Goal: Transaction & Acquisition: Purchase product/service

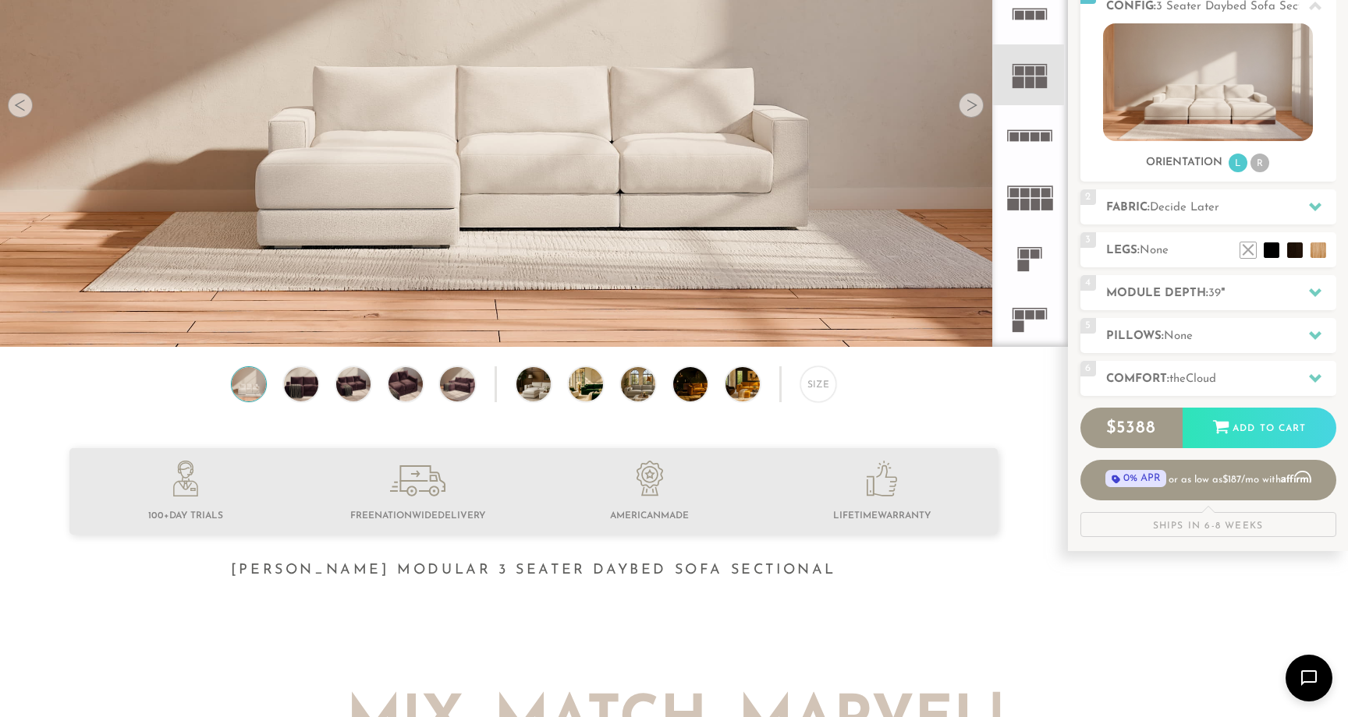
scroll to position [247, 0]
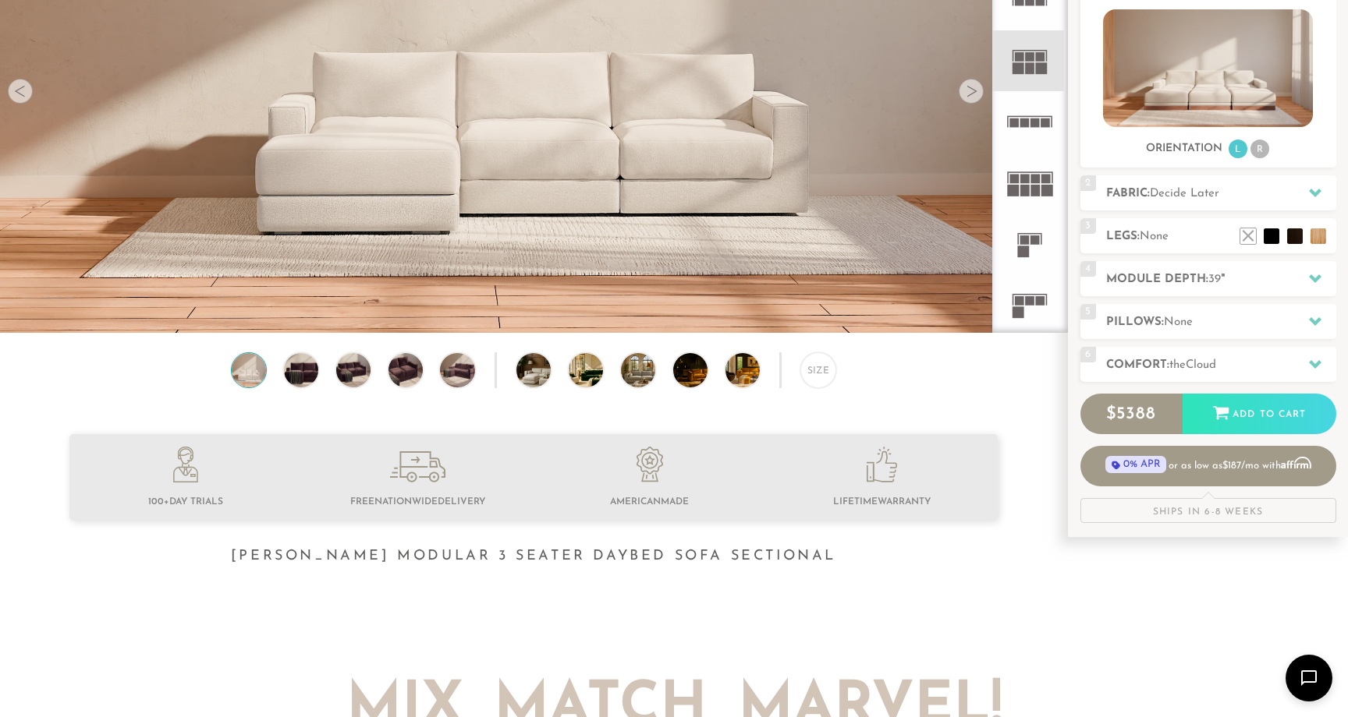
click at [970, 94] on div at bounding box center [970, 91] width 25 height 25
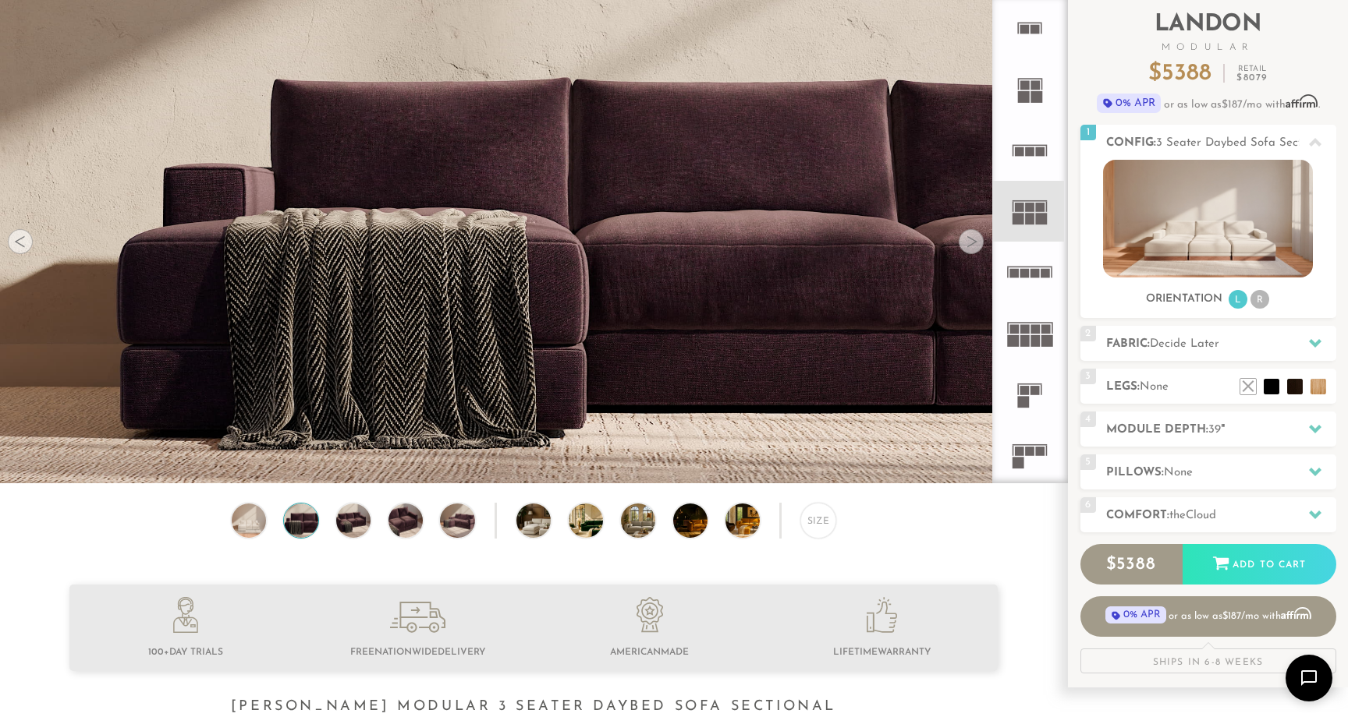
scroll to position [85, 0]
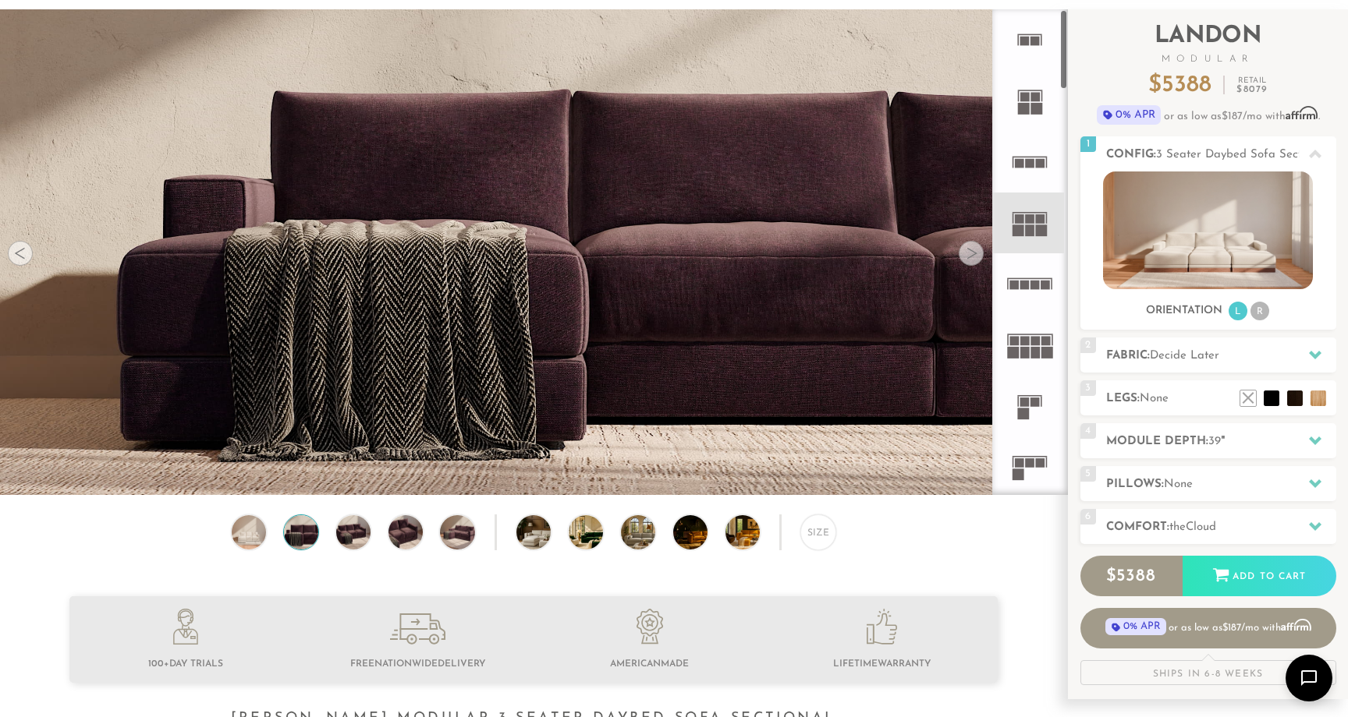
click at [981, 258] on div at bounding box center [970, 253] width 25 height 25
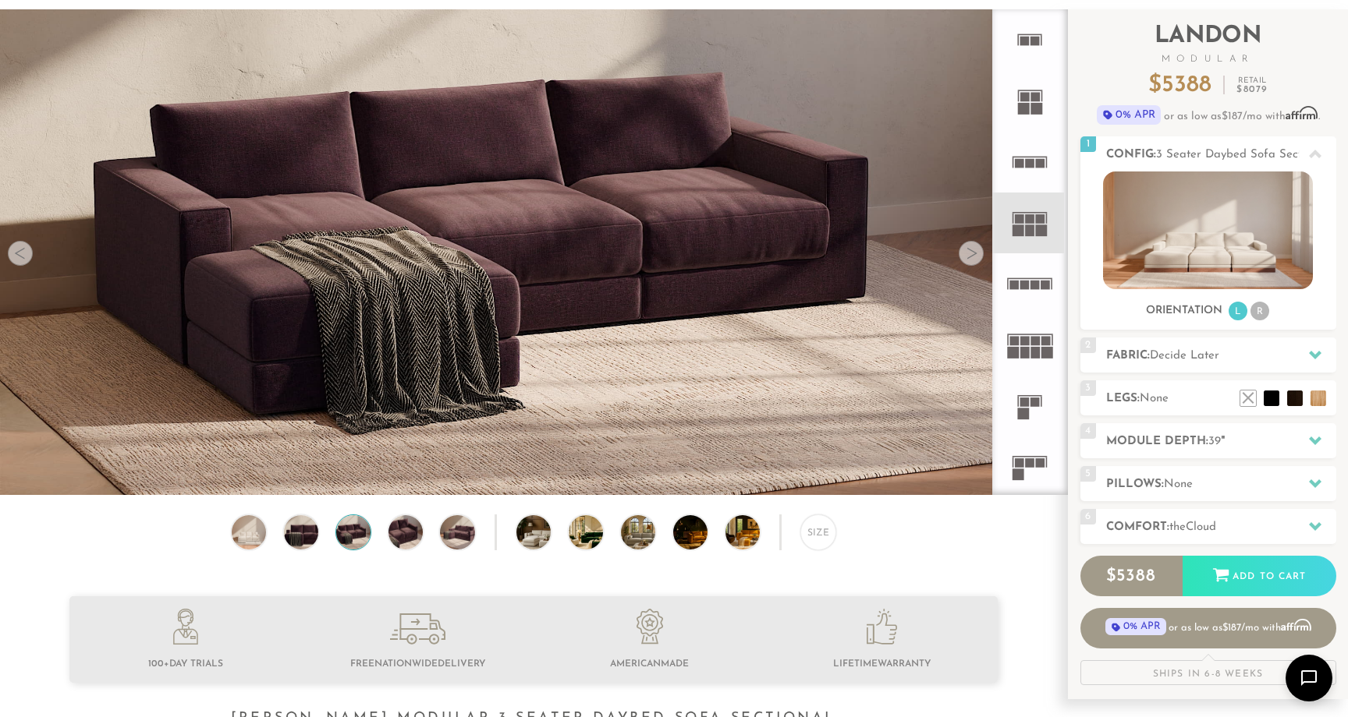
click at [981, 258] on div at bounding box center [970, 253] width 25 height 25
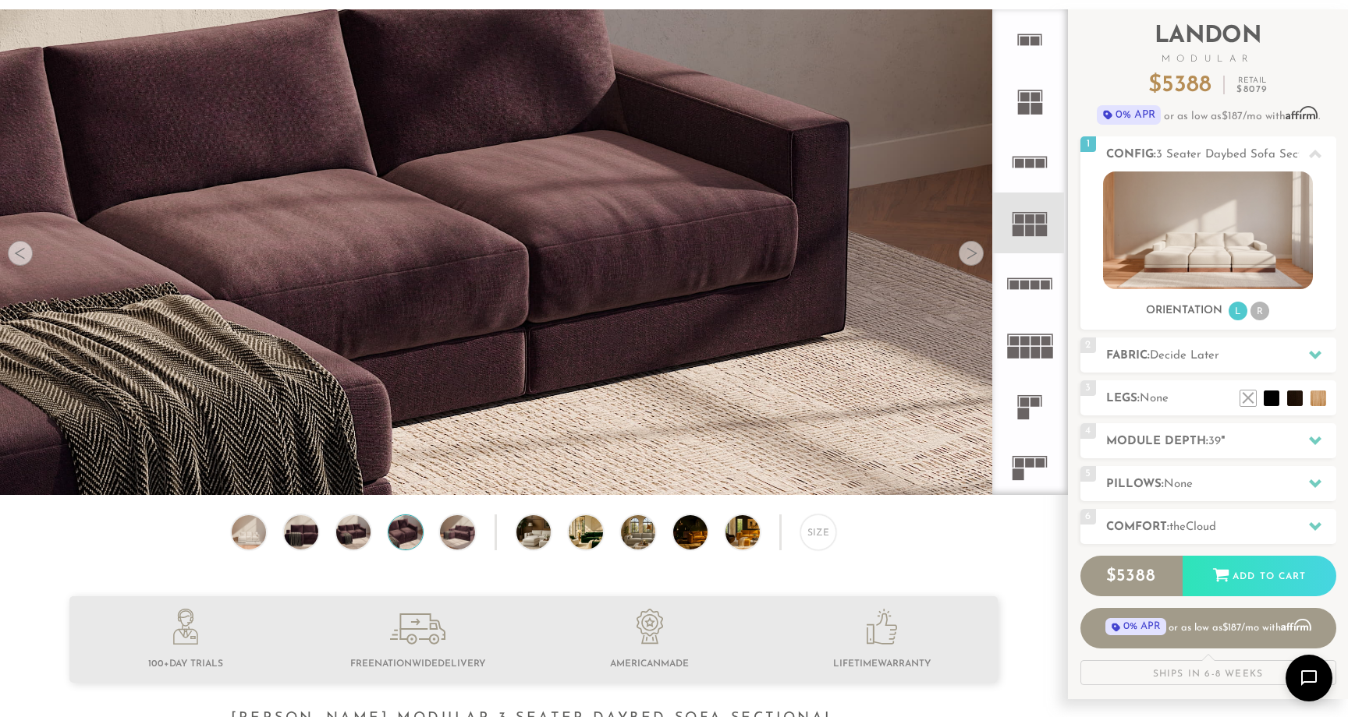
click at [981, 258] on div at bounding box center [970, 253] width 25 height 25
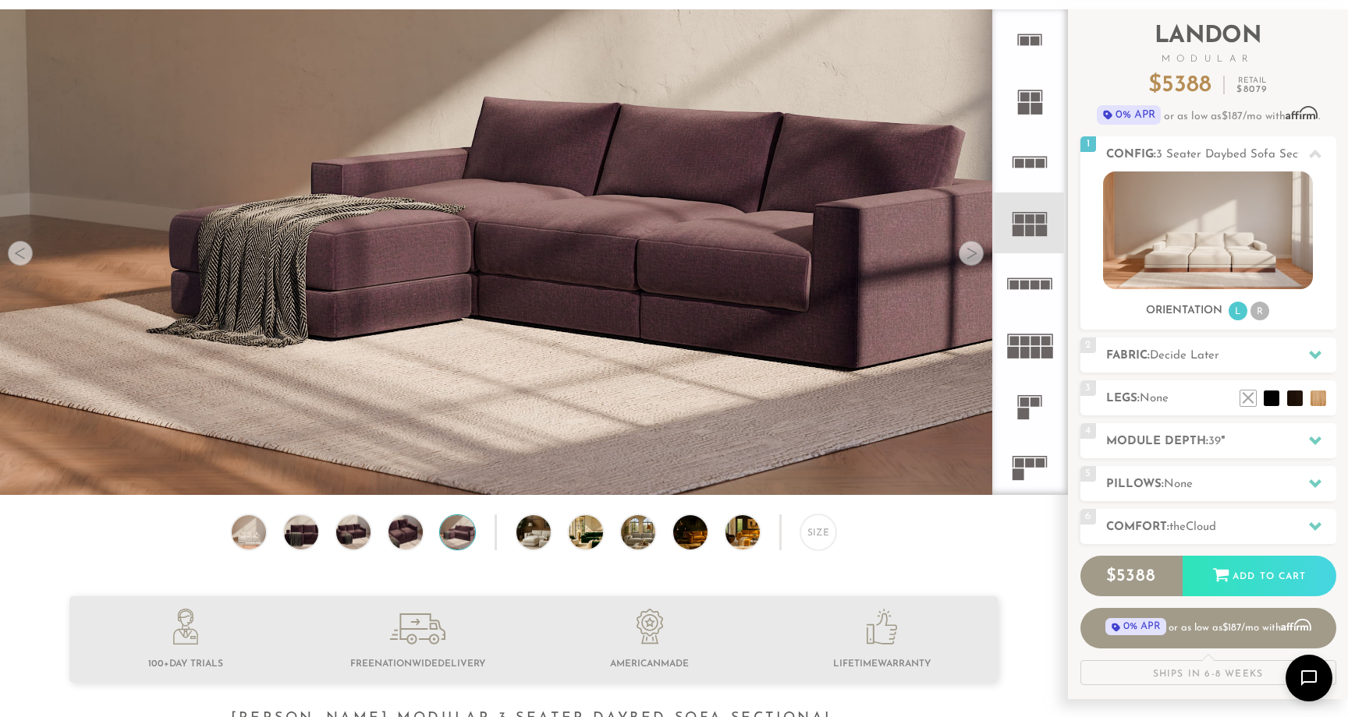
click at [981, 258] on div at bounding box center [970, 253] width 25 height 25
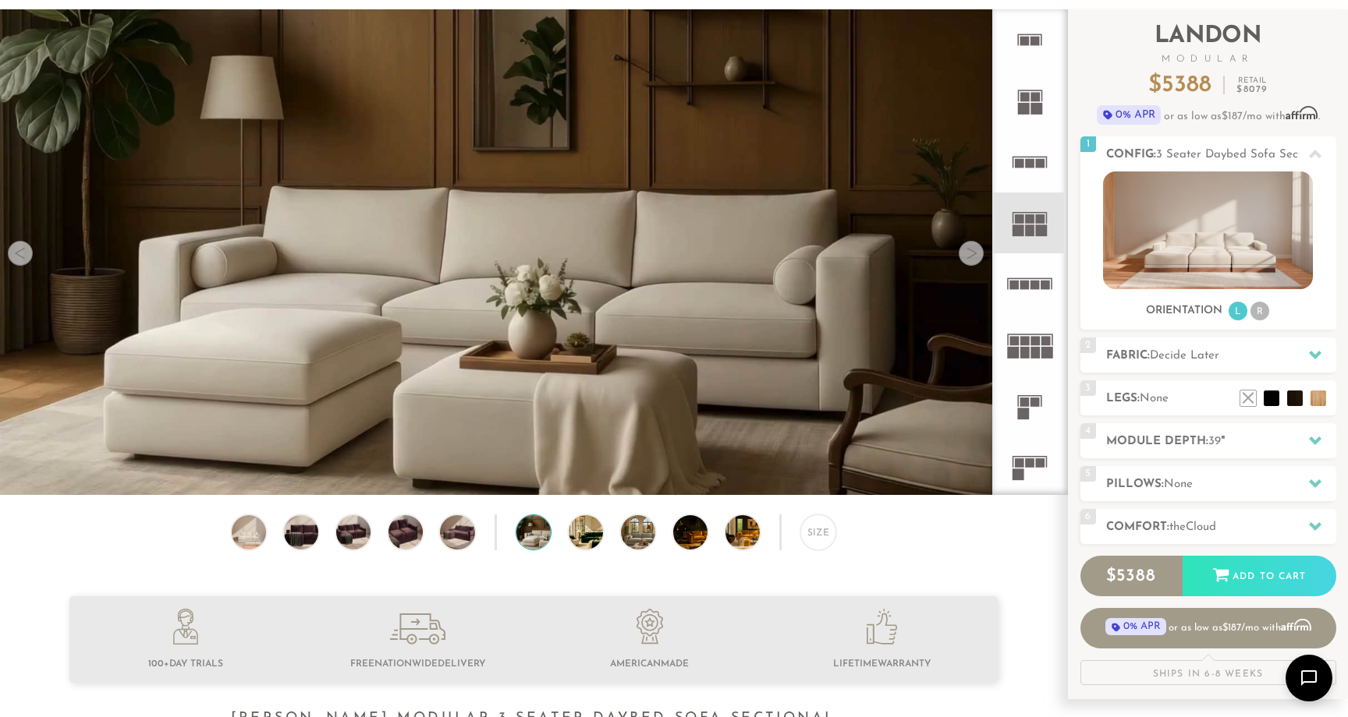
click at [981, 258] on div at bounding box center [970, 253] width 25 height 25
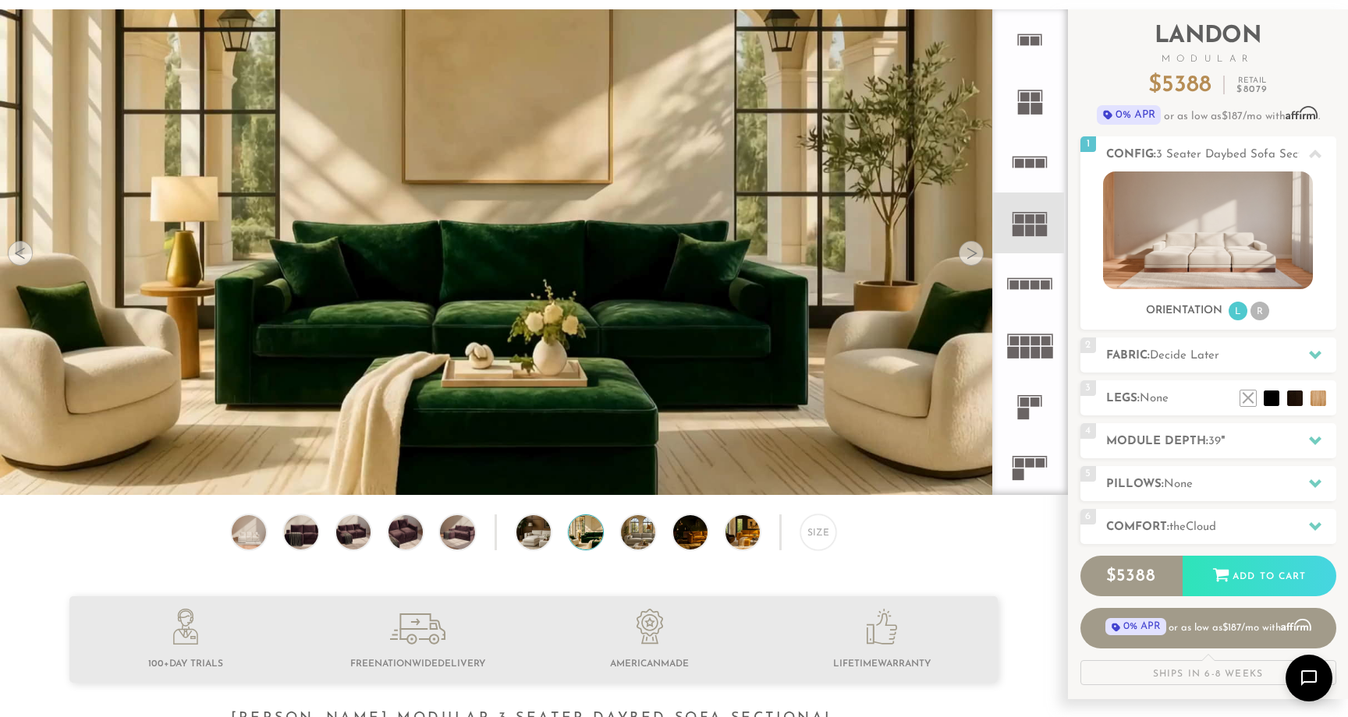
click at [981, 258] on div at bounding box center [970, 253] width 25 height 25
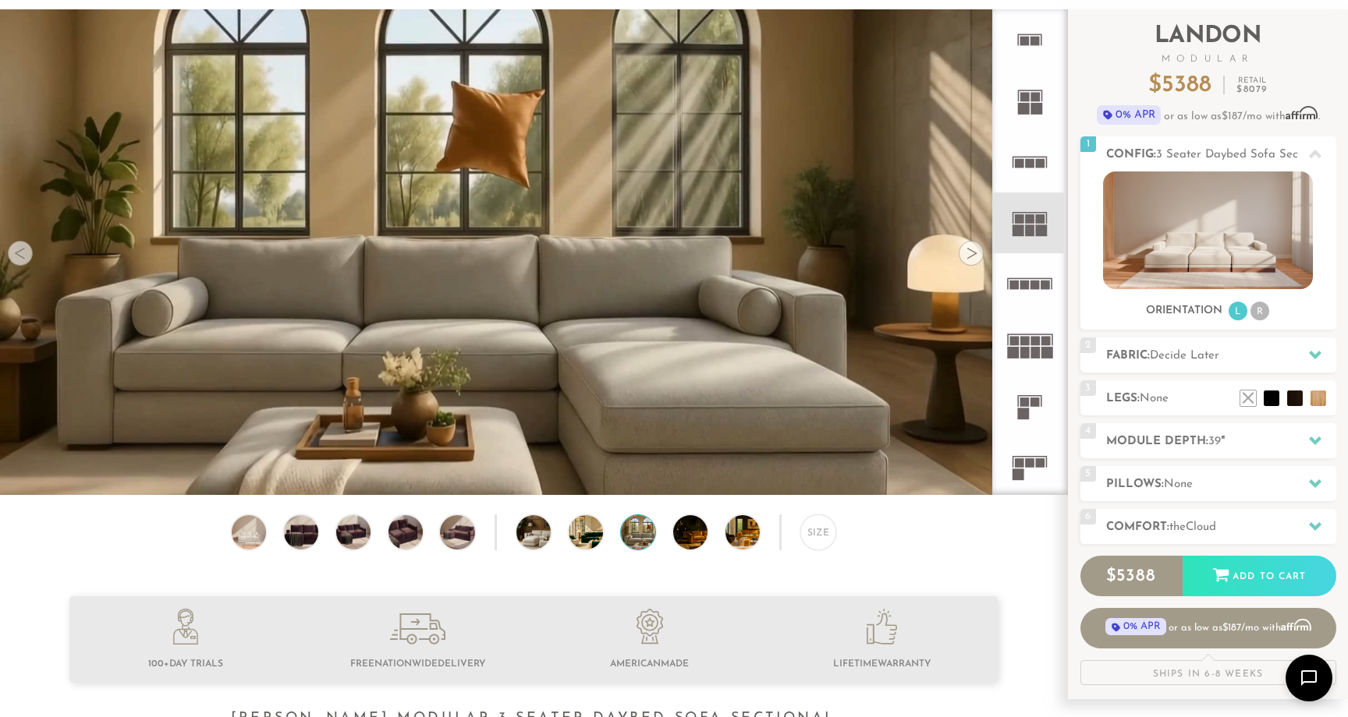
click at [981, 258] on div at bounding box center [970, 253] width 25 height 25
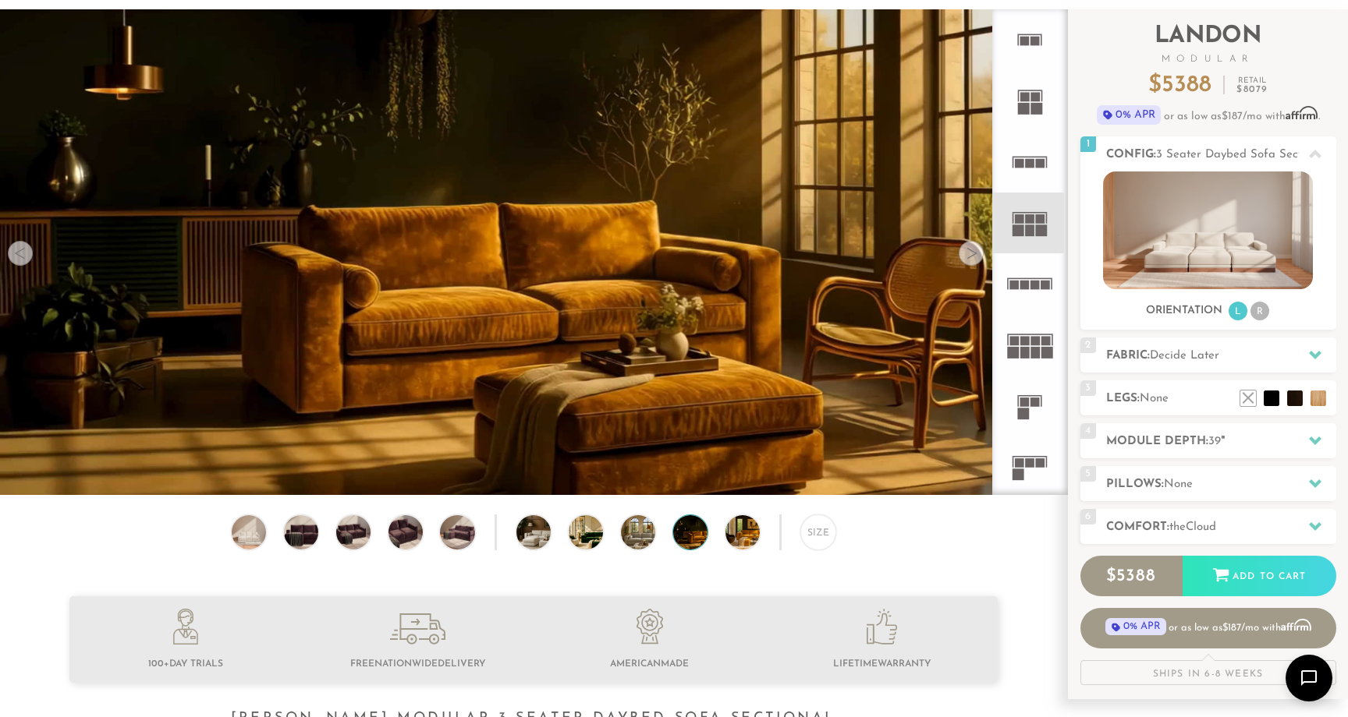
click at [981, 258] on div at bounding box center [970, 253] width 25 height 25
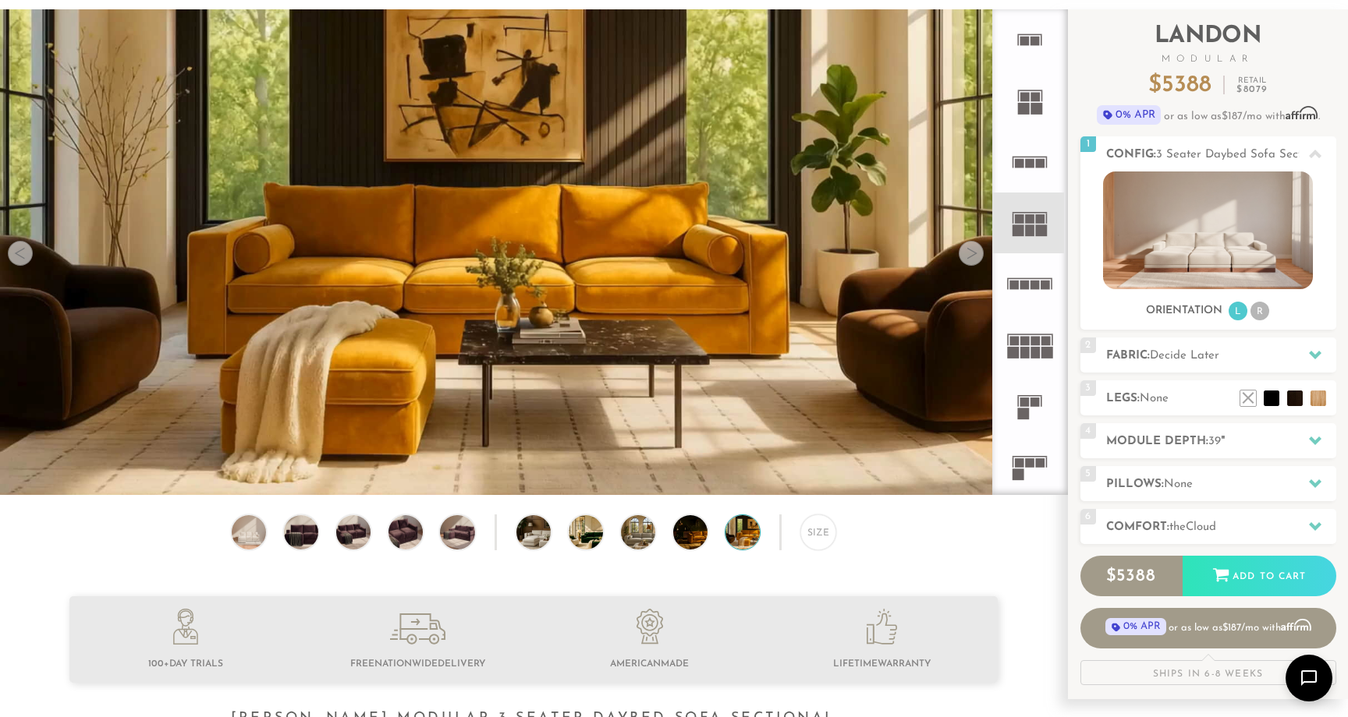
click at [981, 258] on div at bounding box center [970, 253] width 25 height 25
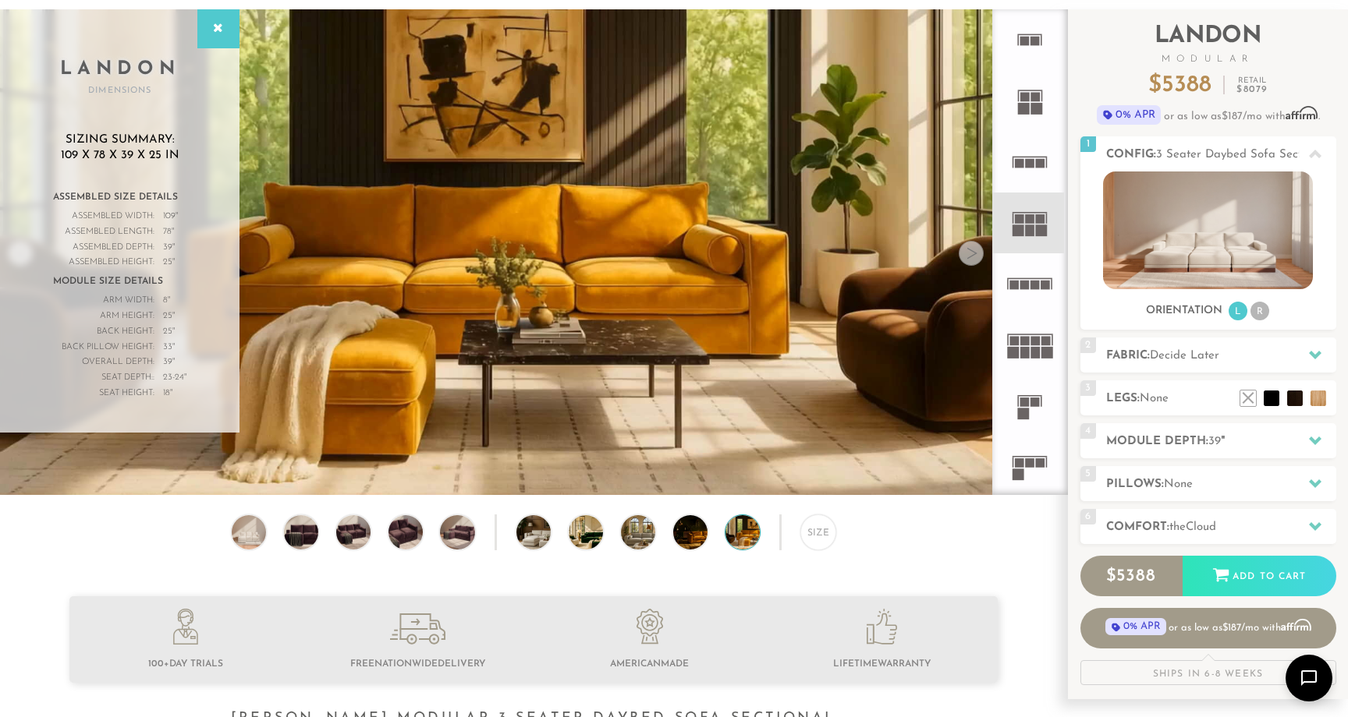
click at [973, 255] on div at bounding box center [970, 253] width 25 height 25
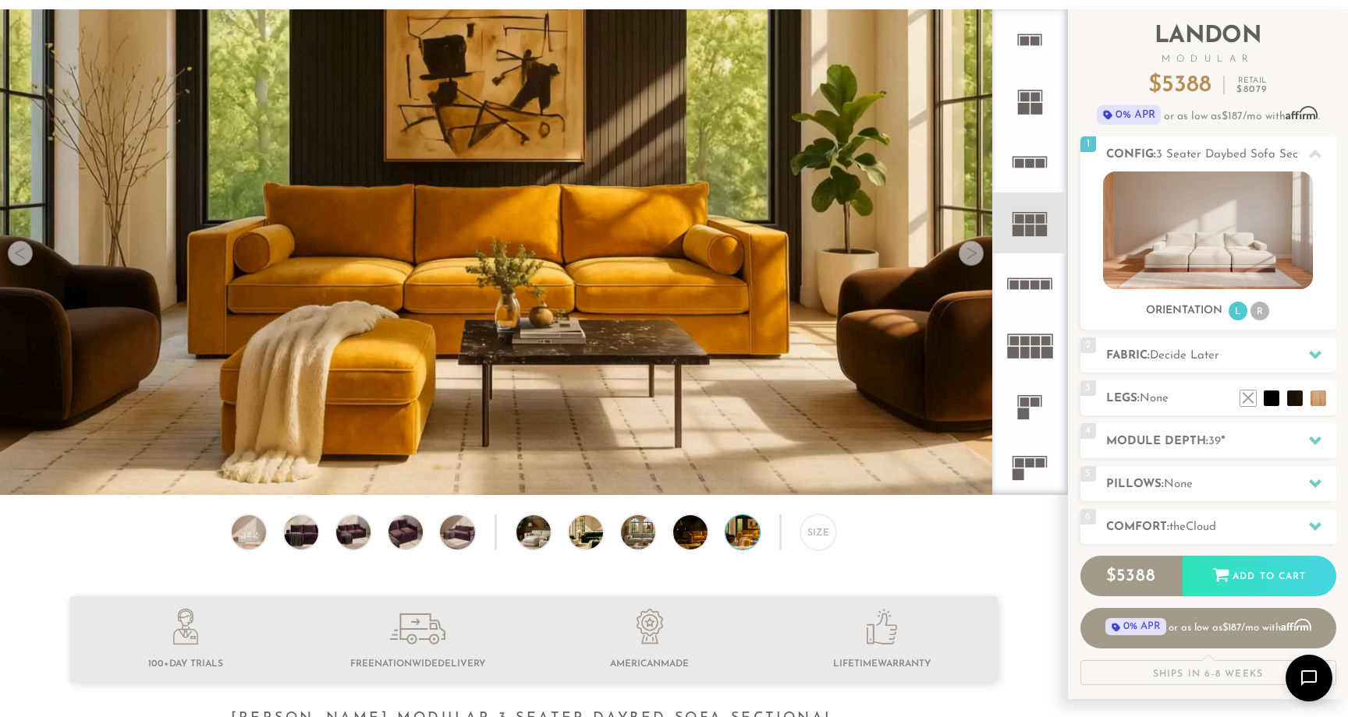
click at [973, 255] on div at bounding box center [970, 253] width 25 height 25
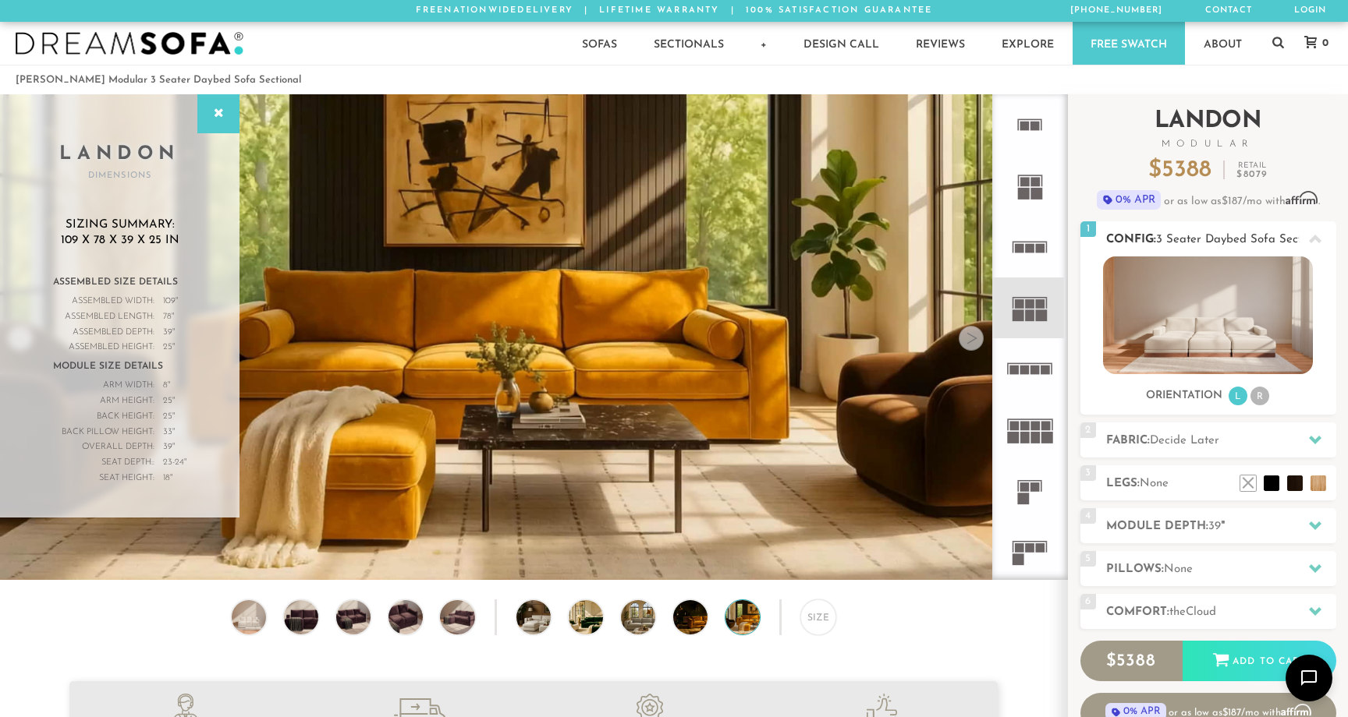
scroll to position [0, 0]
click at [1296, 484] on li at bounding box center [1271, 460] width 62 height 62
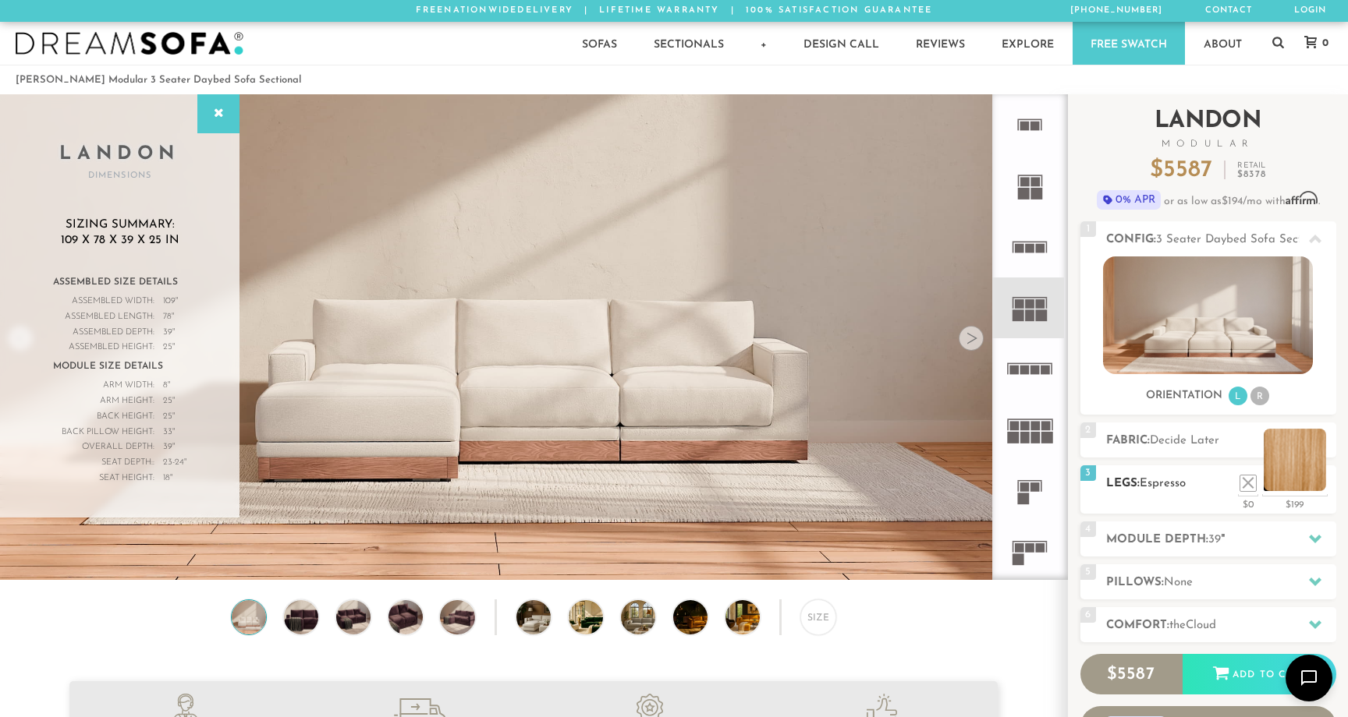
click at [1319, 483] on li at bounding box center [1294, 460] width 62 height 62
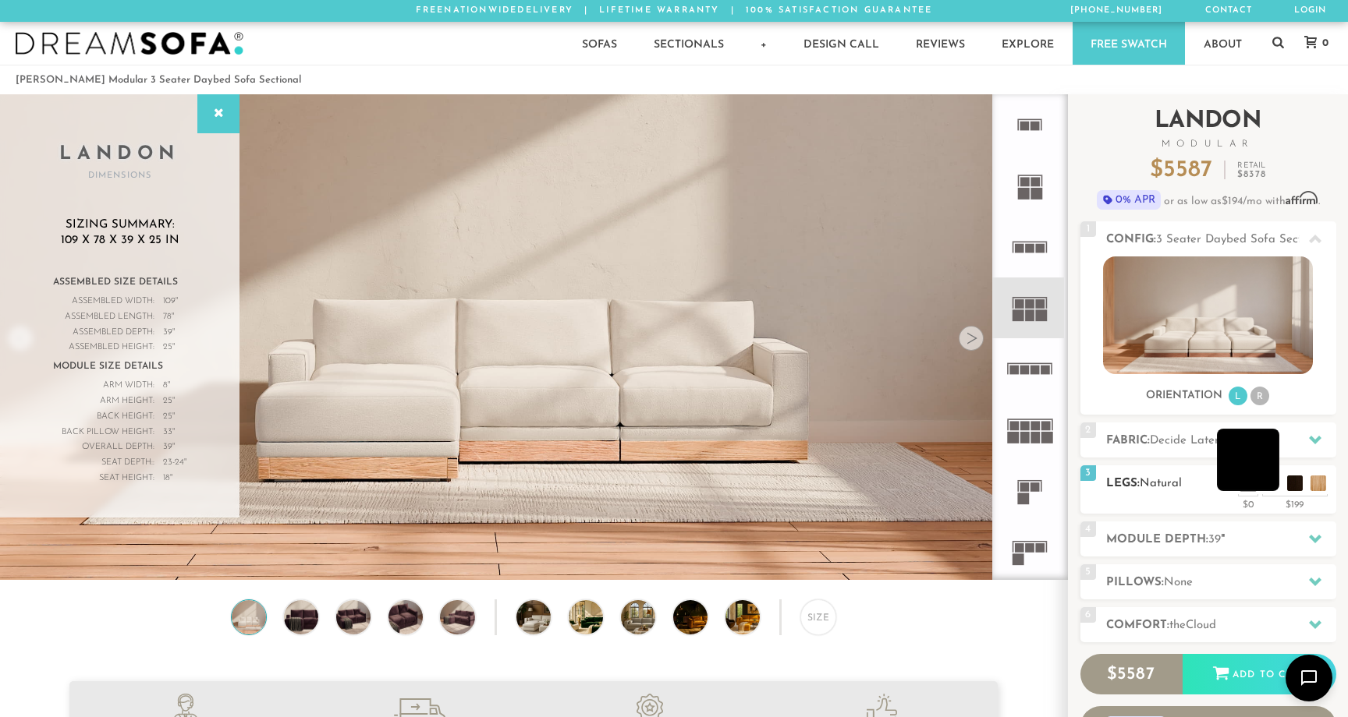
click at [1272, 490] on li at bounding box center [1248, 460] width 62 height 62
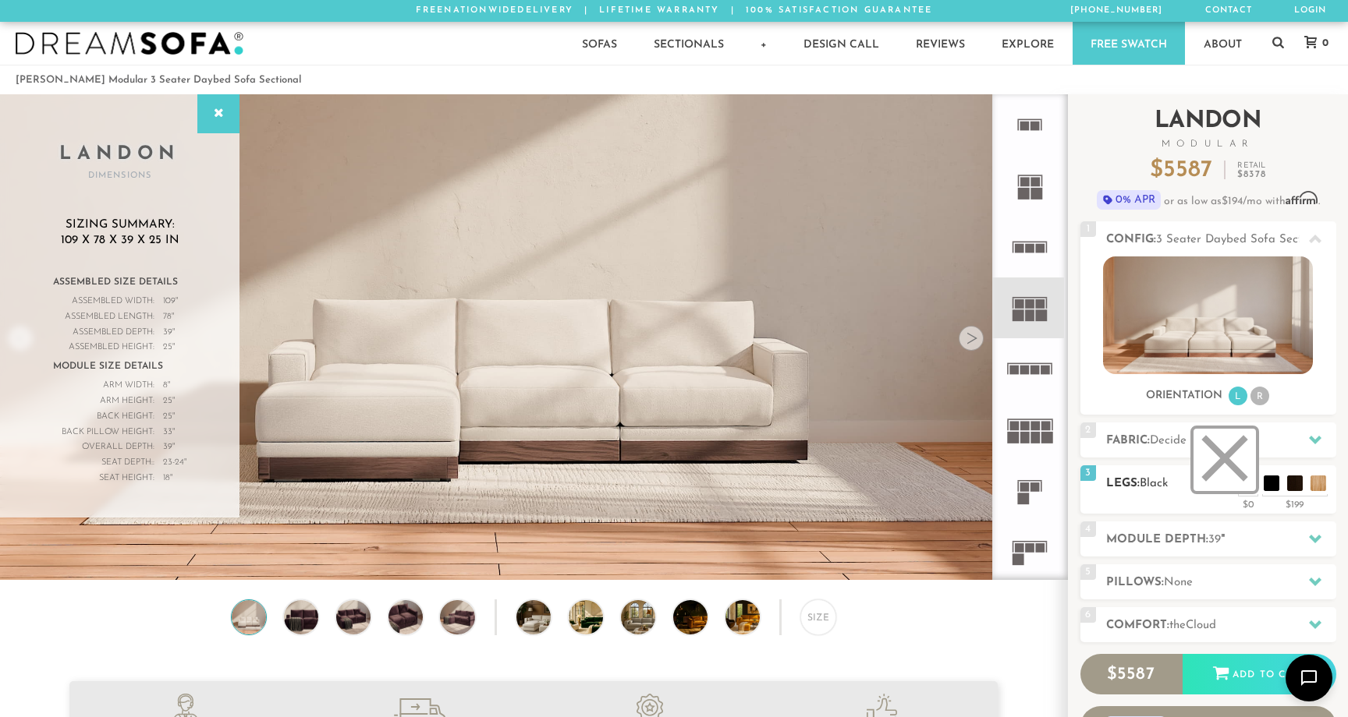
click at [1246, 488] on li at bounding box center [1224, 460] width 62 height 62
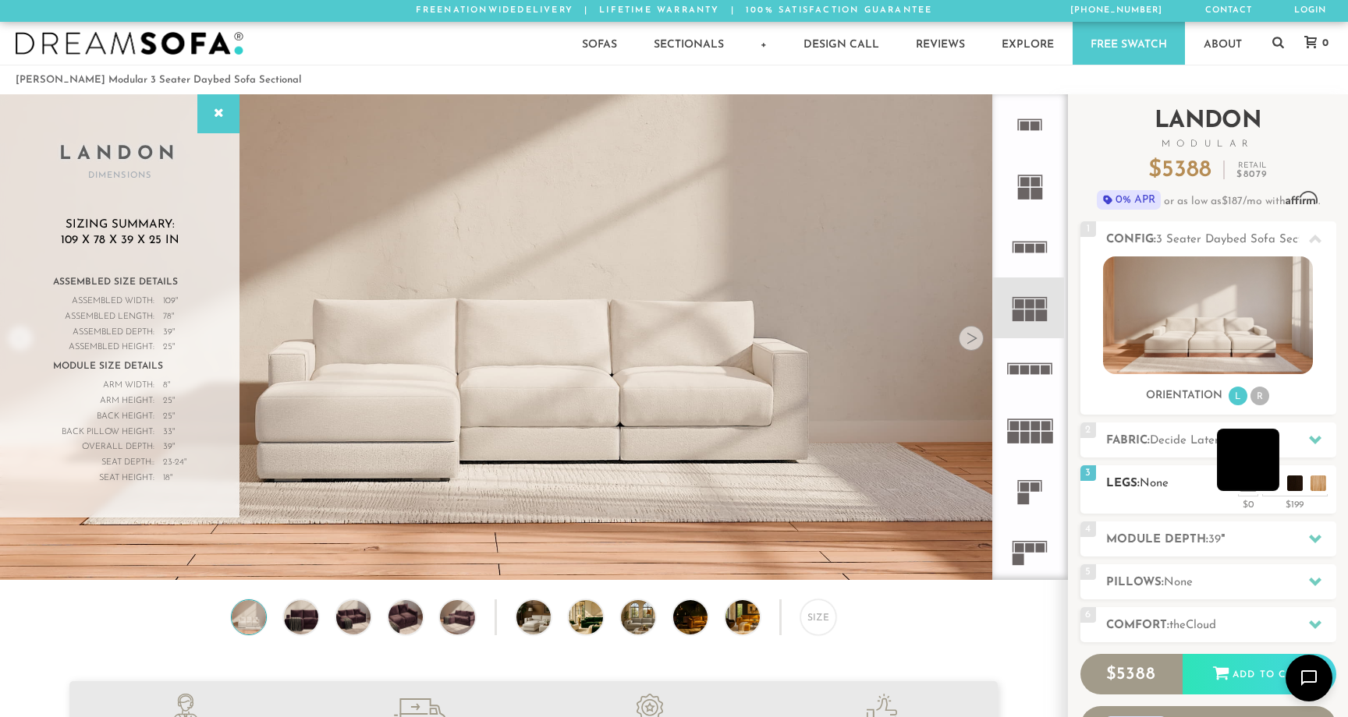
click at [1273, 485] on li at bounding box center [1248, 460] width 62 height 62
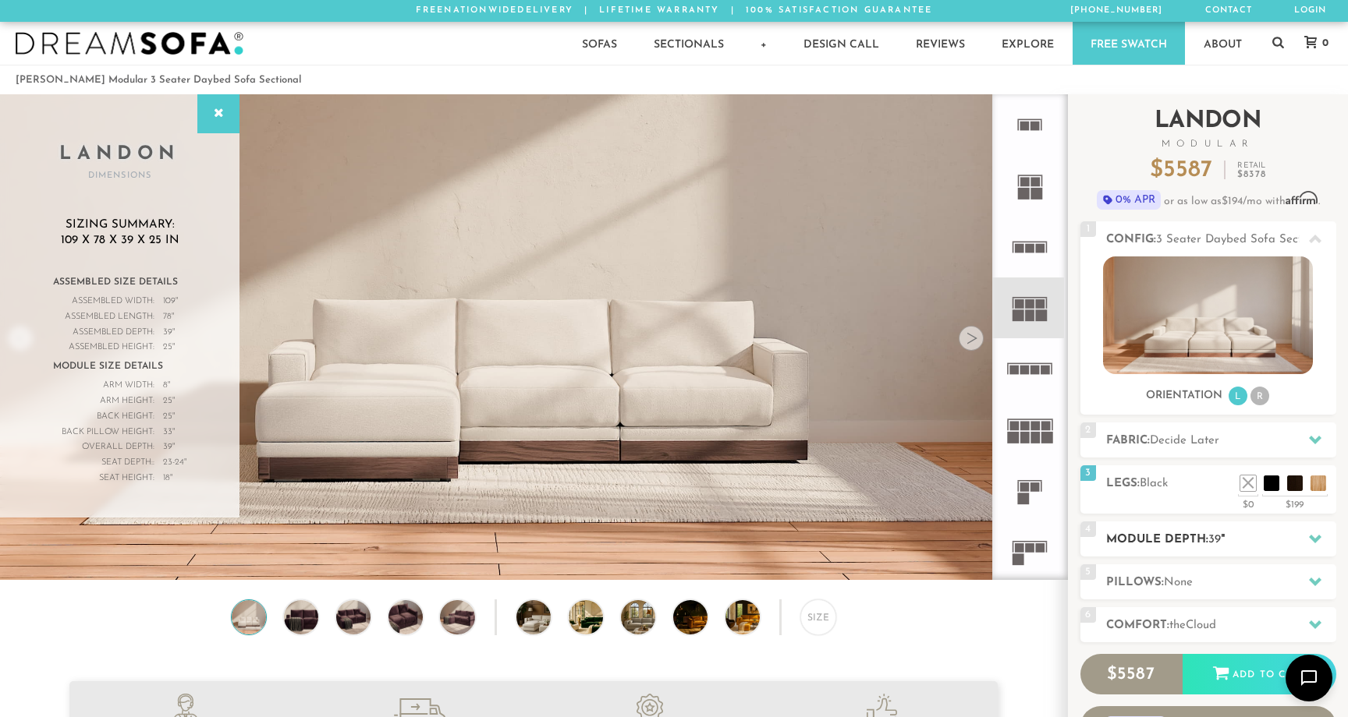
click at [1202, 535] on h2 "Module Depth: 39 "" at bounding box center [1221, 540] width 230 height 18
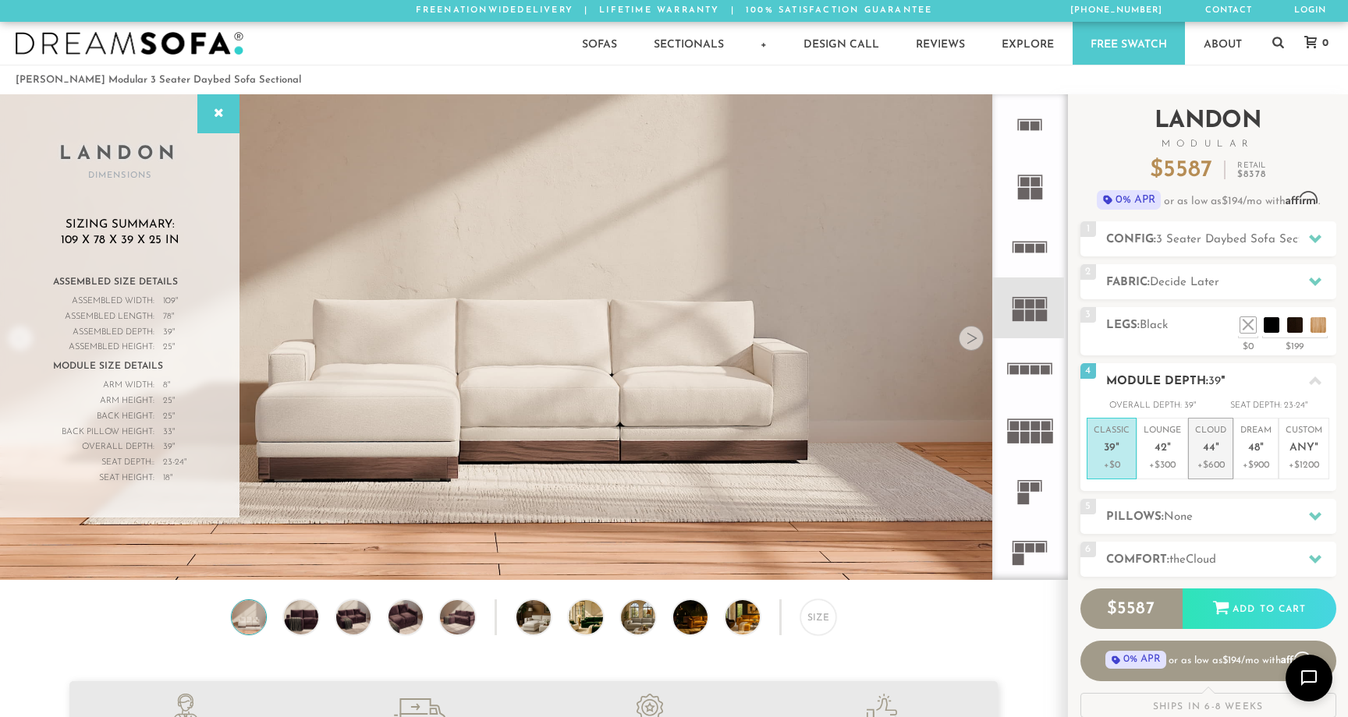
click at [1212, 450] on span "44" at bounding box center [1208, 448] width 12 height 13
click at [1266, 449] on p "Dream 48 "" at bounding box center [1255, 442] width 31 height 34
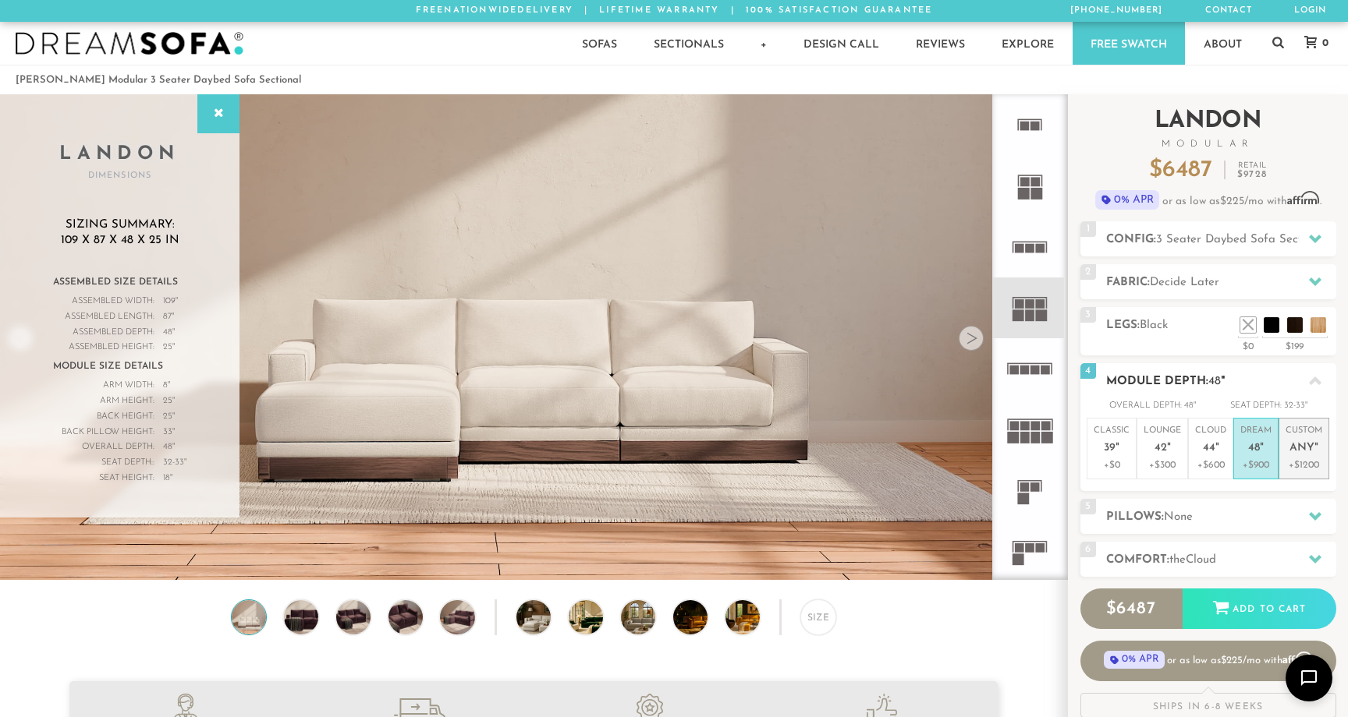
click at [1306, 448] on span "Any" at bounding box center [1301, 448] width 25 height 13
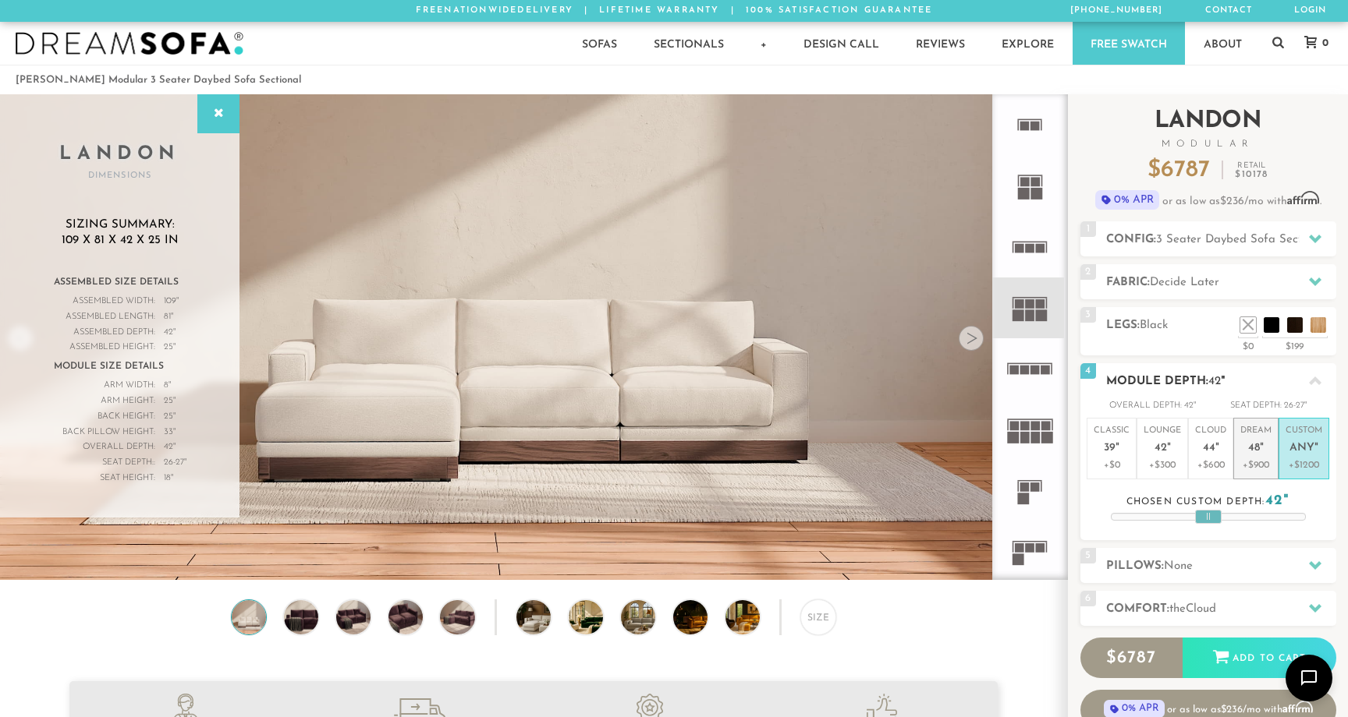
click at [1258, 457] on p "Dream 48 "" at bounding box center [1255, 442] width 31 height 34
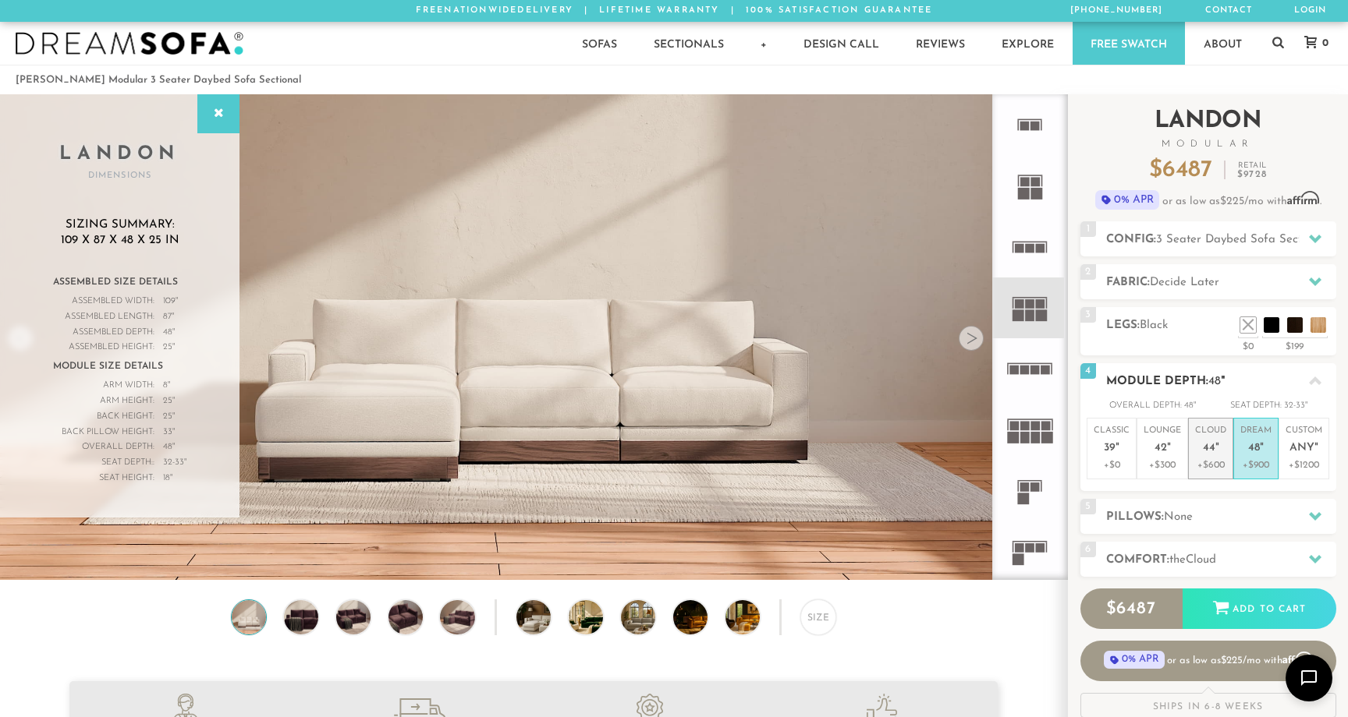
click at [1195, 463] on p "+$600" at bounding box center [1210, 466] width 31 height 14
click at [1145, 460] on p "+$300" at bounding box center [1161, 466] width 37 height 14
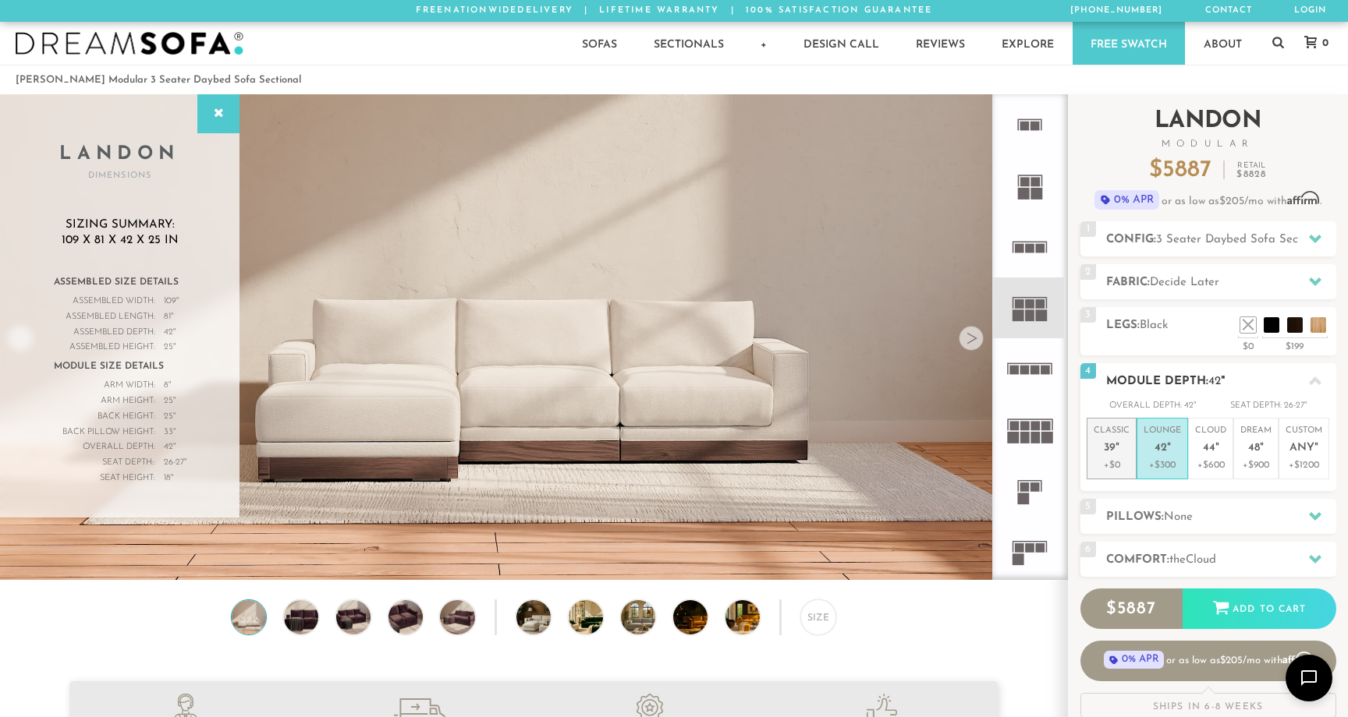
click at [1110, 459] on p "+$0" at bounding box center [1111, 466] width 36 height 14
click at [1132, 512] on h2 "Pillows: None" at bounding box center [1221, 517] width 230 height 18
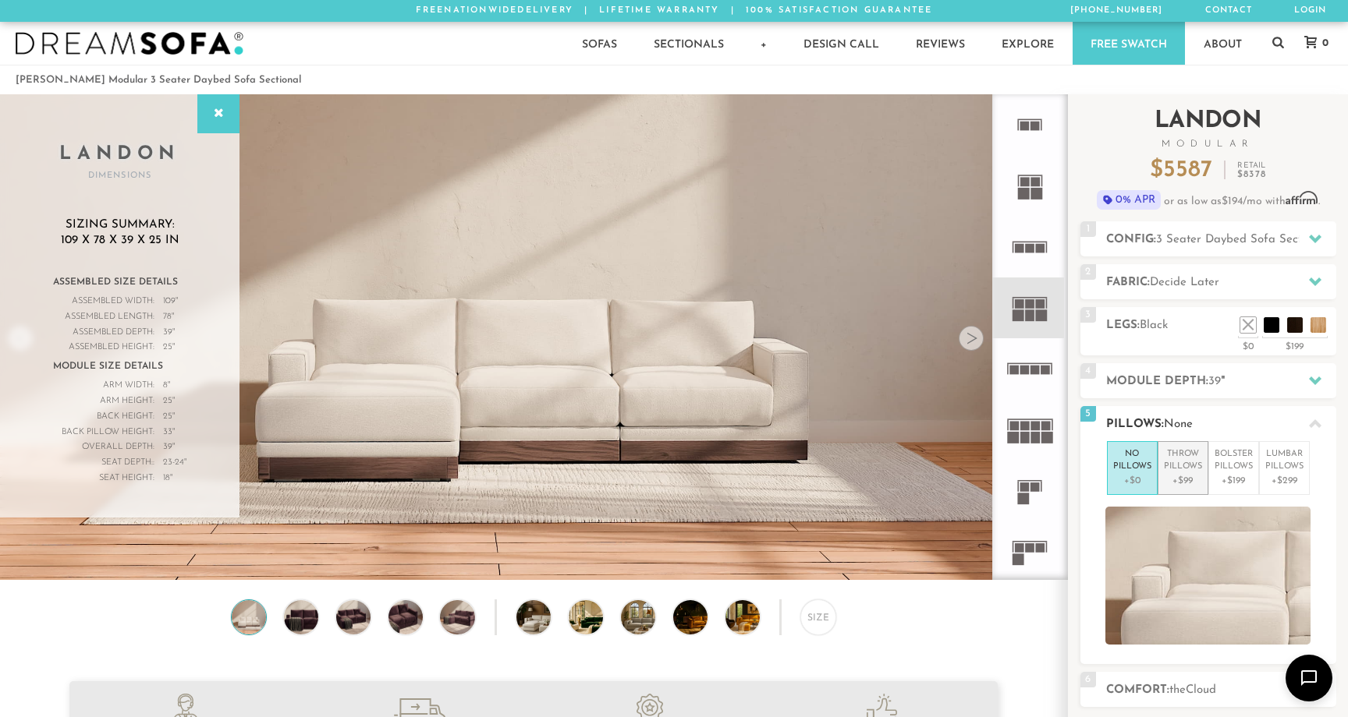
click at [1169, 473] on p "Throw Pillows" at bounding box center [1182, 461] width 38 height 26
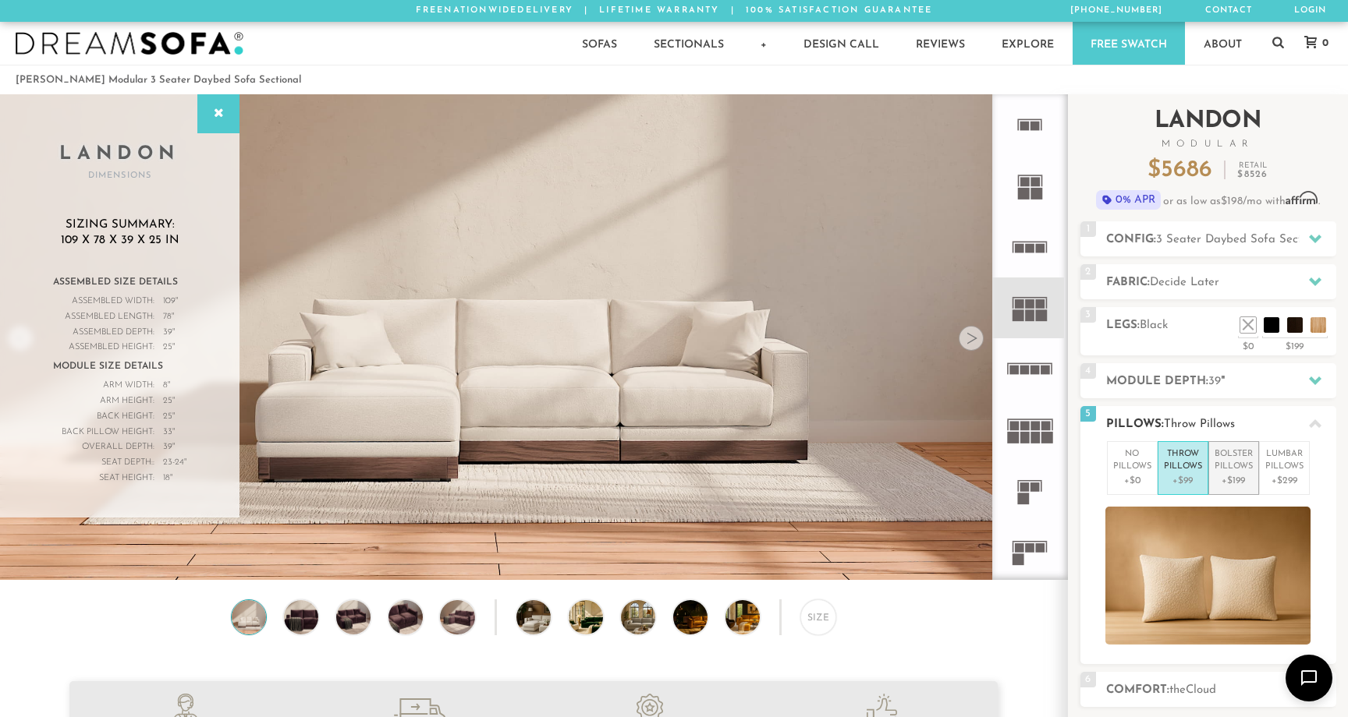
click at [1250, 466] on p "Bolster Pillows" at bounding box center [1233, 461] width 38 height 26
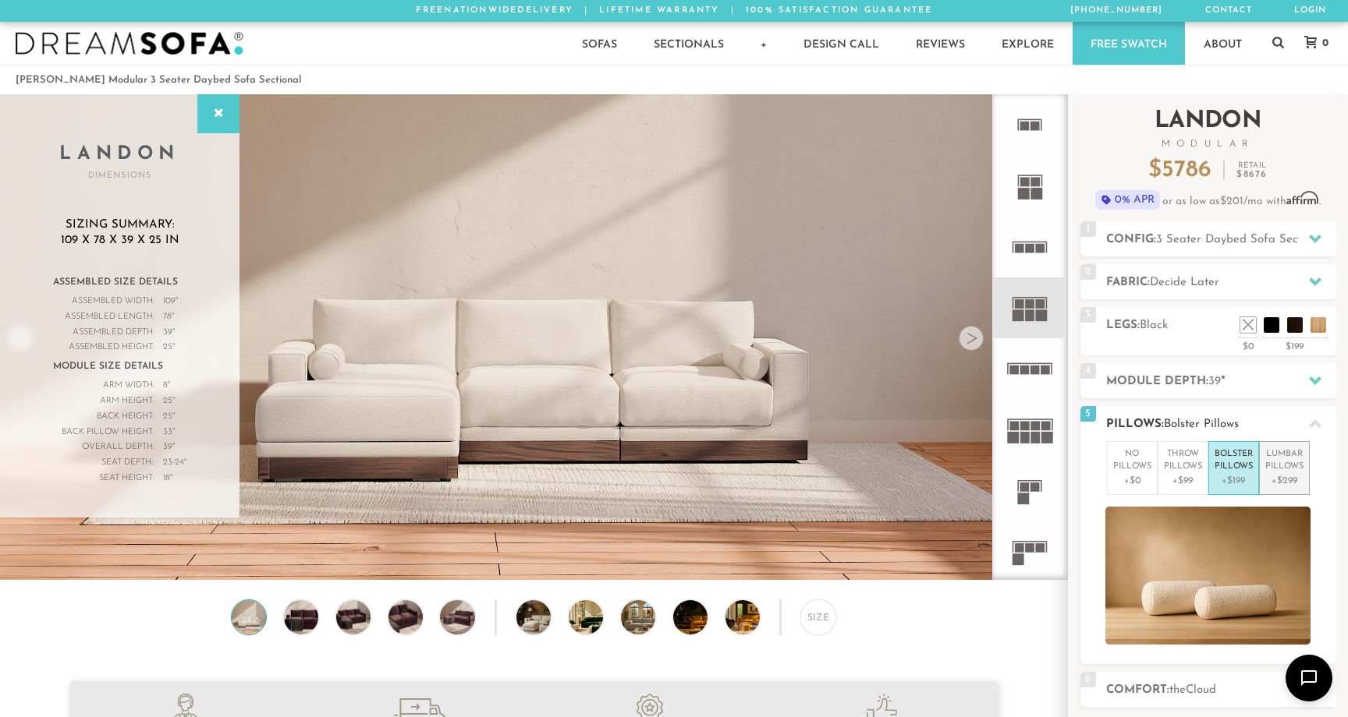
click at [1291, 466] on p "Lumbar Pillows" at bounding box center [1284, 461] width 38 height 26
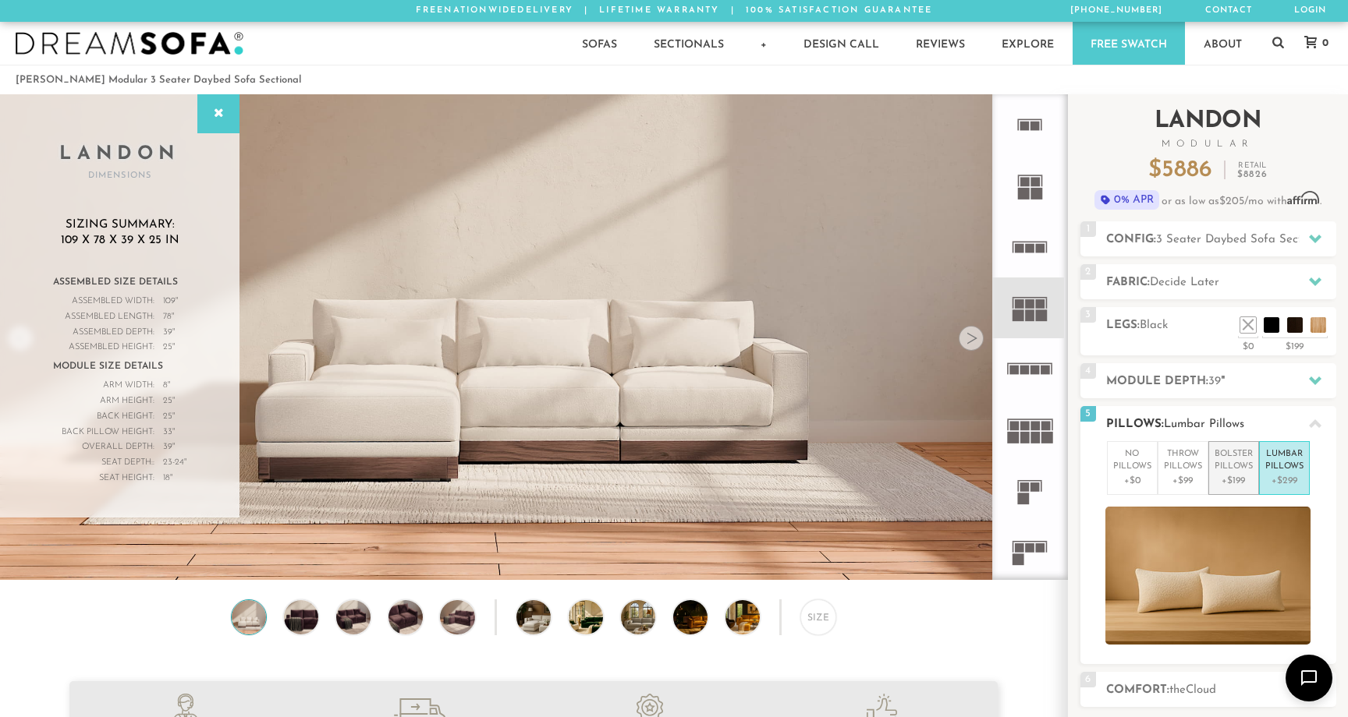
click at [1239, 463] on p "Bolster Pillows" at bounding box center [1233, 461] width 38 height 26
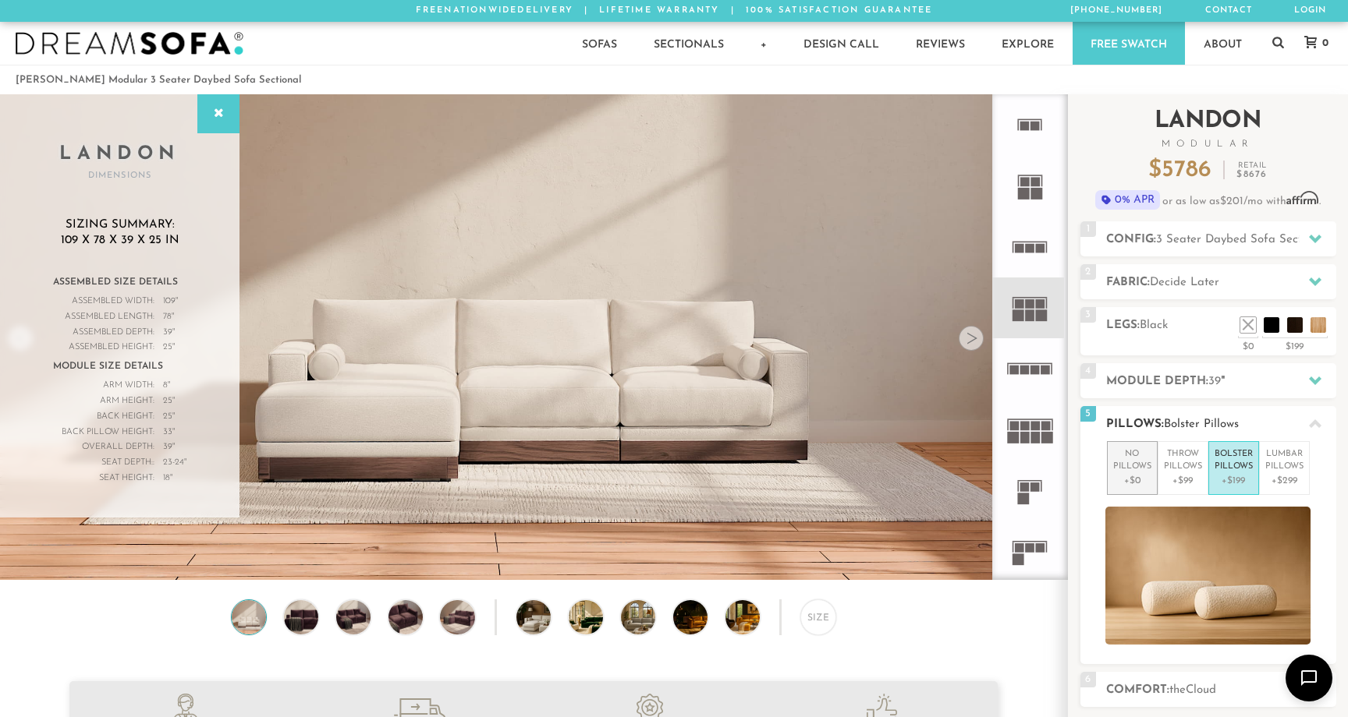
click at [1139, 480] on p "+$0" at bounding box center [1132, 481] width 38 height 14
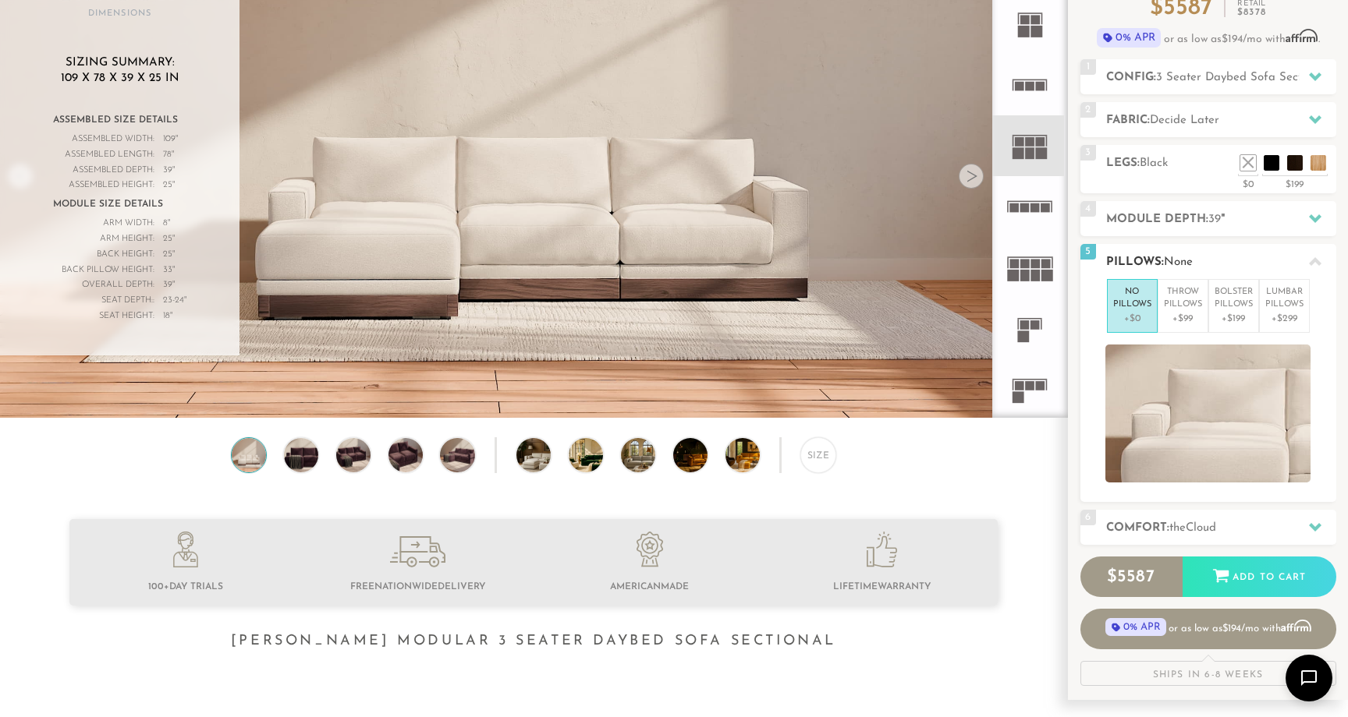
scroll to position [166, 0]
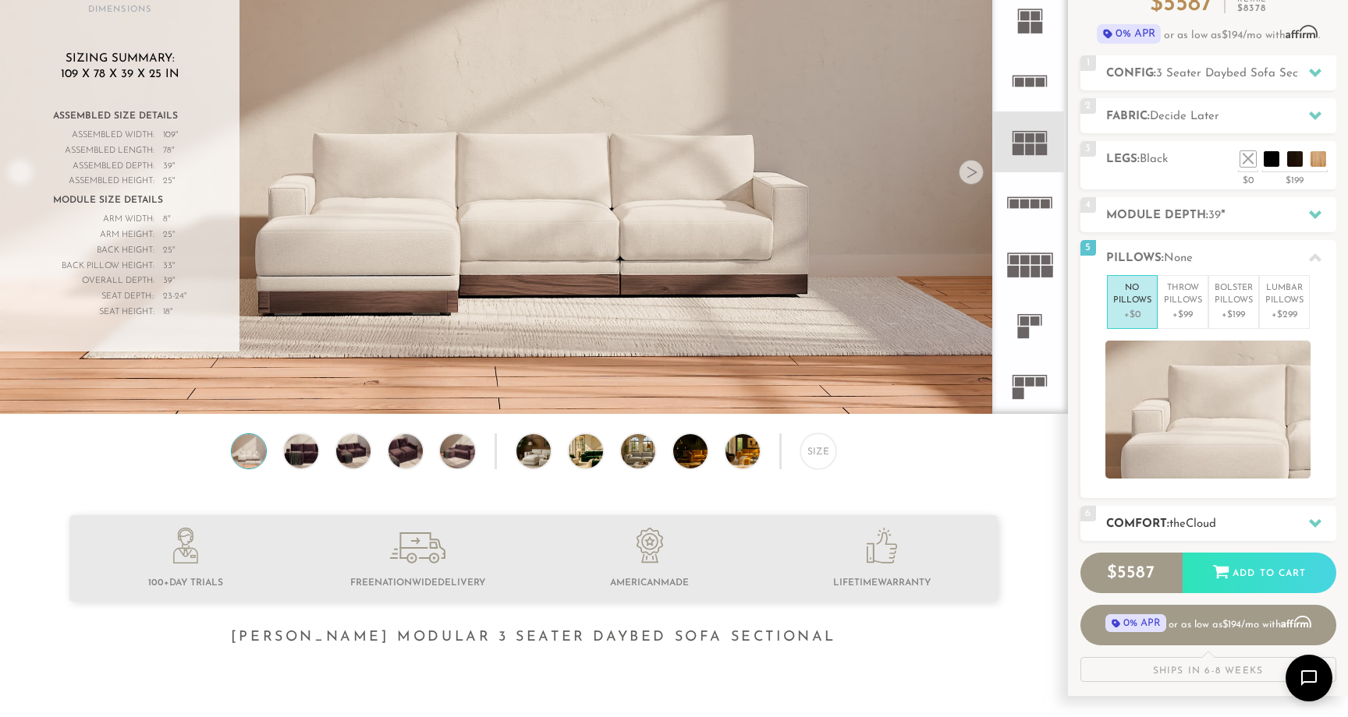
click at [1146, 531] on h2 "Comfort: the Cloud" at bounding box center [1221, 524] width 230 height 18
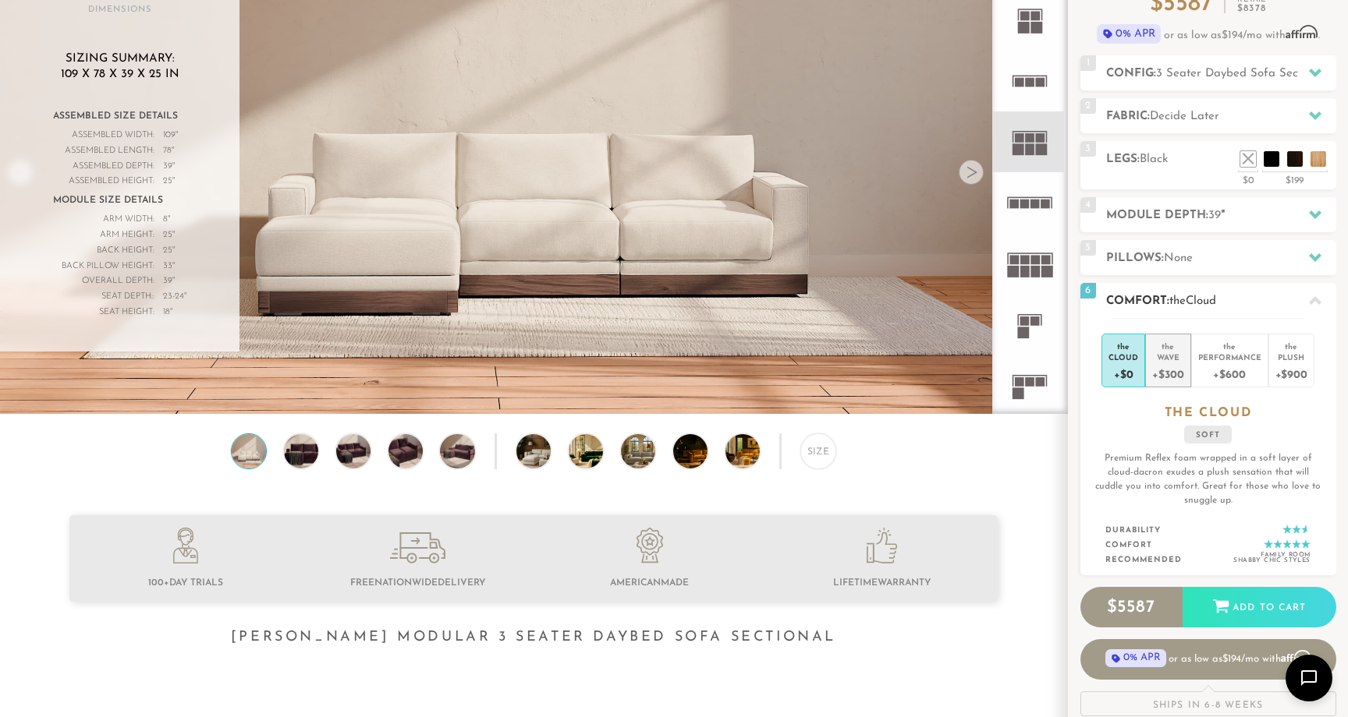
click at [1170, 358] on div "Wave" at bounding box center [1167, 357] width 31 height 11
click at [1132, 360] on div "Cloud" at bounding box center [1123, 357] width 30 height 11
click at [1181, 353] on div "Wave" at bounding box center [1167, 357] width 31 height 11
click at [1224, 353] on div "Performance" at bounding box center [1229, 357] width 63 height 11
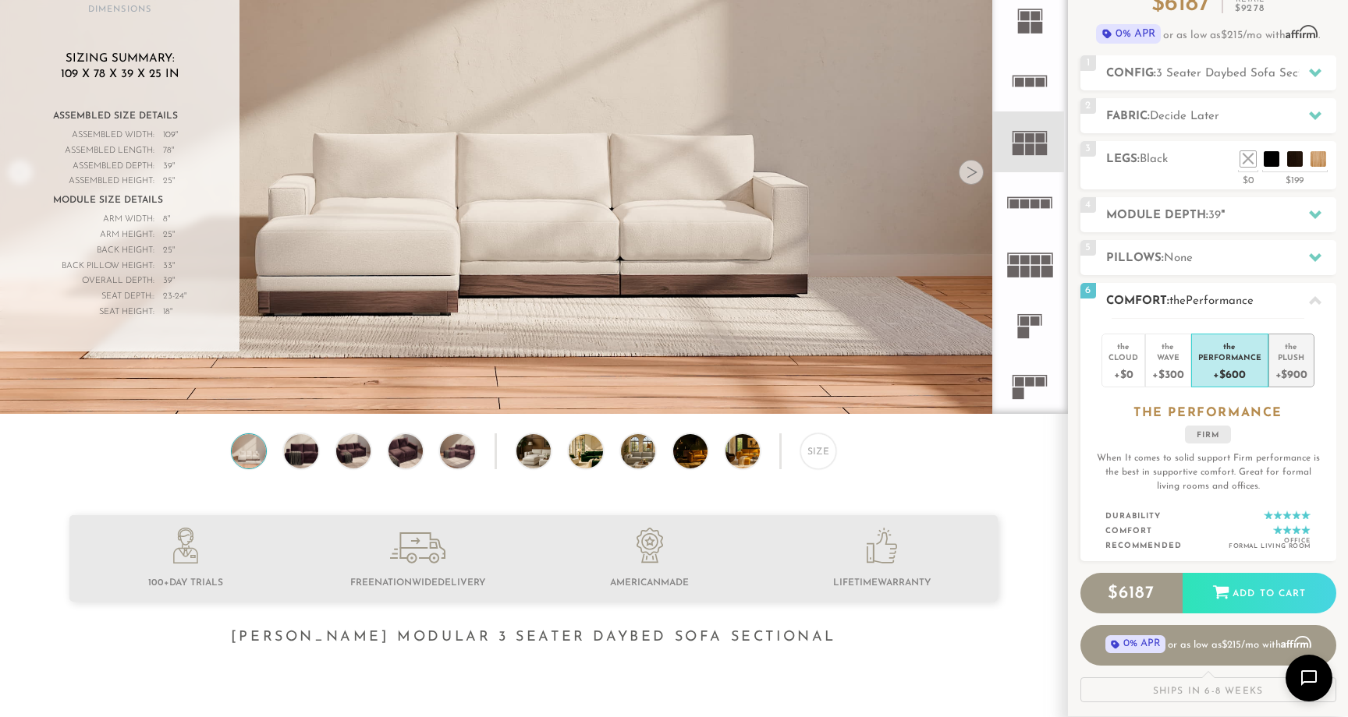
click at [1281, 345] on div "the" at bounding box center [1291, 344] width 32 height 16
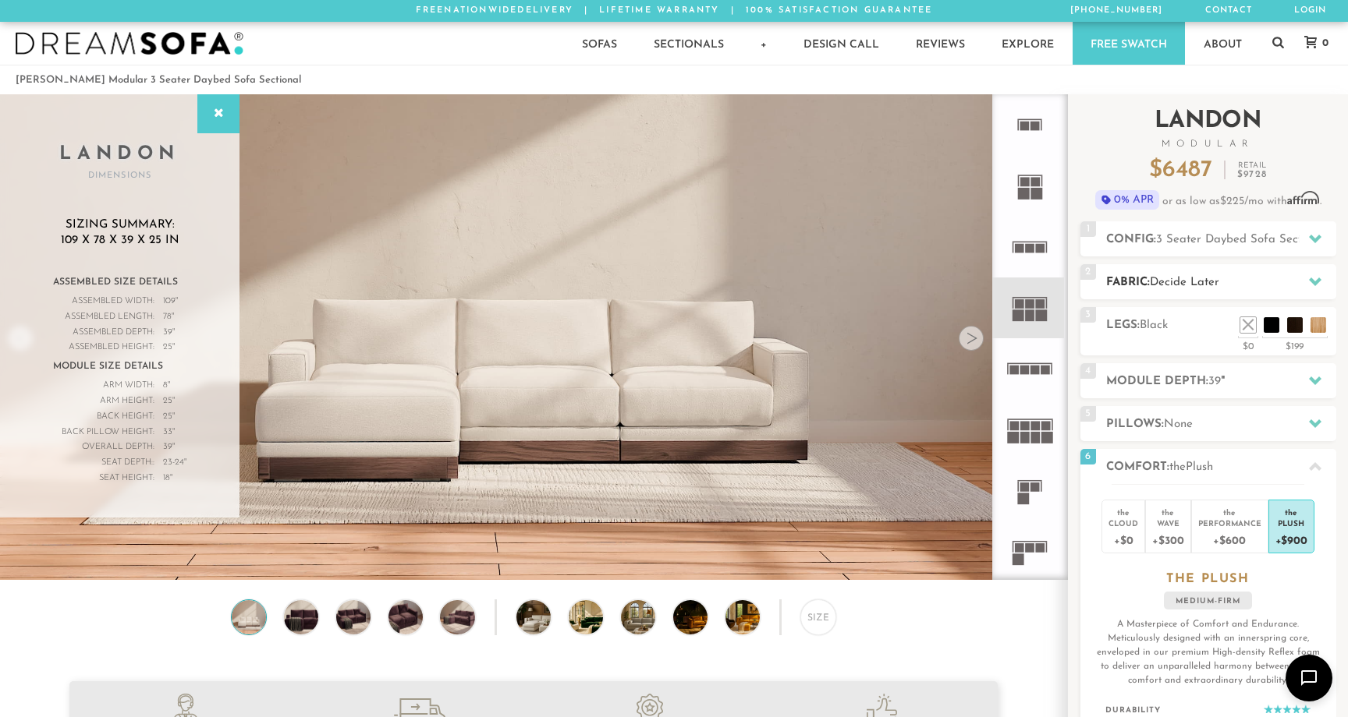
scroll to position [0, 0]
click at [1164, 245] on span "3 Seater Daybed Sofa Sectional" at bounding box center [1242, 240] width 172 height 12
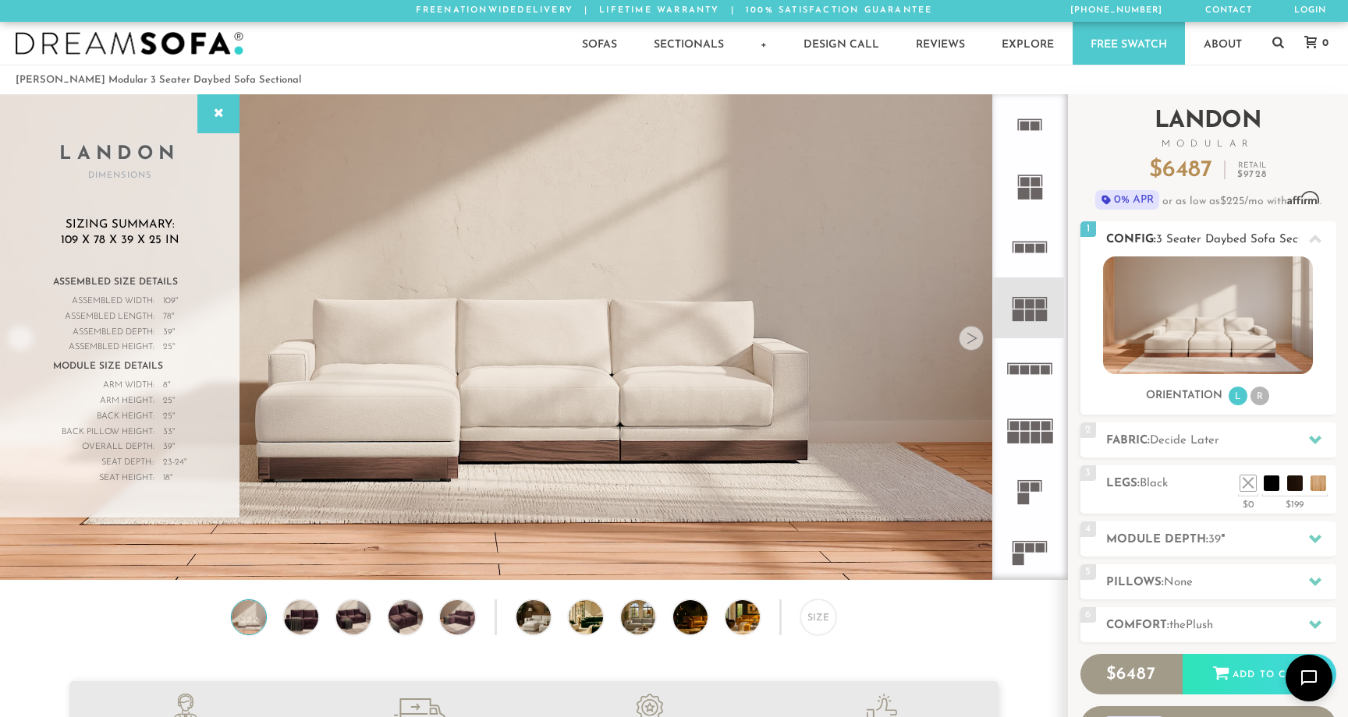
click at [1256, 395] on li "R" at bounding box center [1259, 396] width 19 height 19
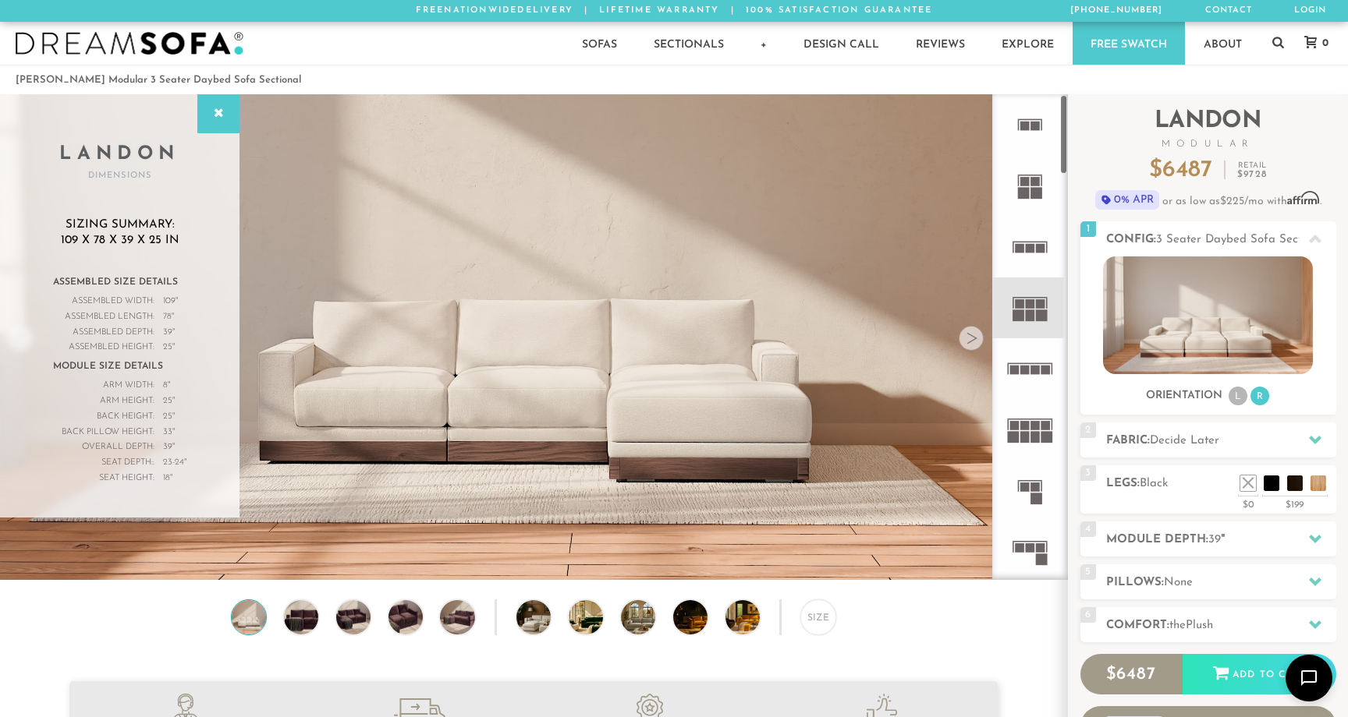
click at [1036, 263] on icon at bounding box center [1029, 247] width 61 height 61
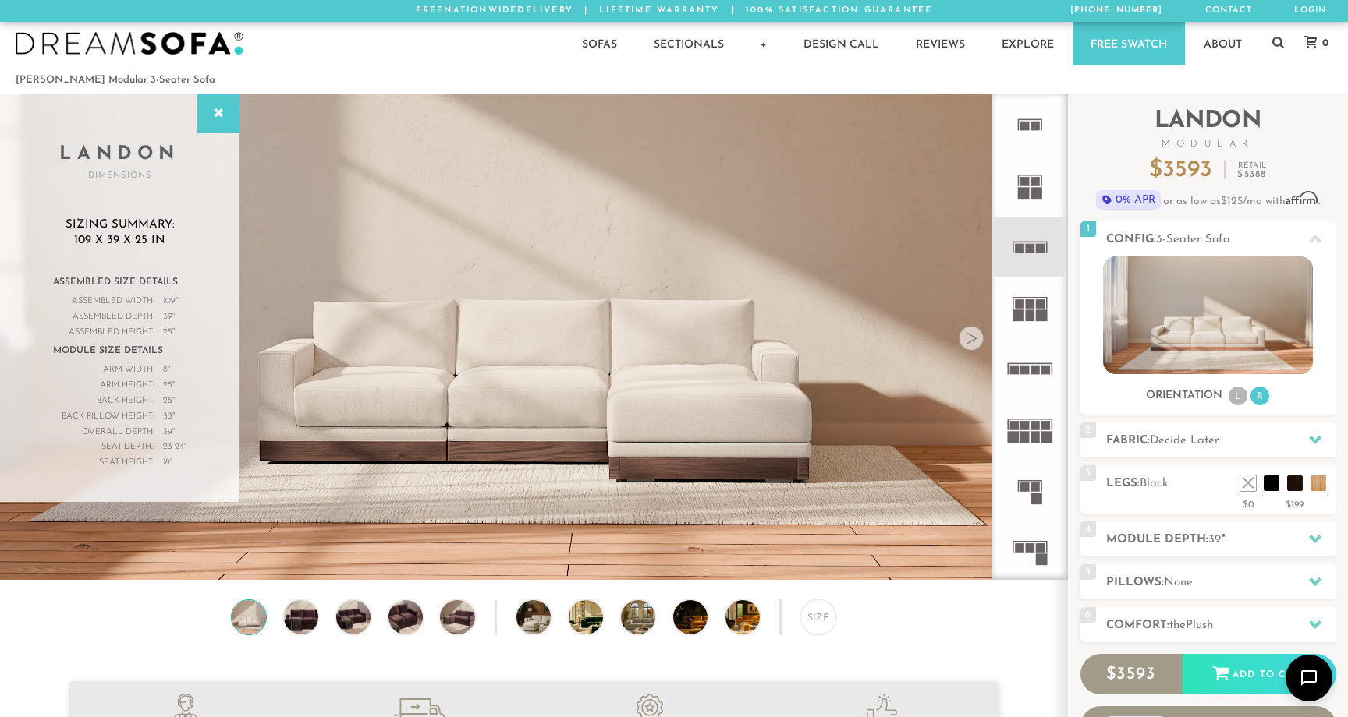
click at [1035, 441] on rect at bounding box center [1034, 438] width 9 height 12
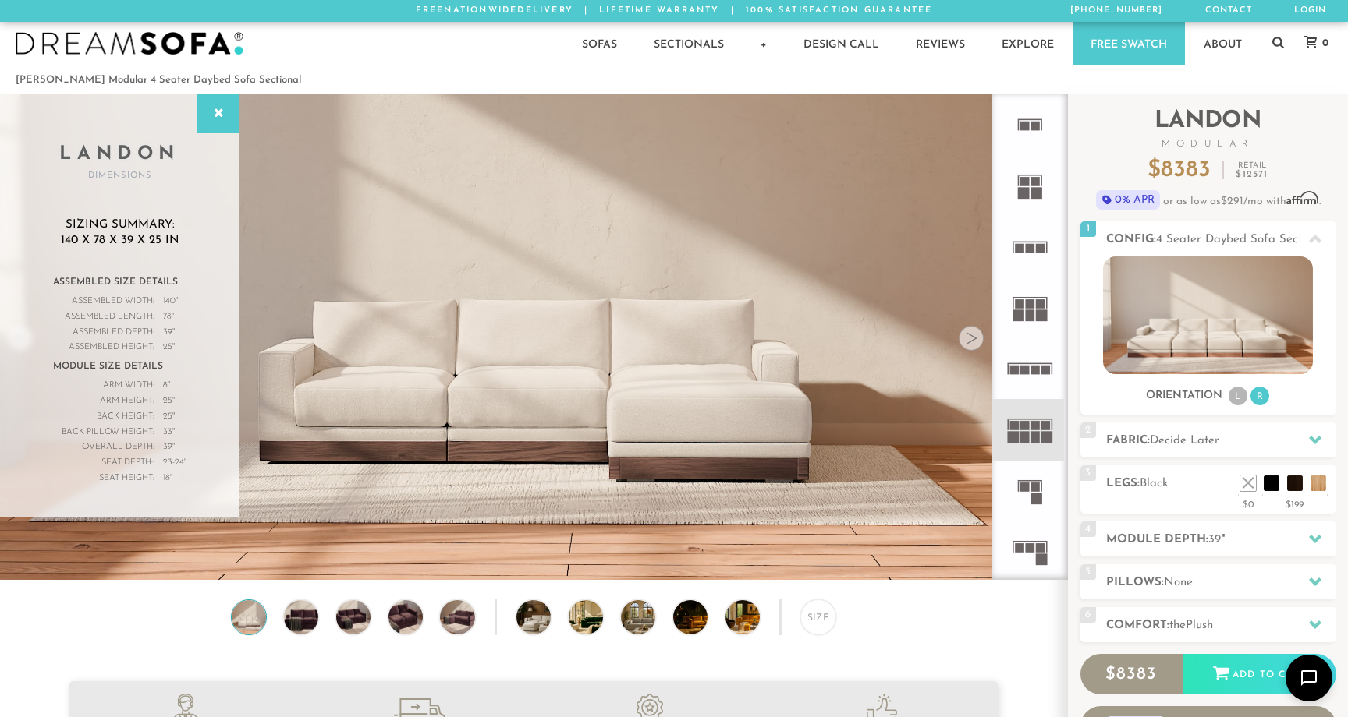
click at [1043, 501] on icon at bounding box center [1029, 491] width 61 height 61
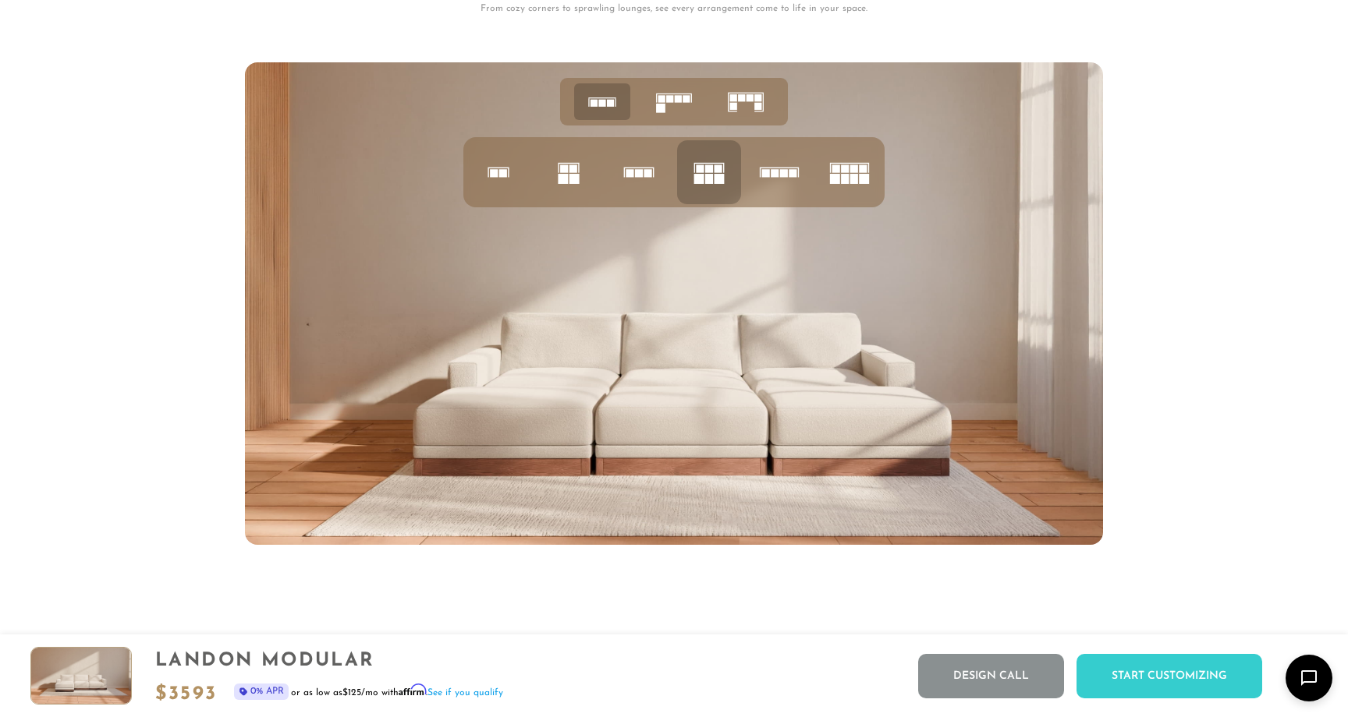
scroll to position [6477, 0]
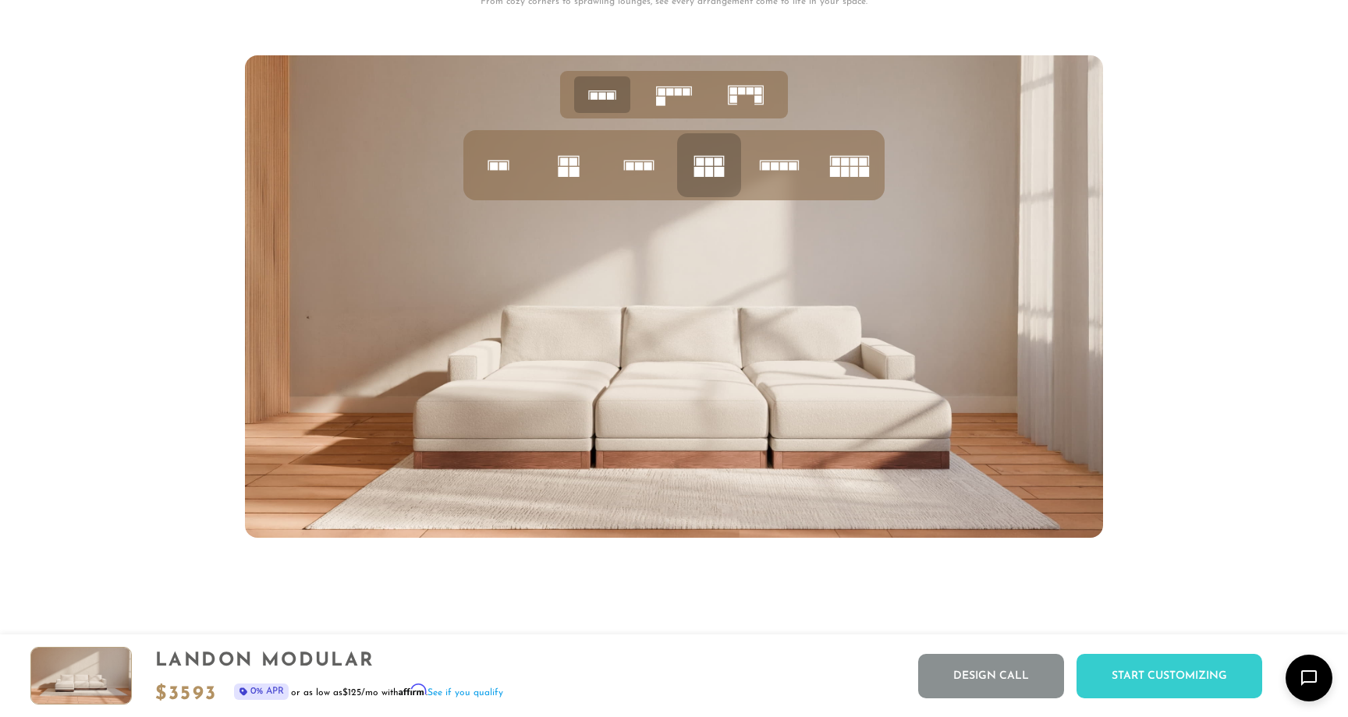
click at [640, 160] on icon at bounding box center [638, 165] width 53 height 53
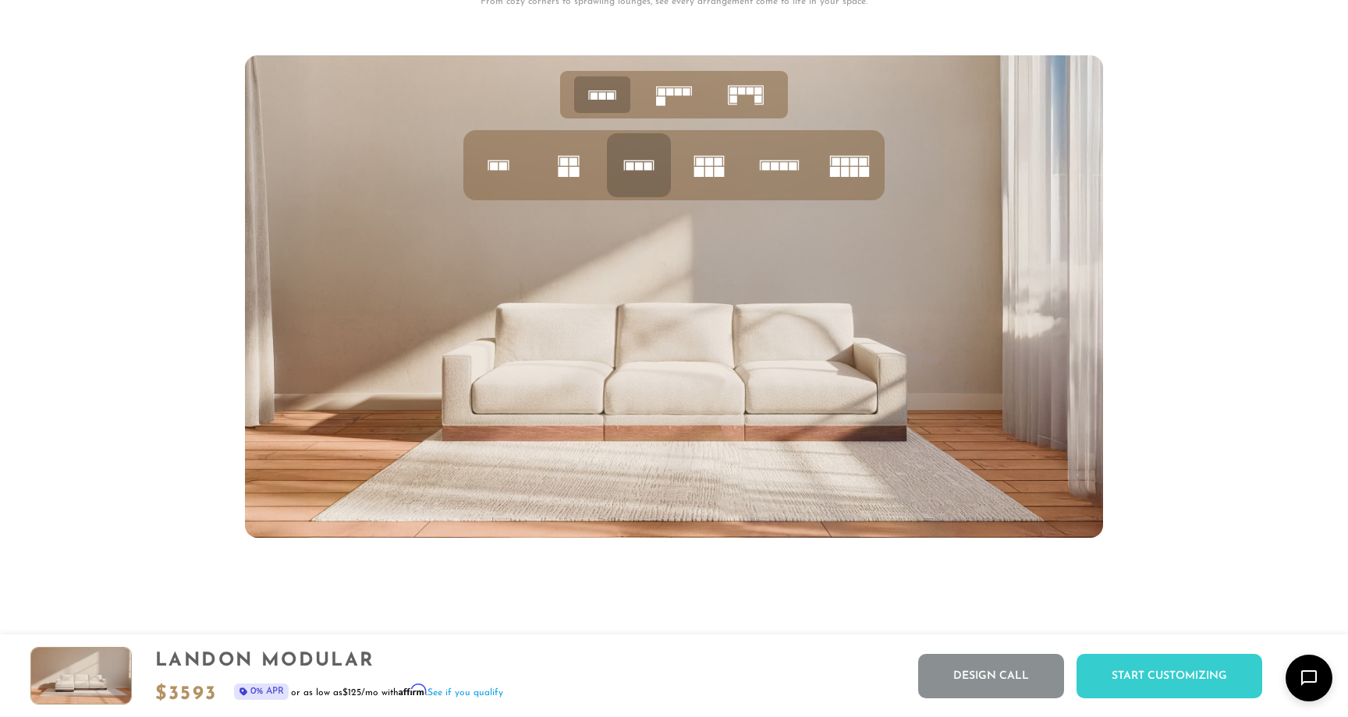
click at [712, 165] on rect at bounding box center [709, 162] width 8 height 8
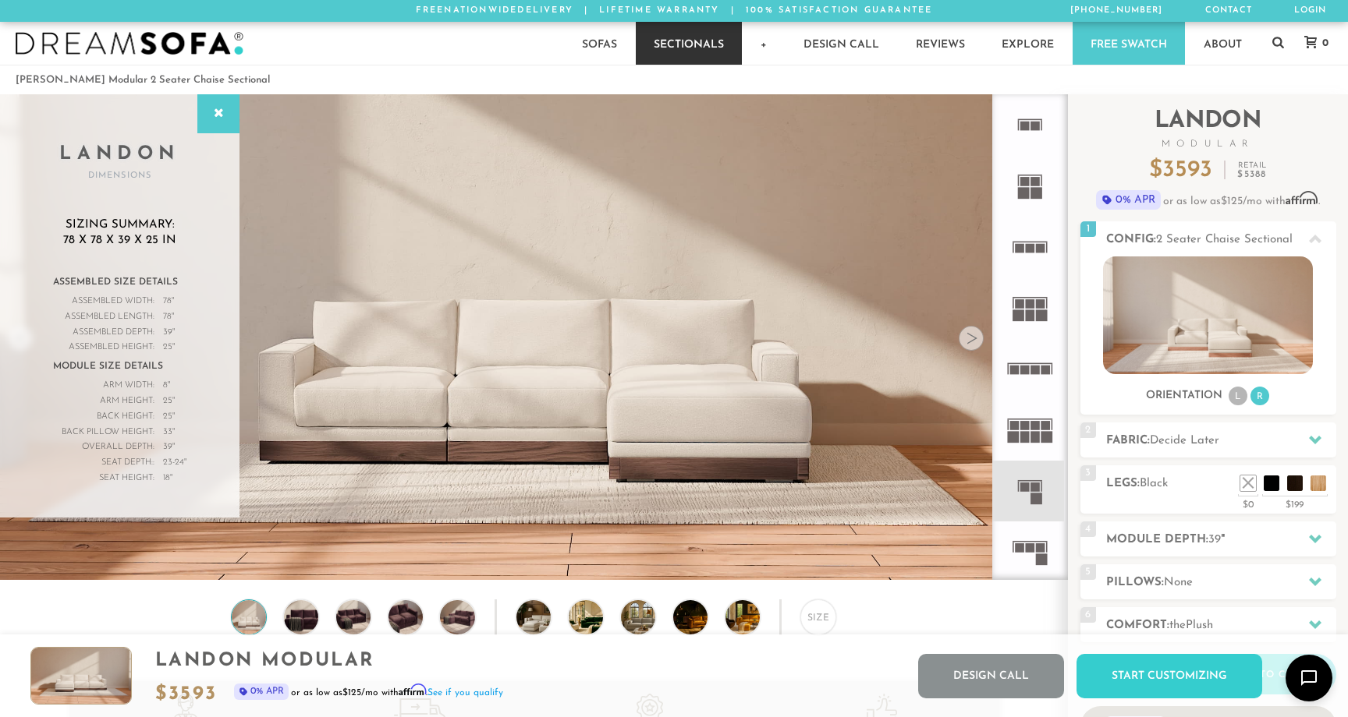
scroll to position [0, 0]
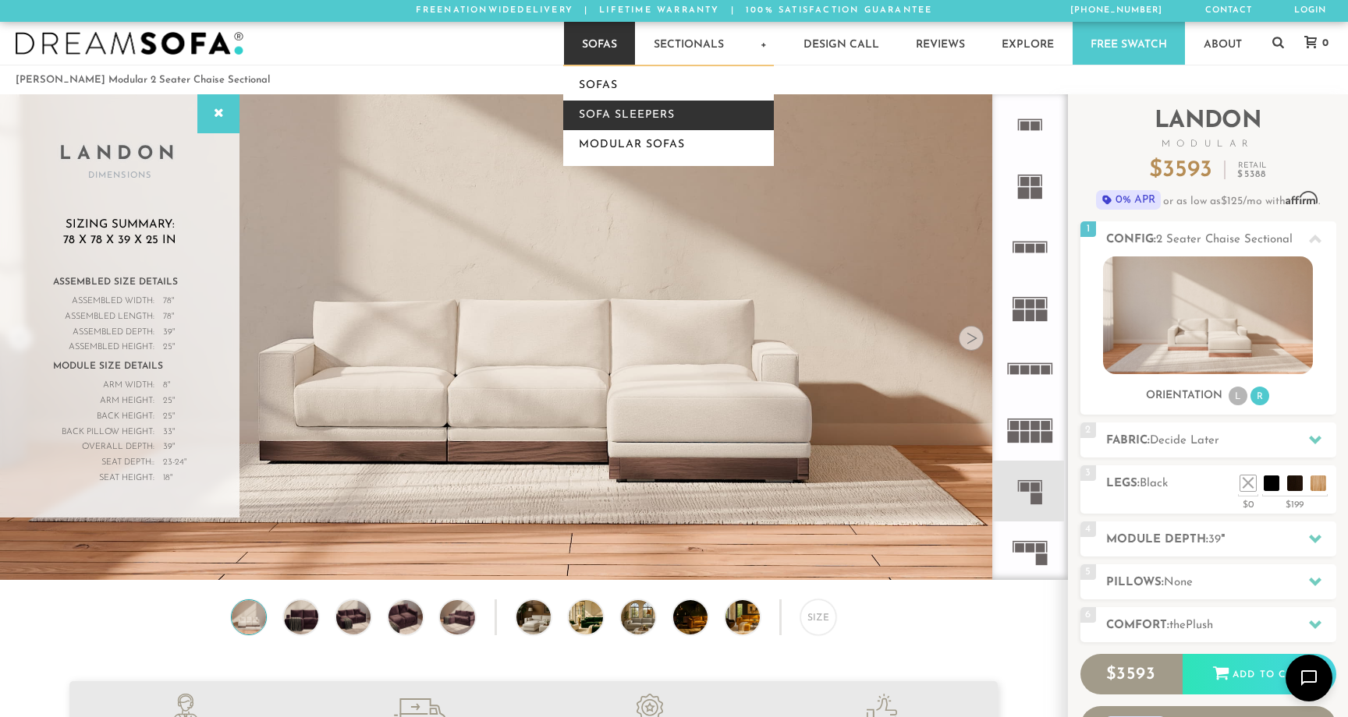
click at [618, 112] on link "Sofa Sleepers" at bounding box center [668, 116] width 211 height 30
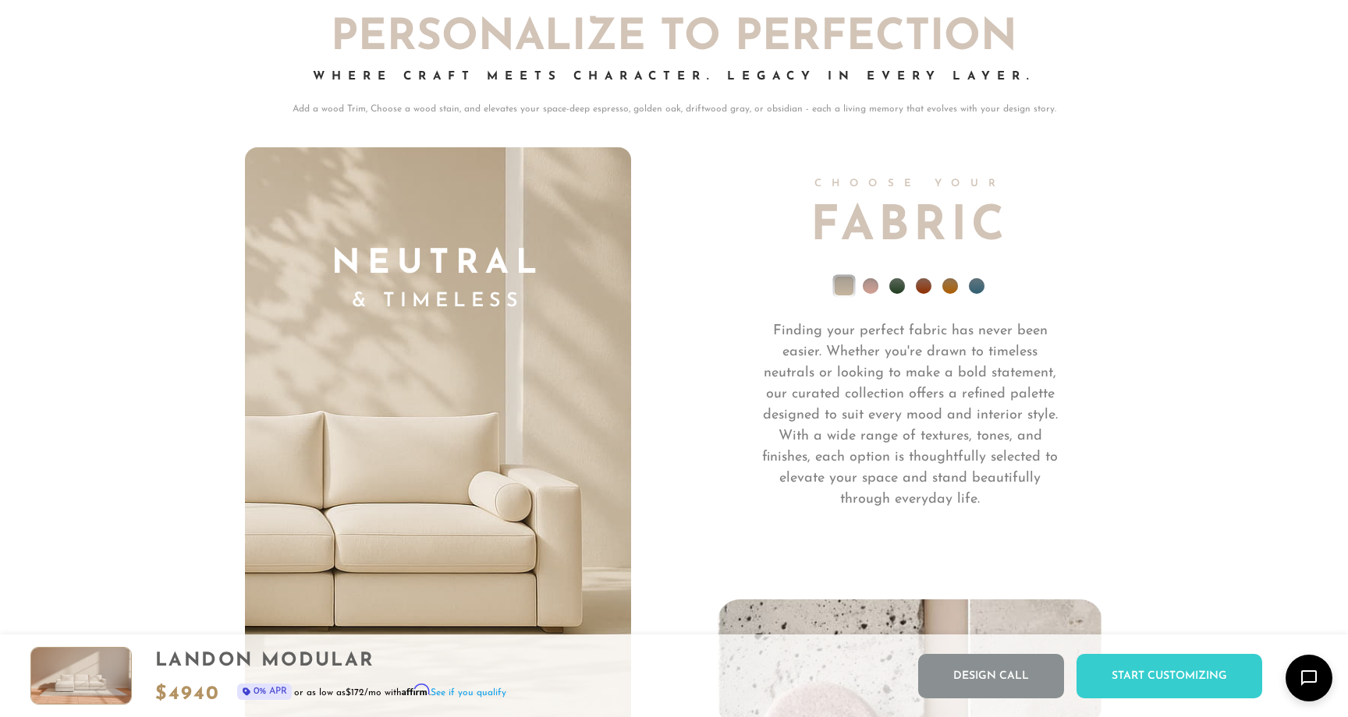
scroll to position [11101, 0]
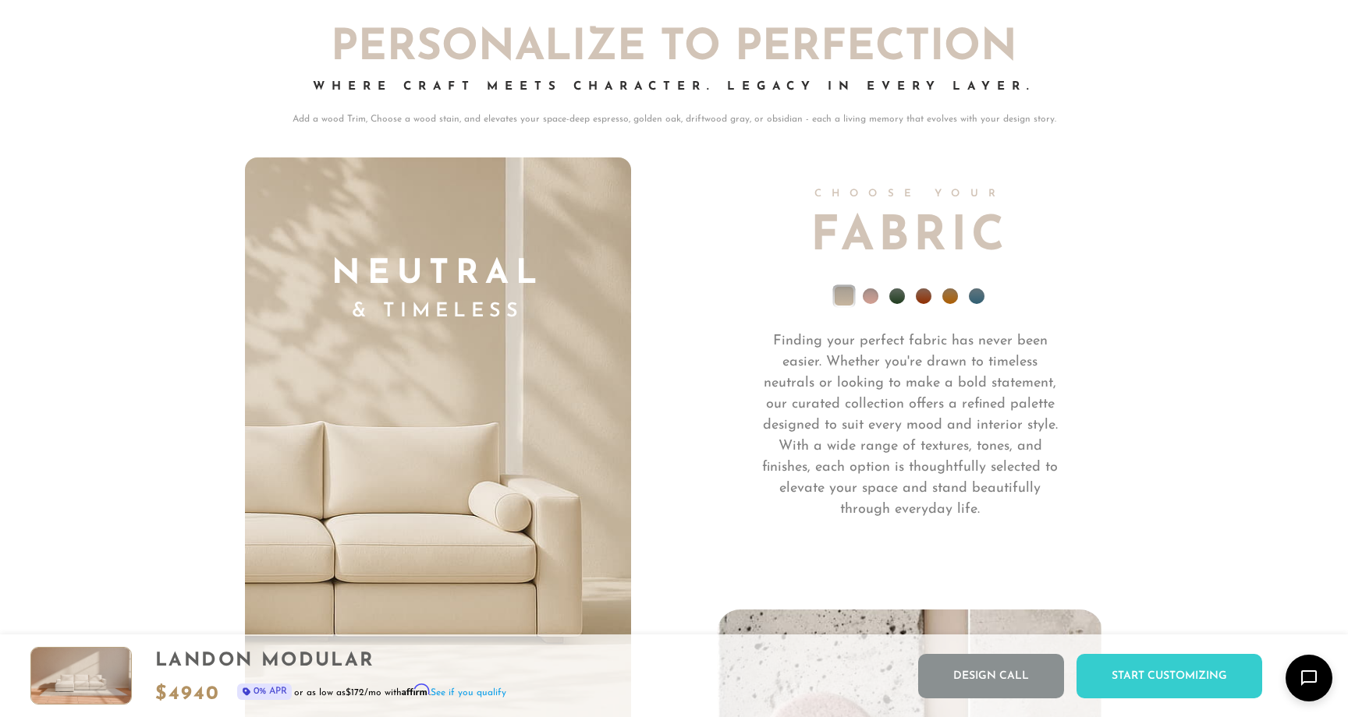
click at [870, 302] on li at bounding box center [870, 297] width 16 height 16
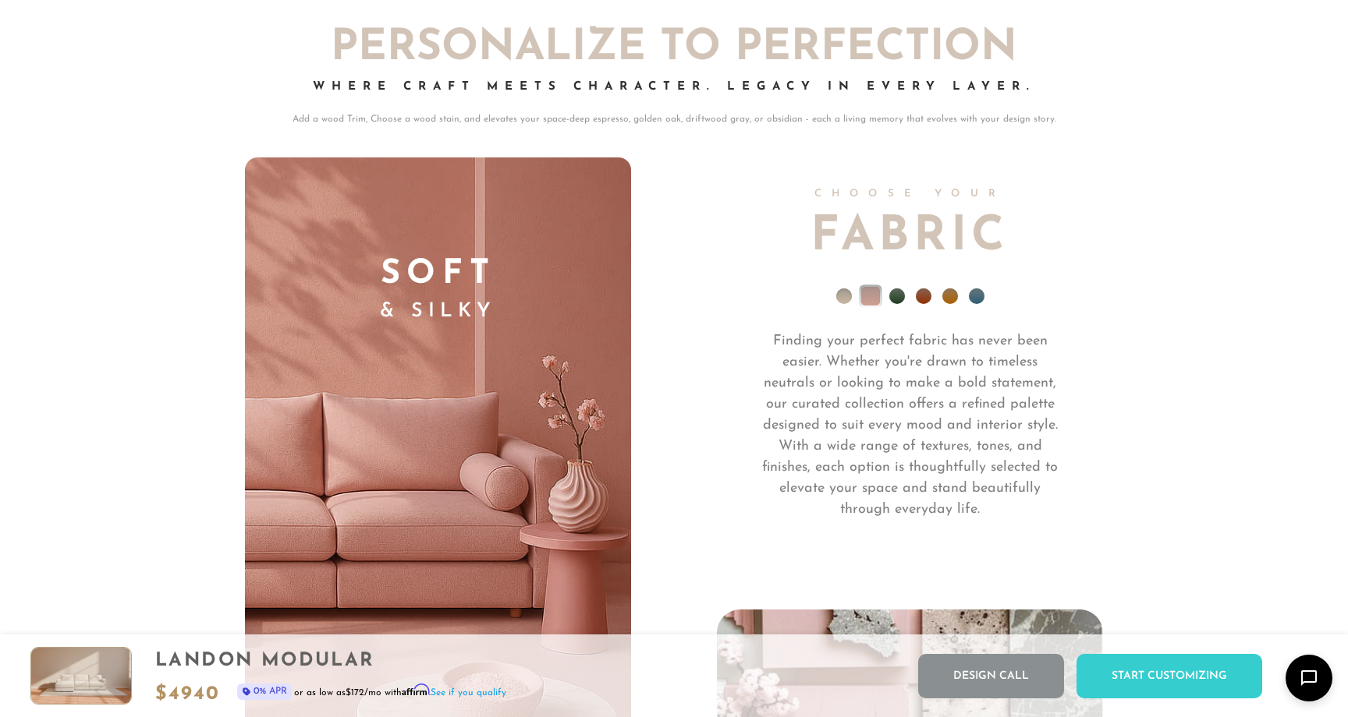
click at [894, 298] on li at bounding box center [897, 297] width 16 height 16
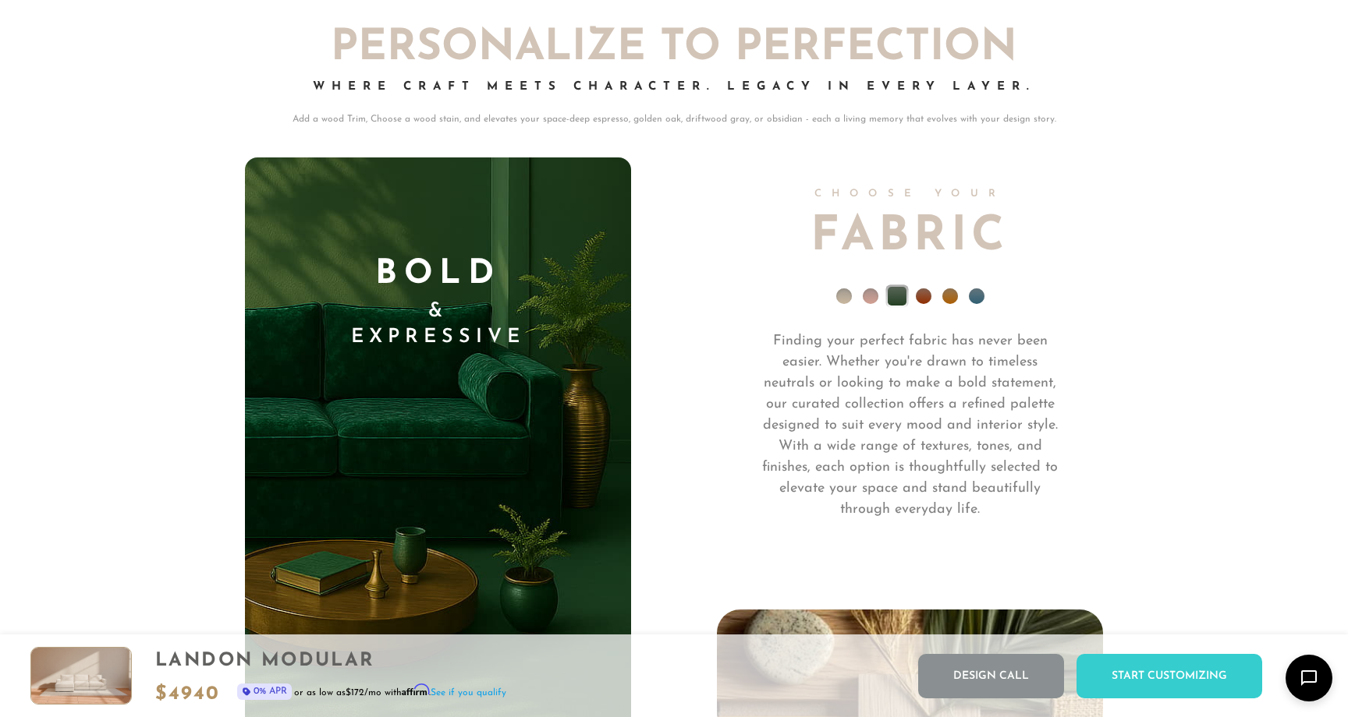
click at [921, 299] on li at bounding box center [923, 297] width 16 height 16
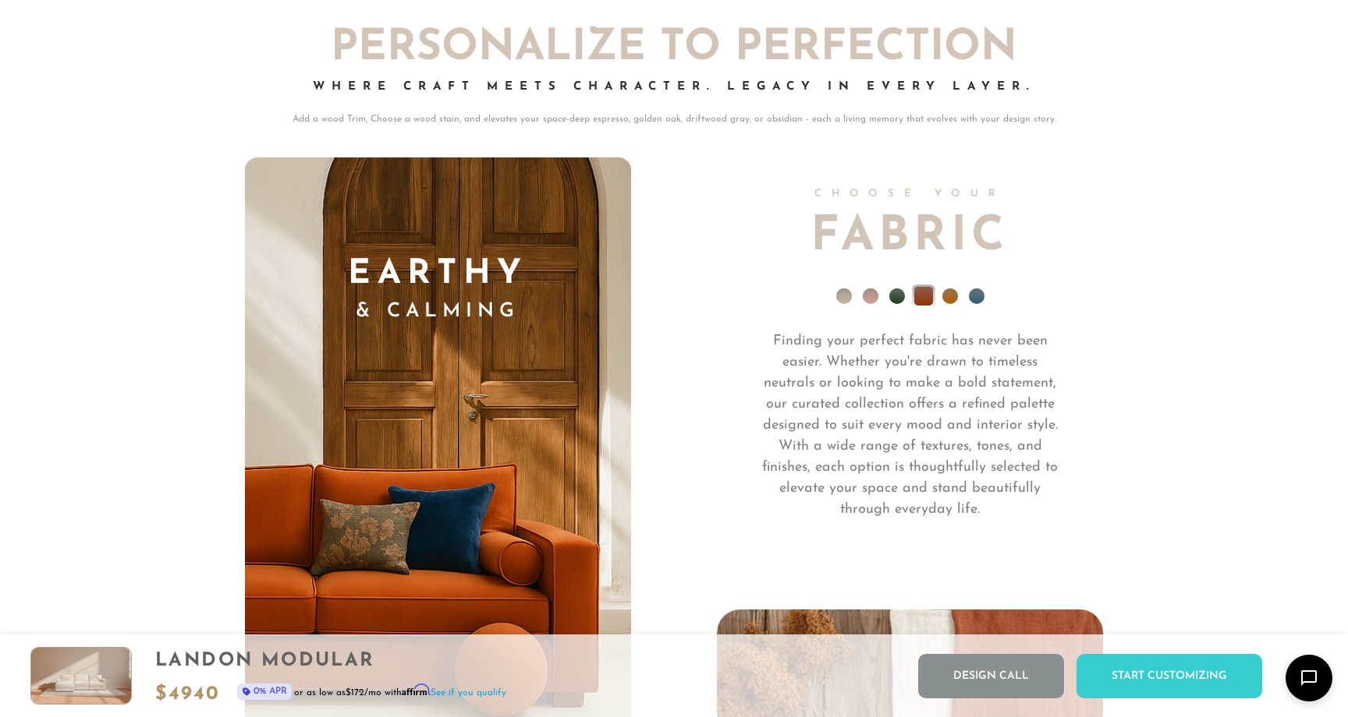
click at [951, 296] on li at bounding box center [950, 297] width 16 height 16
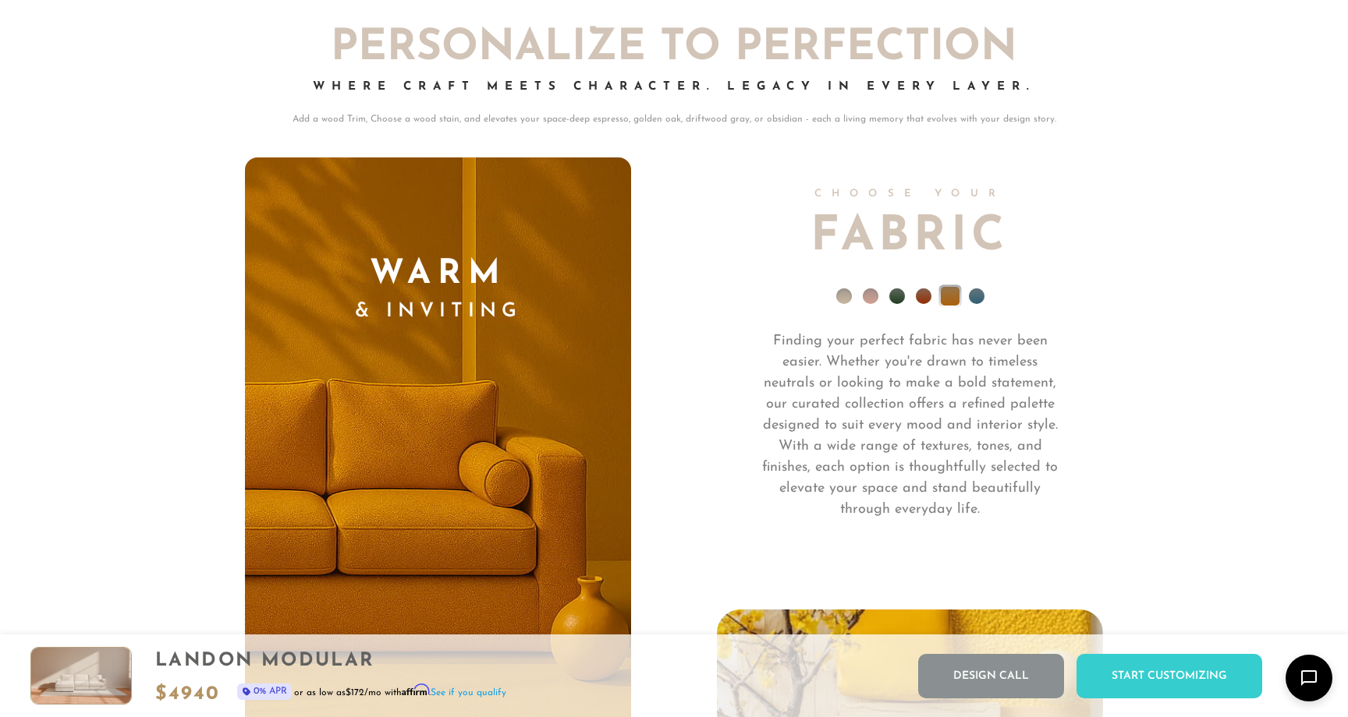
click at [975, 296] on li at bounding box center [977, 297] width 16 height 16
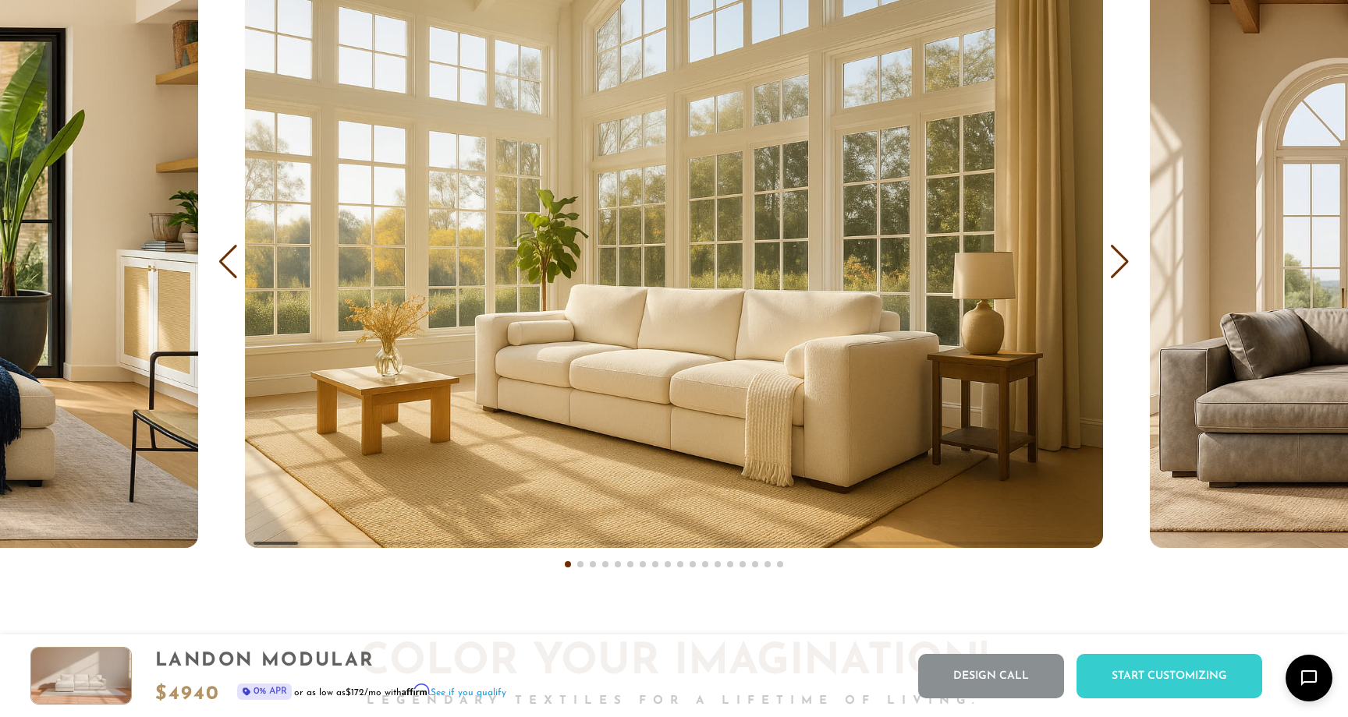
scroll to position [9656, 0]
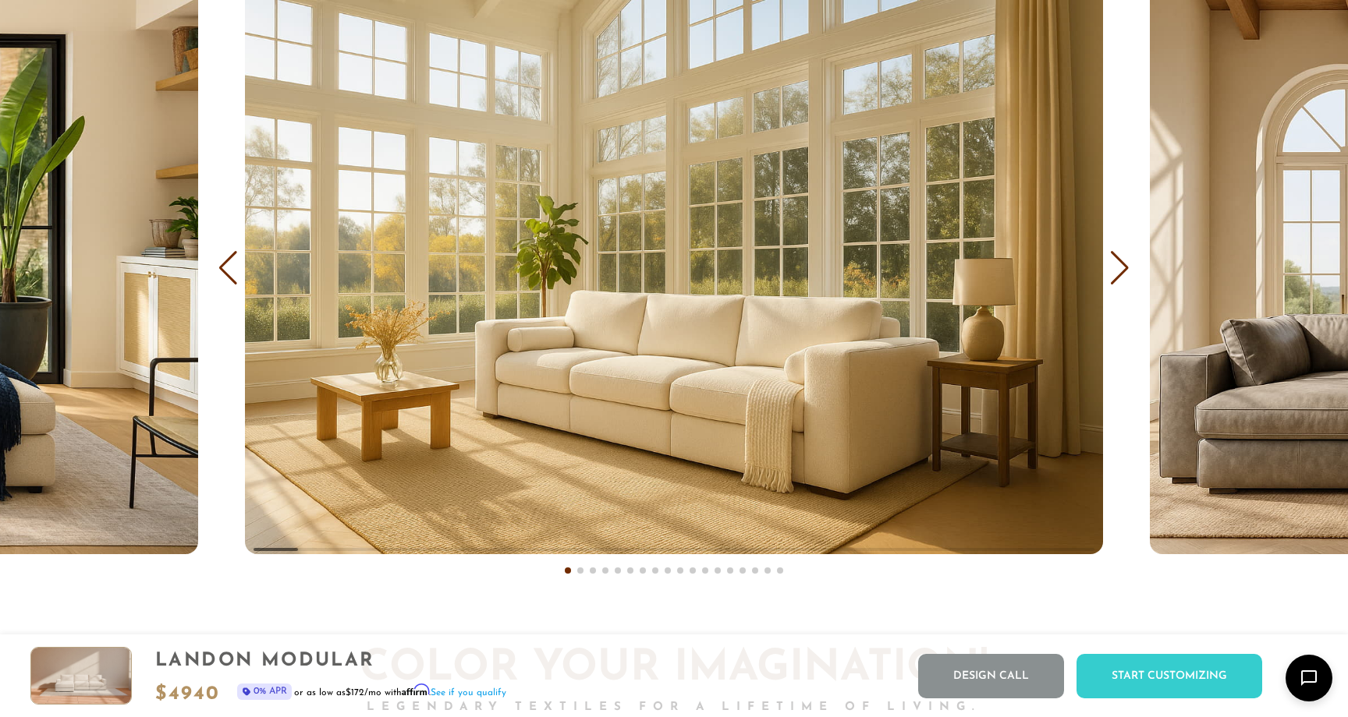
click at [1117, 281] on div "Next slide" at bounding box center [1119, 268] width 21 height 34
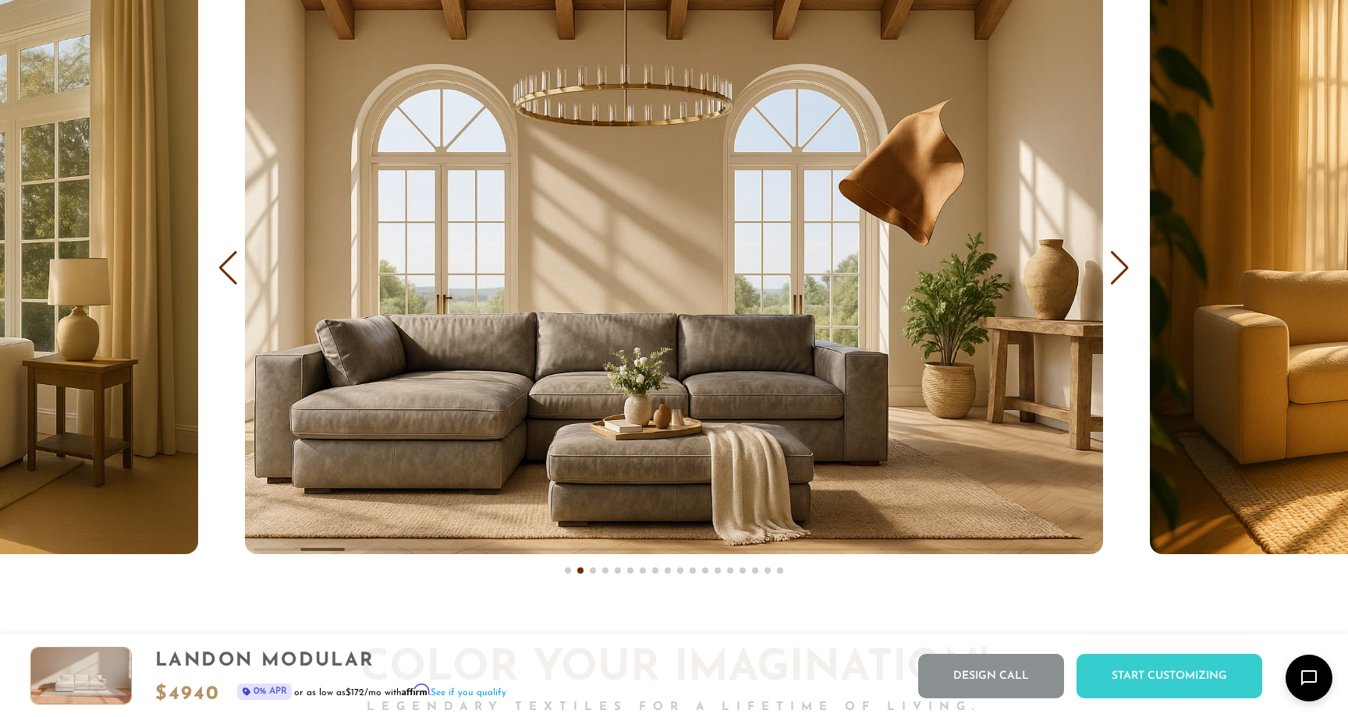
click at [1117, 281] on div "Next slide" at bounding box center [1119, 268] width 21 height 34
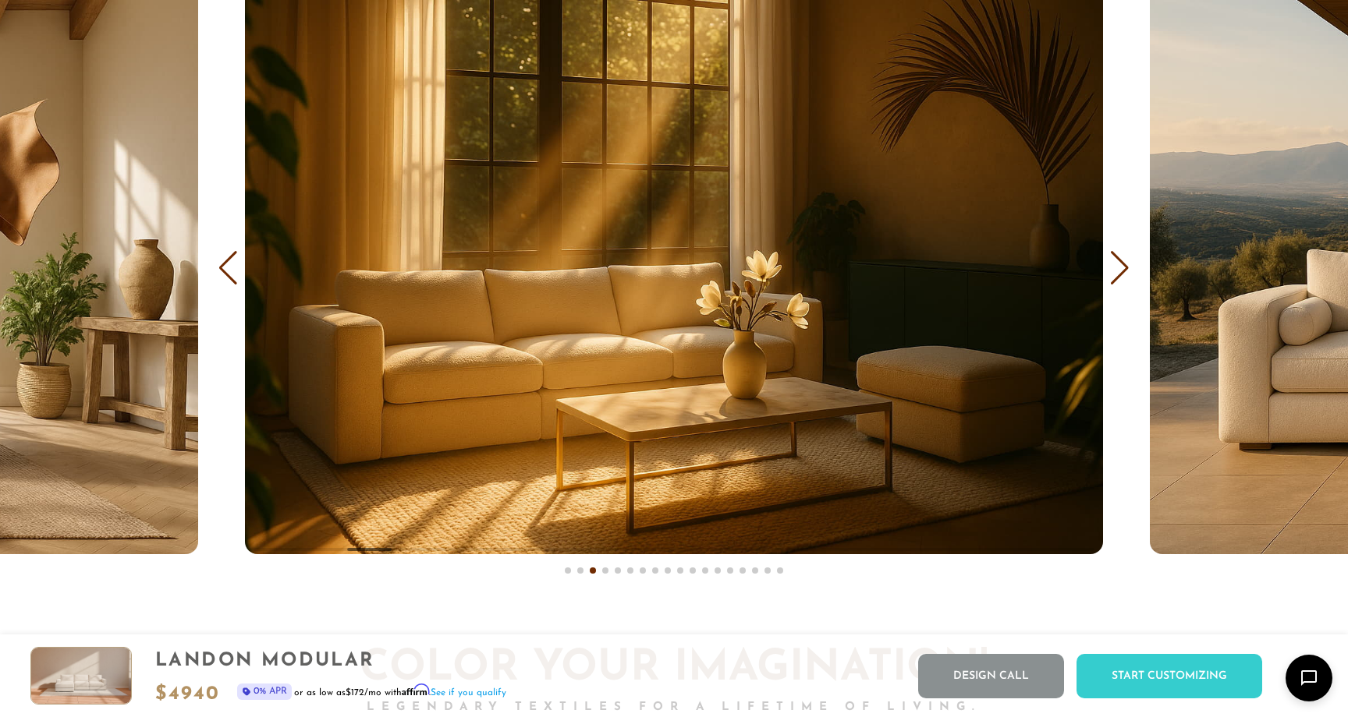
click at [1117, 281] on div "Next slide" at bounding box center [1119, 268] width 21 height 34
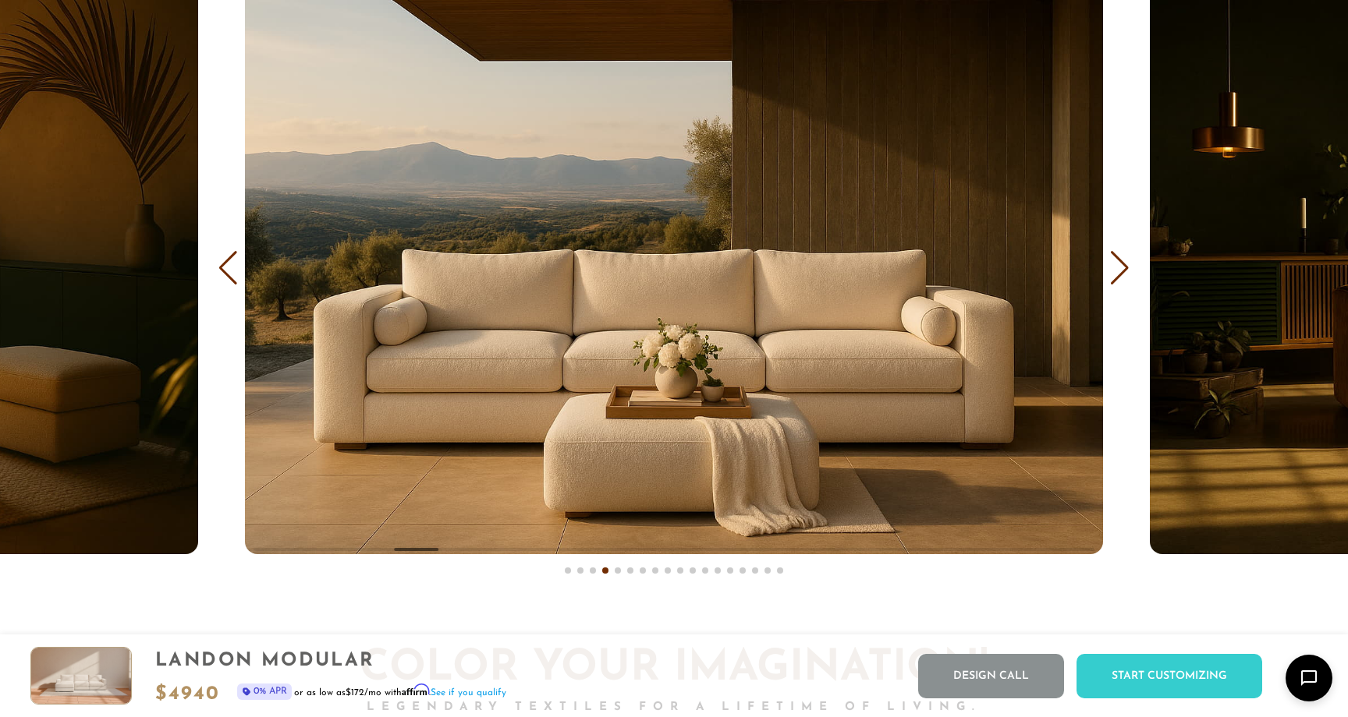
click at [1117, 281] on div "Next slide" at bounding box center [1119, 268] width 21 height 34
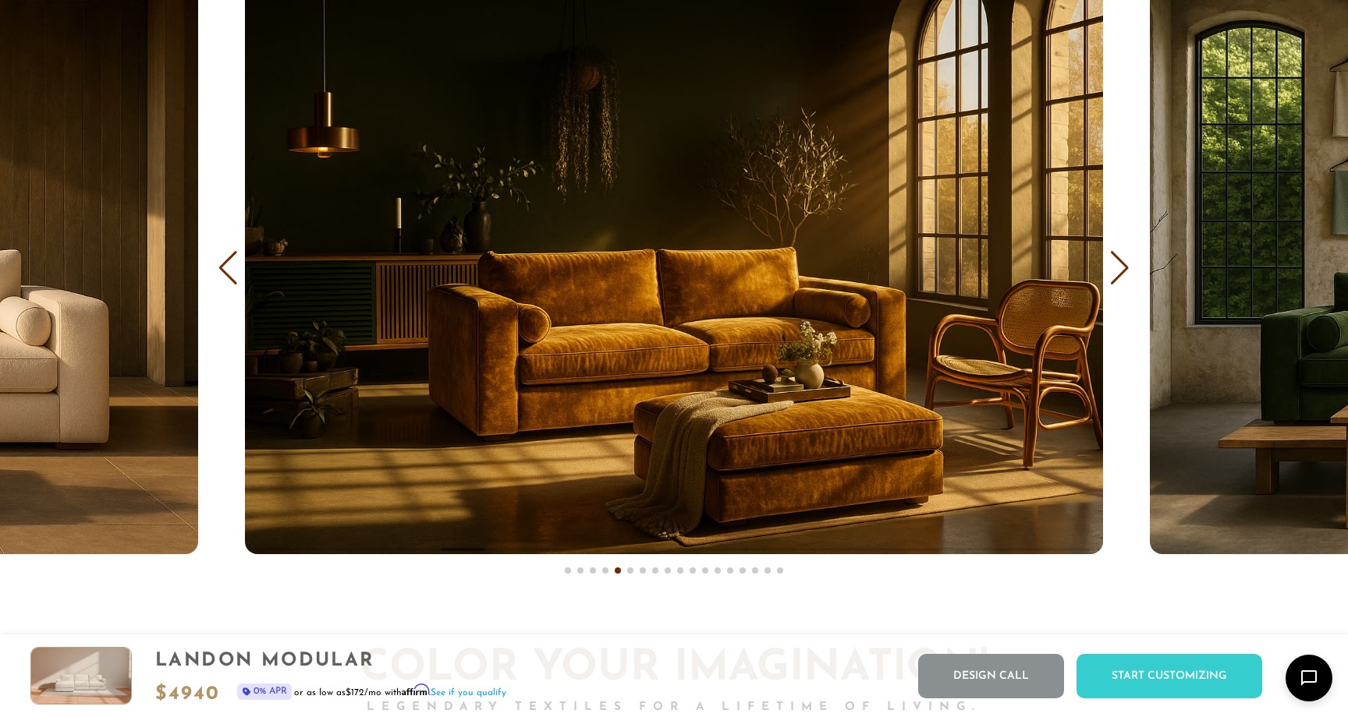
click at [1117, 281] on div "Next slide" at bounding box center [1119, 268] width 21 height 34
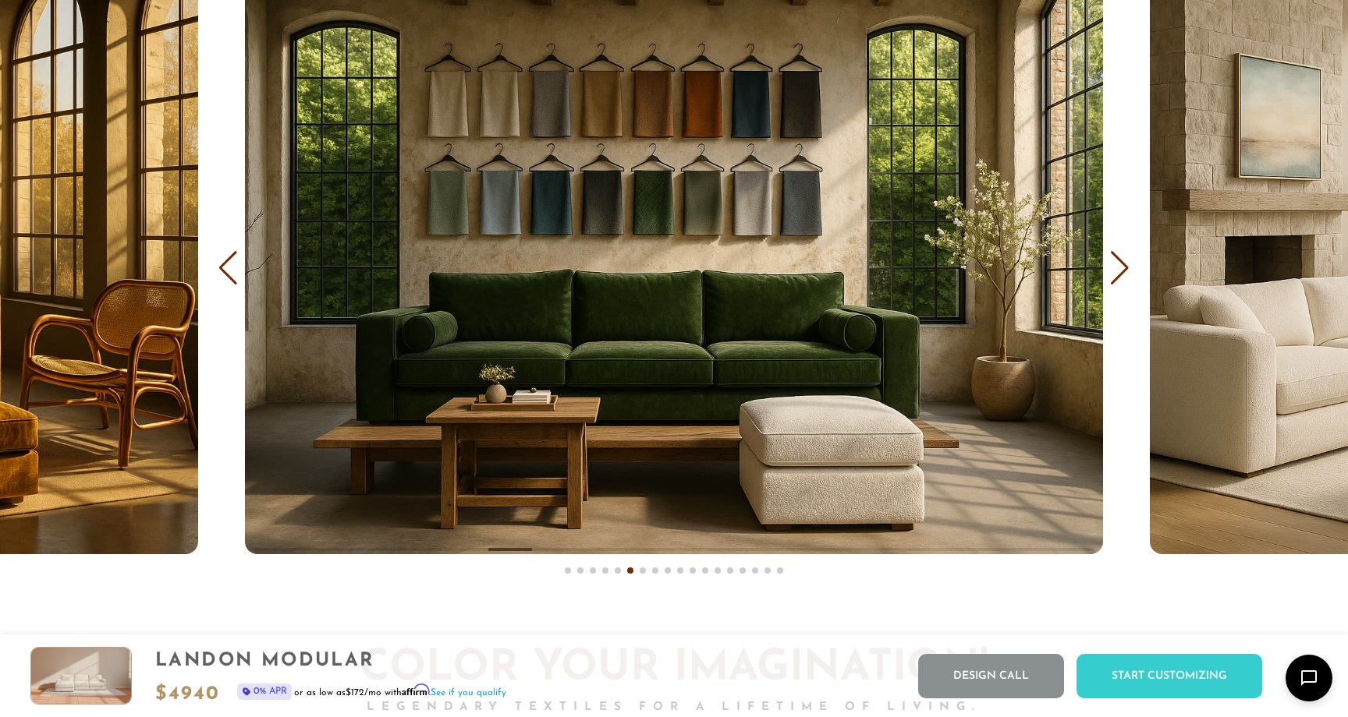
click at [1117, 281] on div "Next slide" at bounding box center [1119, 268] width 21 height 34
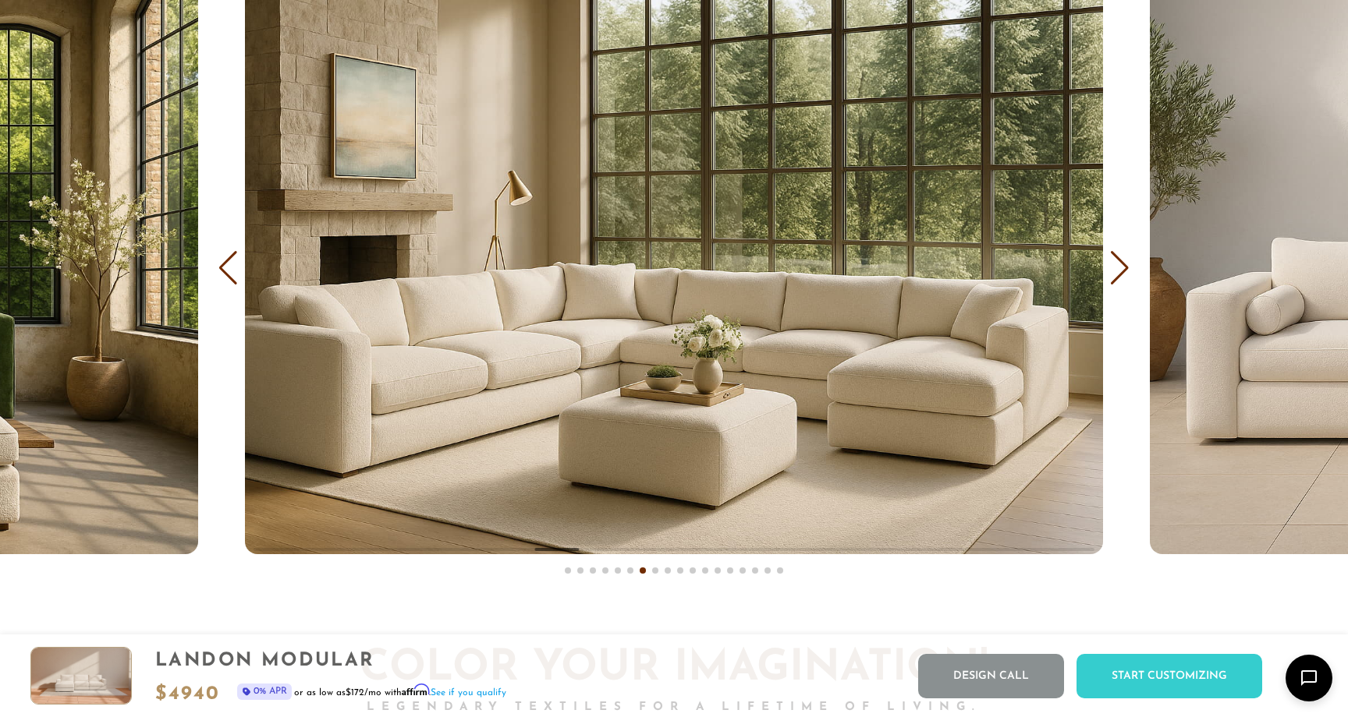
click at [1117, 281] on div "Next slide" at bounding box center [1119, 268] width 21 height 34
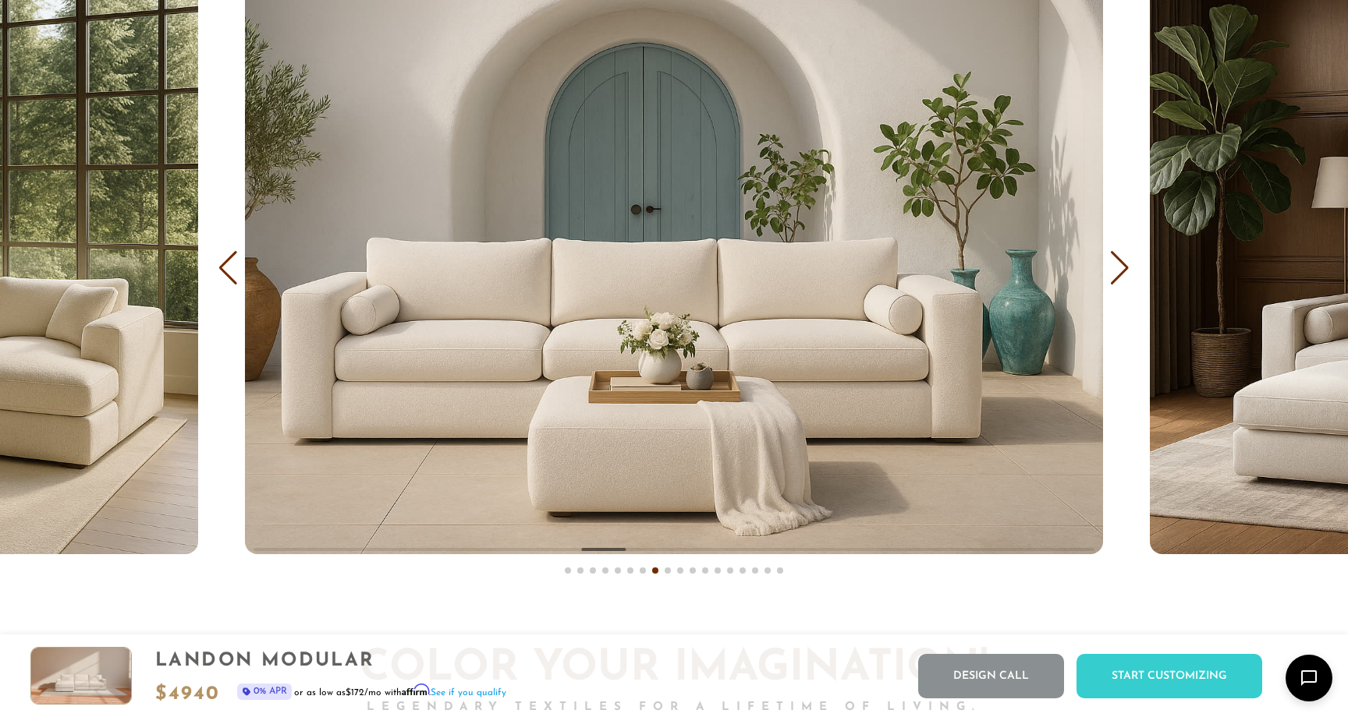
click at [1117, 281] on div "Next slide" at bounding box center [1119, 268] width 21 height 34
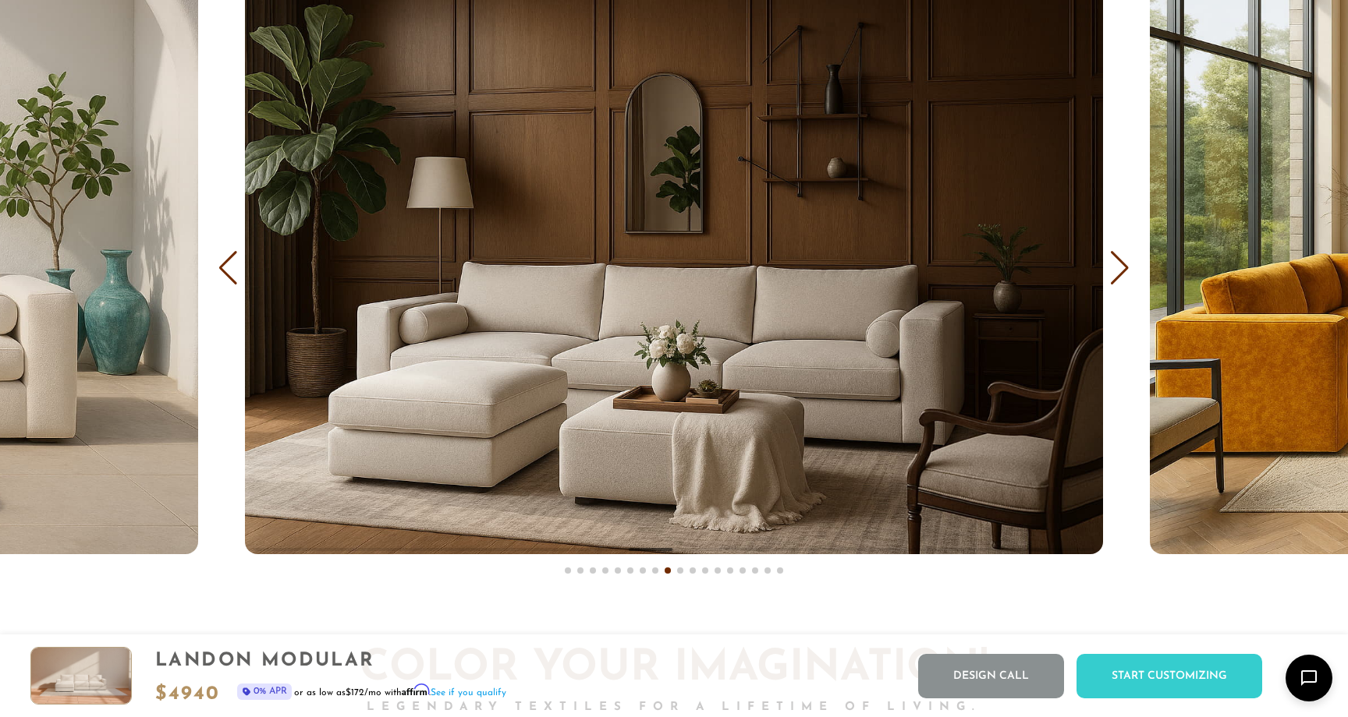
click at [1117, 281] on div "Next slide" at bounding box center [1119, 268] width 21 height 34
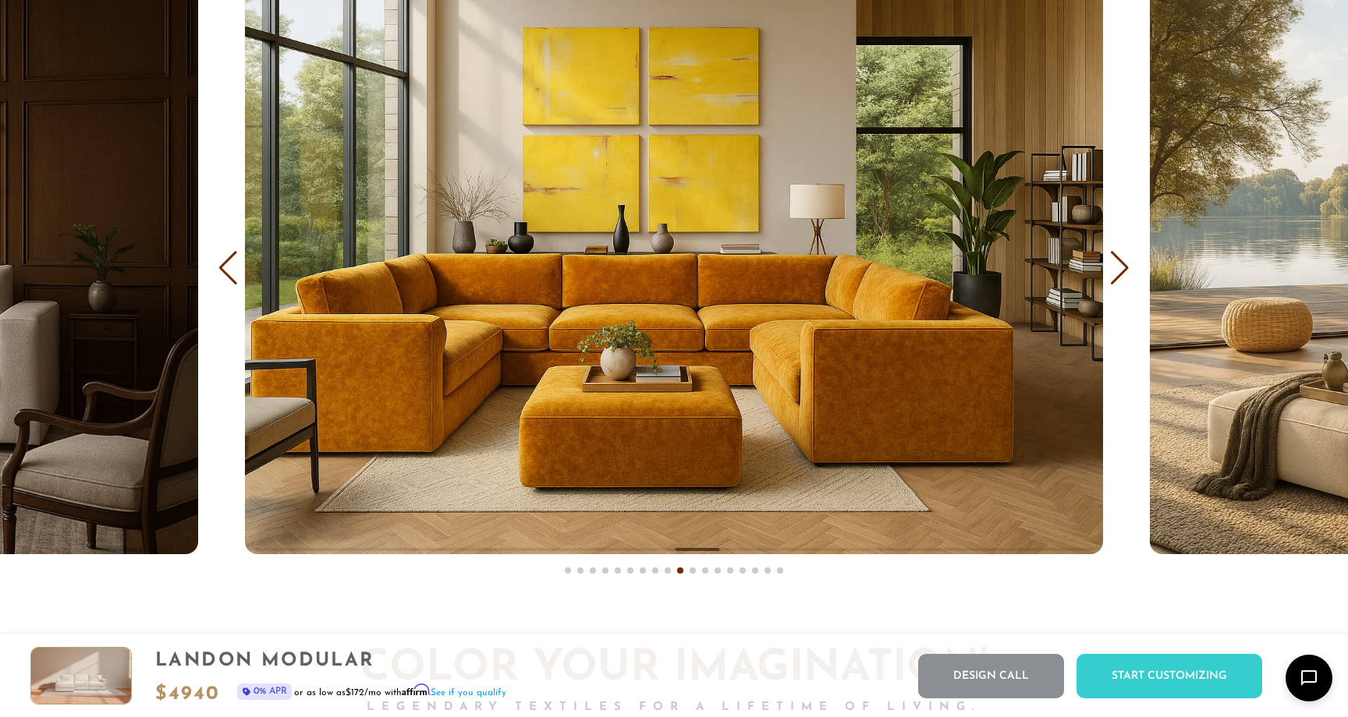
click at [1117, 281] on div "Next slide" at bounding box center [1119, 268] width 21 height 34
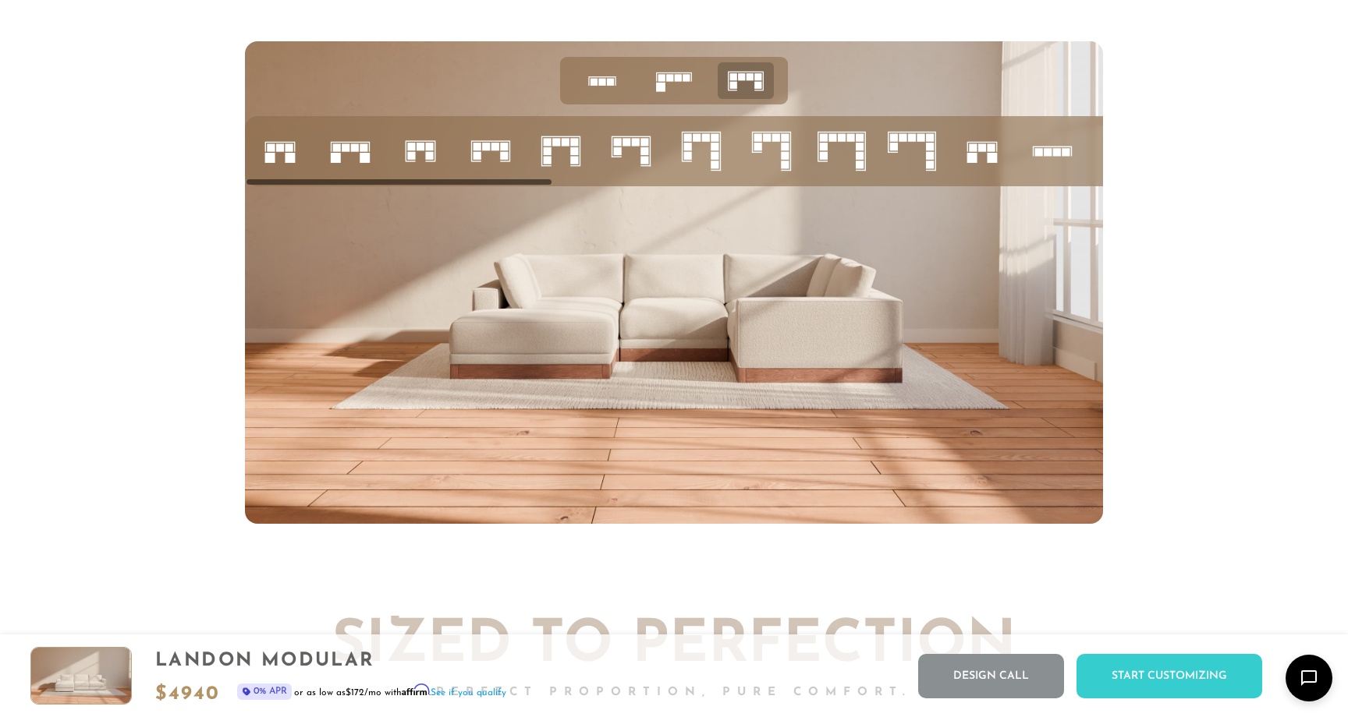
scroll to position [6493, 0]
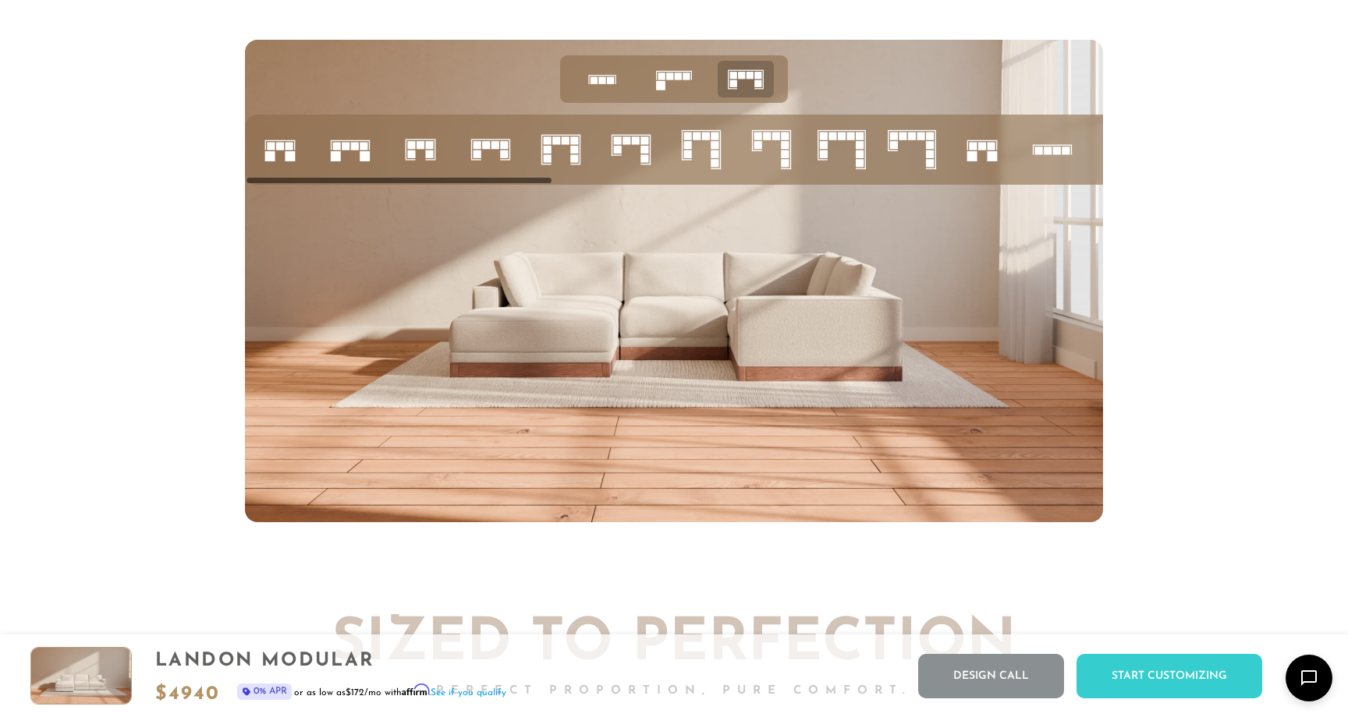
click at [365, 146] on rect at bounding box center [363, 147] width 8 height 8
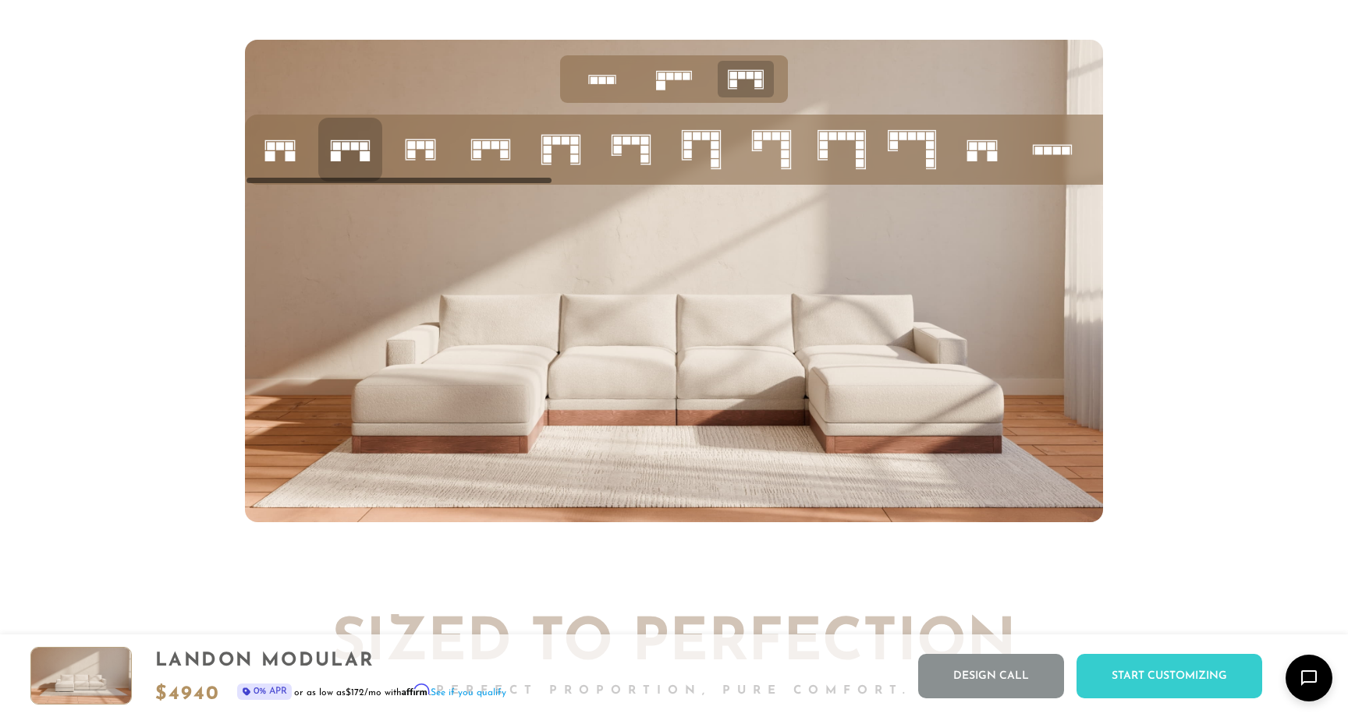
click at [286, 155] on rect at bounding box center [290, 157] width 10 height 10
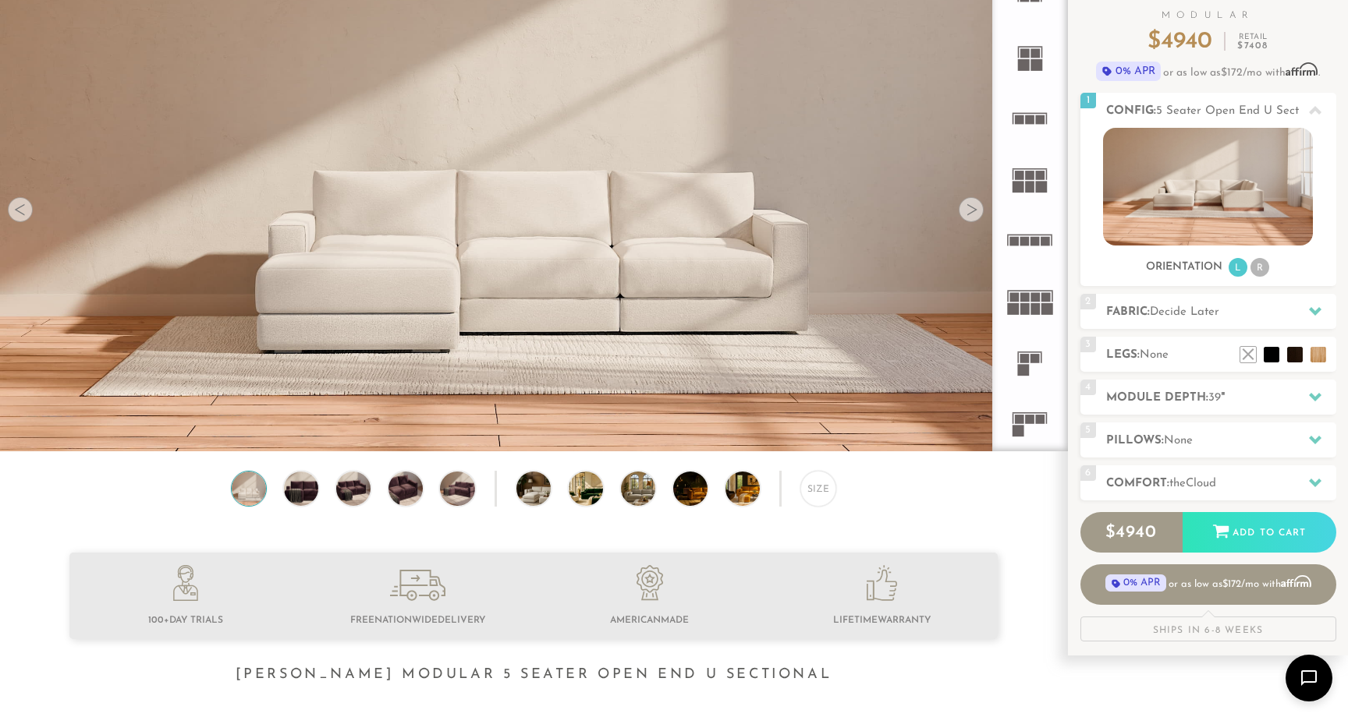
scroll to position [131, 0]
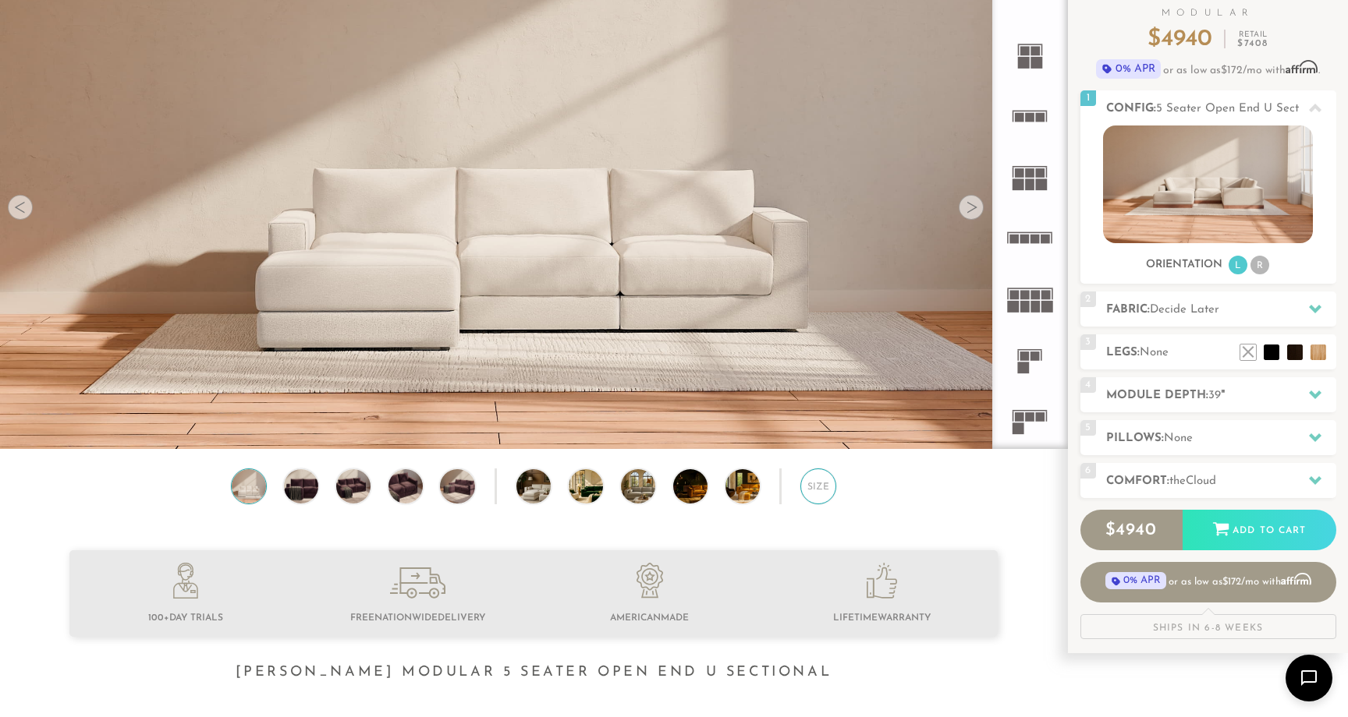
click at [822, 494] on div "Size" at bounding box center [818, 487] width 36 height 36
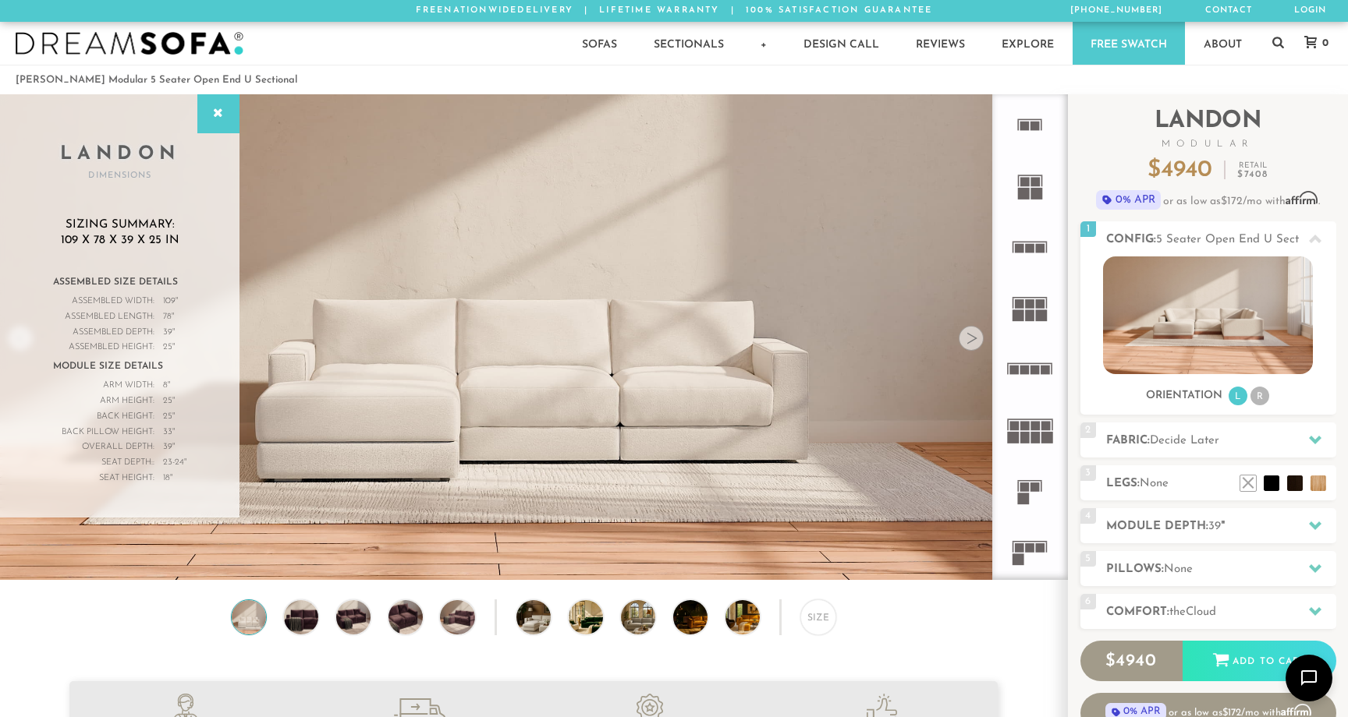
scroll to position [0, 0]
click at [975, 340] on div at bounding box center [970, 338] width 25 height 25
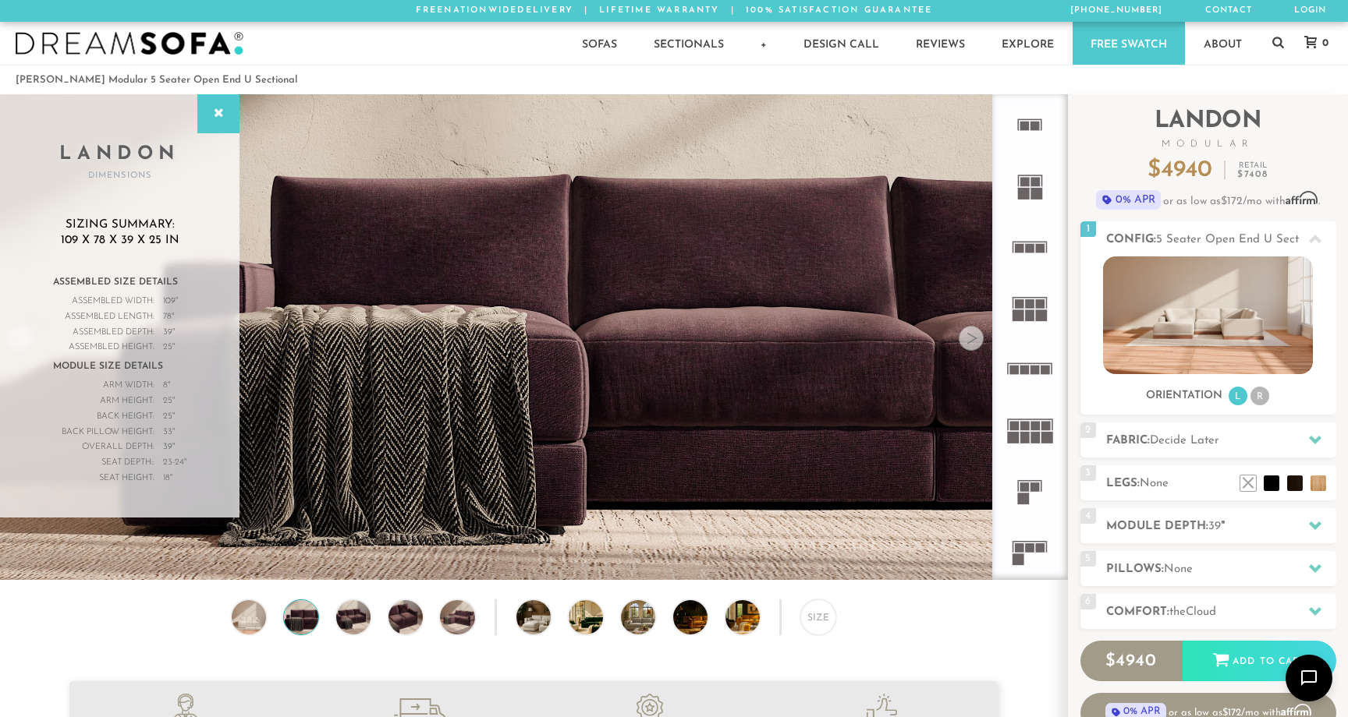
click at [975, 340] on div at bounding box center [970, 338] width 25 height 25
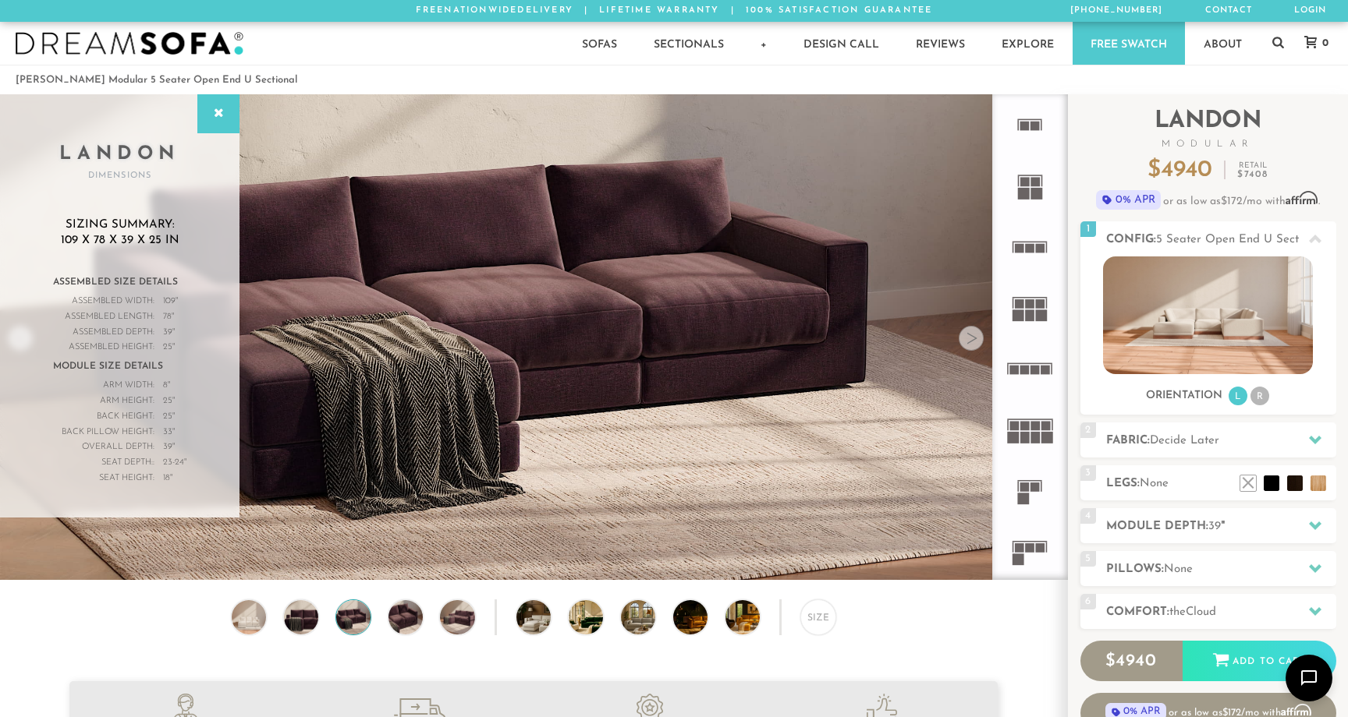
click at [975, 340] on div at bounding box center [970, 338] width 25 height 25
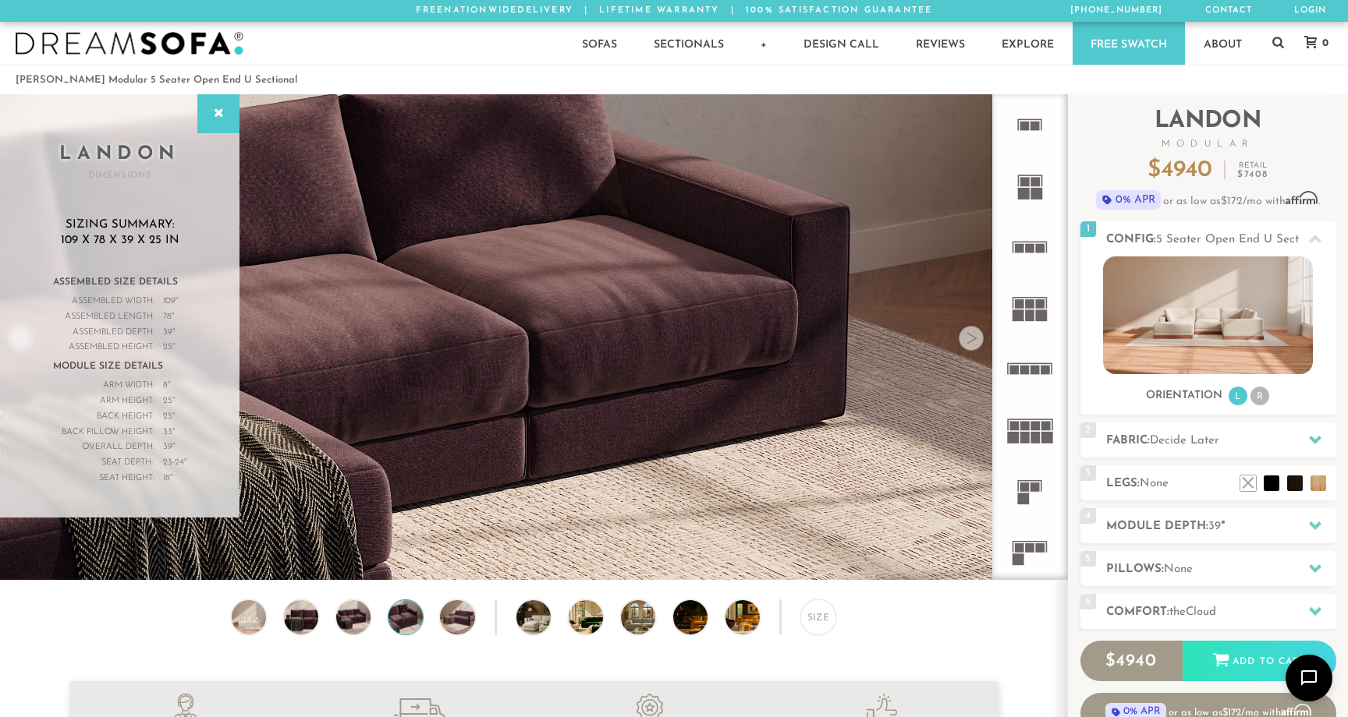
click at [975, 340] on div at bounding box center [970, 338] width 25 height 25
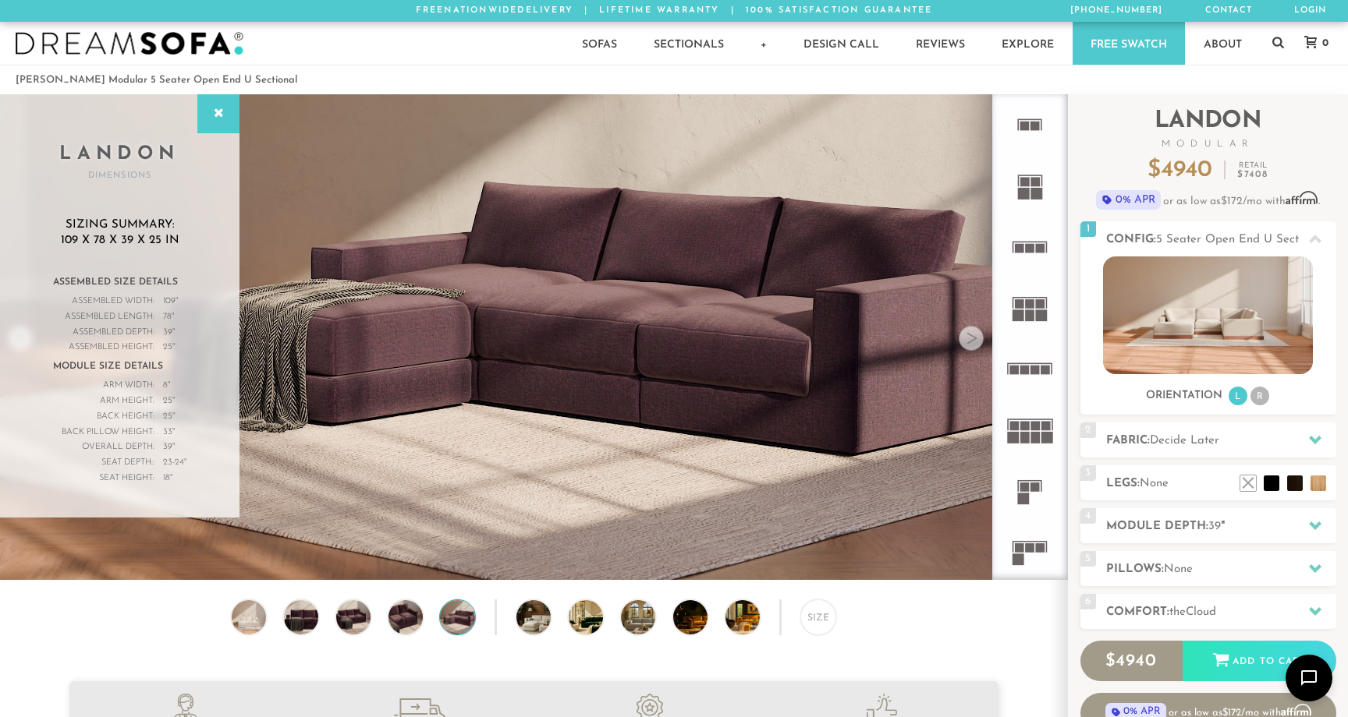
click at [975, 340] on div at bounding box center [970, 338] width 25 height 25
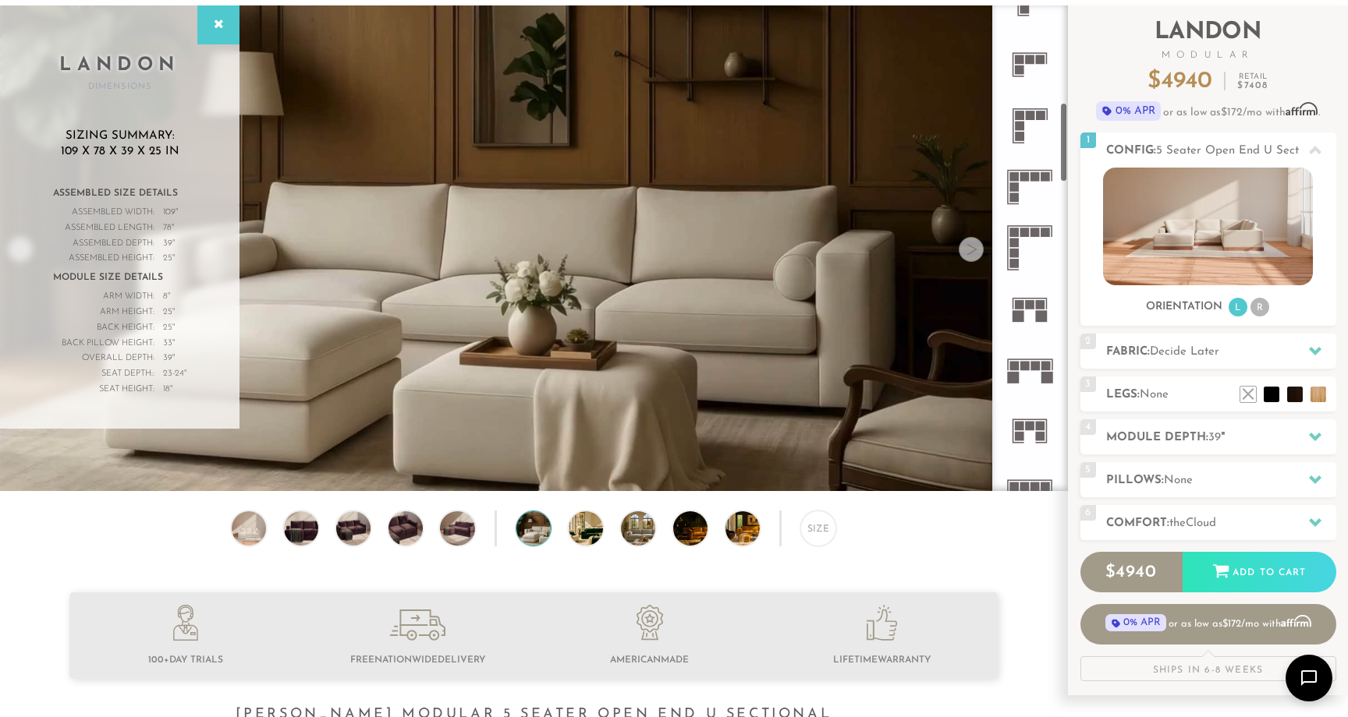
scroll to position [585, 0]
click at [1032, 304] on rect at bounding box center [1029, 301] width 9 height 9
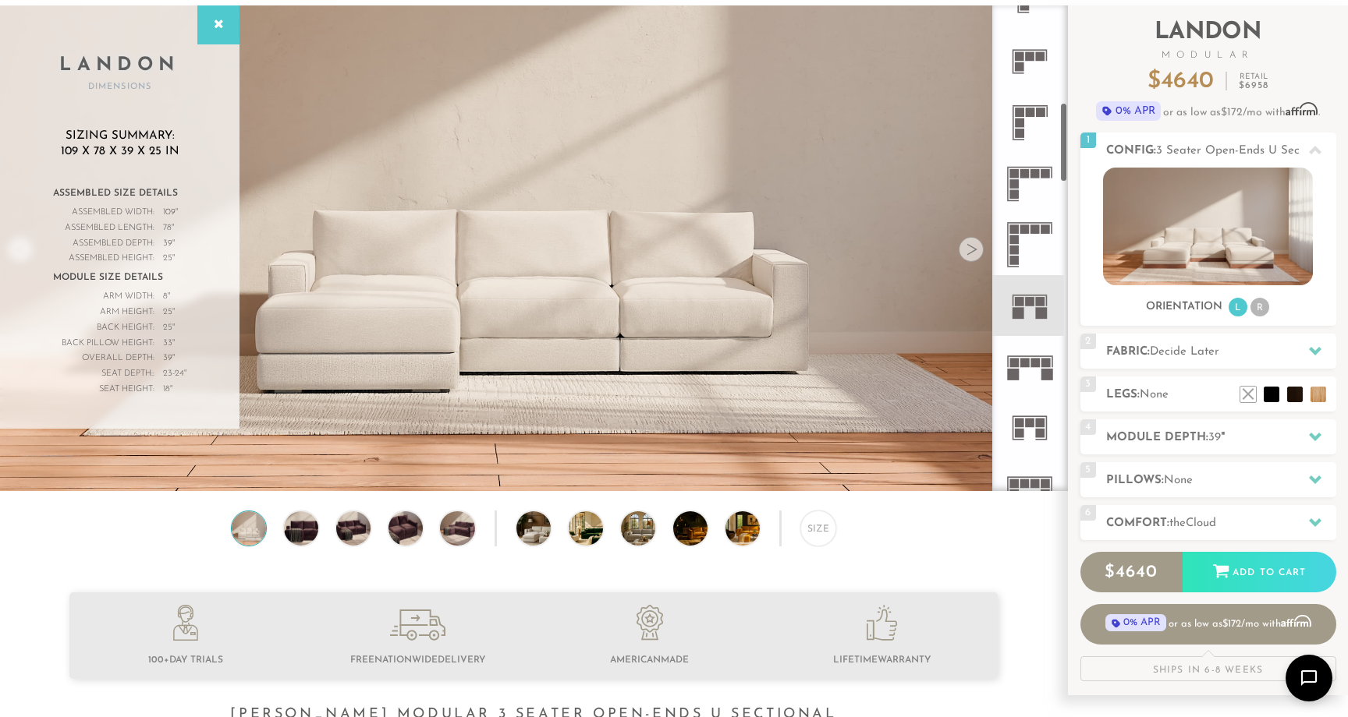
click at [1032, 304] on rect at bounding box center [1029, 301] width 9 height 9
click at [1014, 316] on rect at bounding box center [1018, 314] width 12 height 12
click at [1028, 368] on icon at bounding box center [1029, 366] width 61 height 61
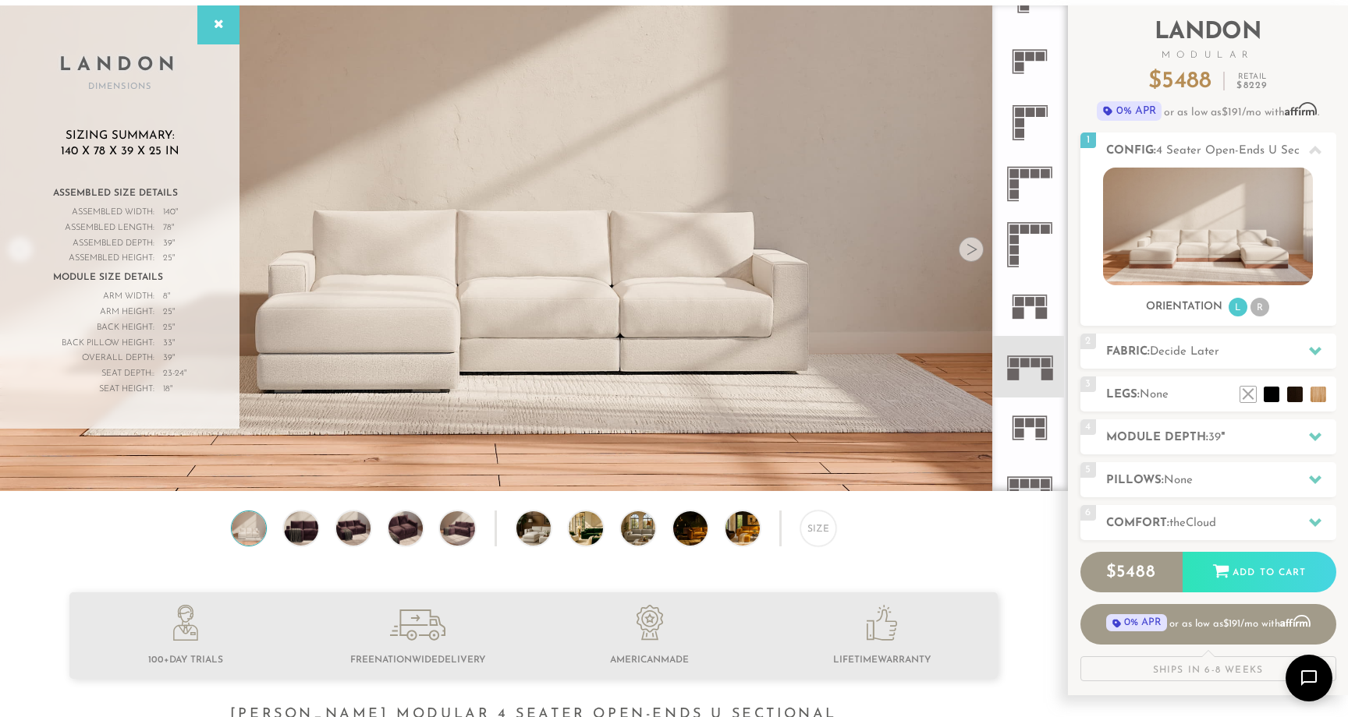
click at [1028, 287] on icon at bounding box center [1029, 305] width 61 height 61
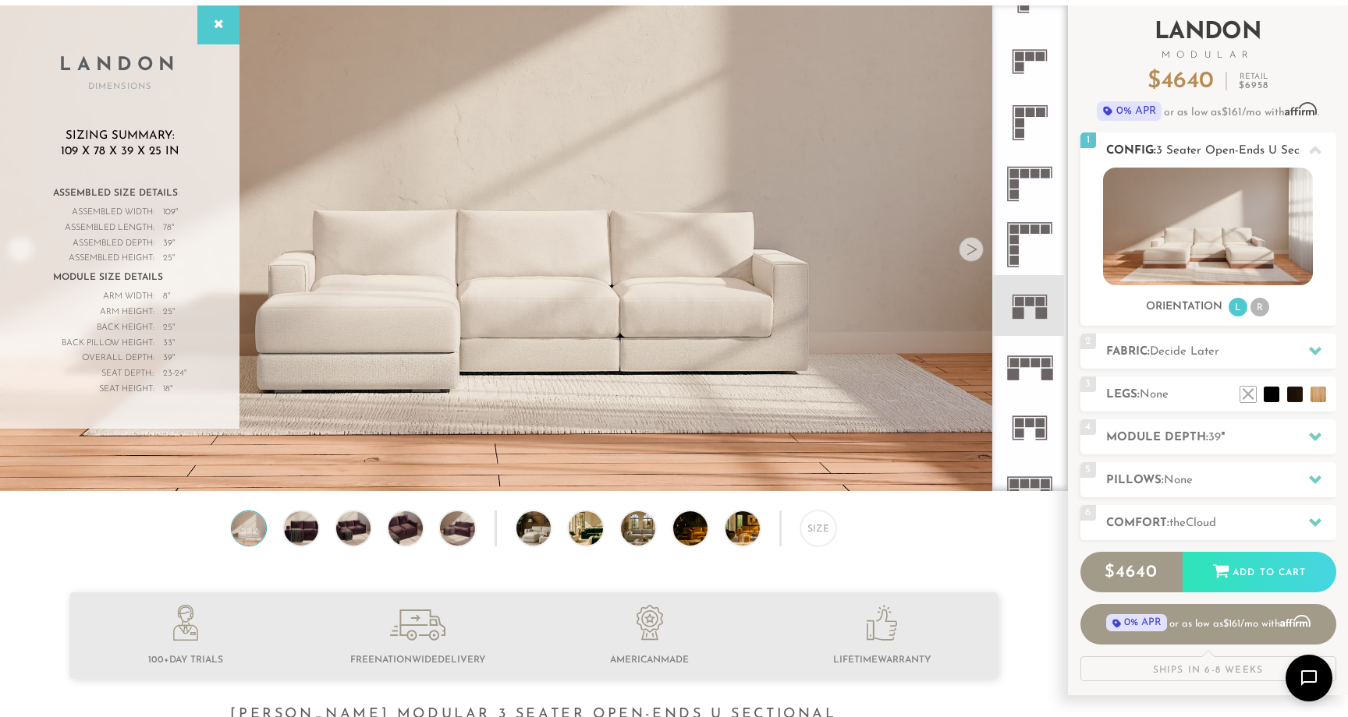
click at [1255, 312] on li "R" at bounding box center [1259, 307] width 19 height 19
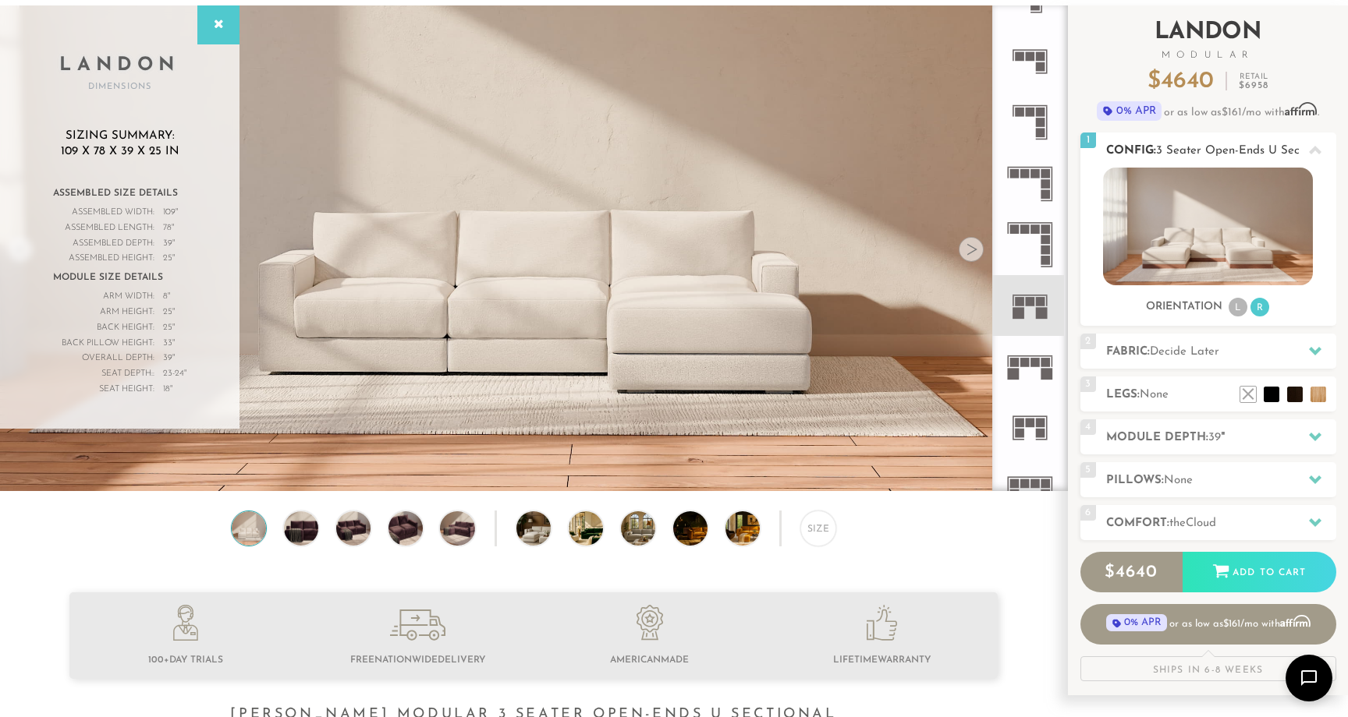
click at [1255, 312] on li "R" at bounding box center [1259, 307] width 19 height 19
click at [1242, 311] on li "L" at bounding box center [1237, 307] width 19 height 19
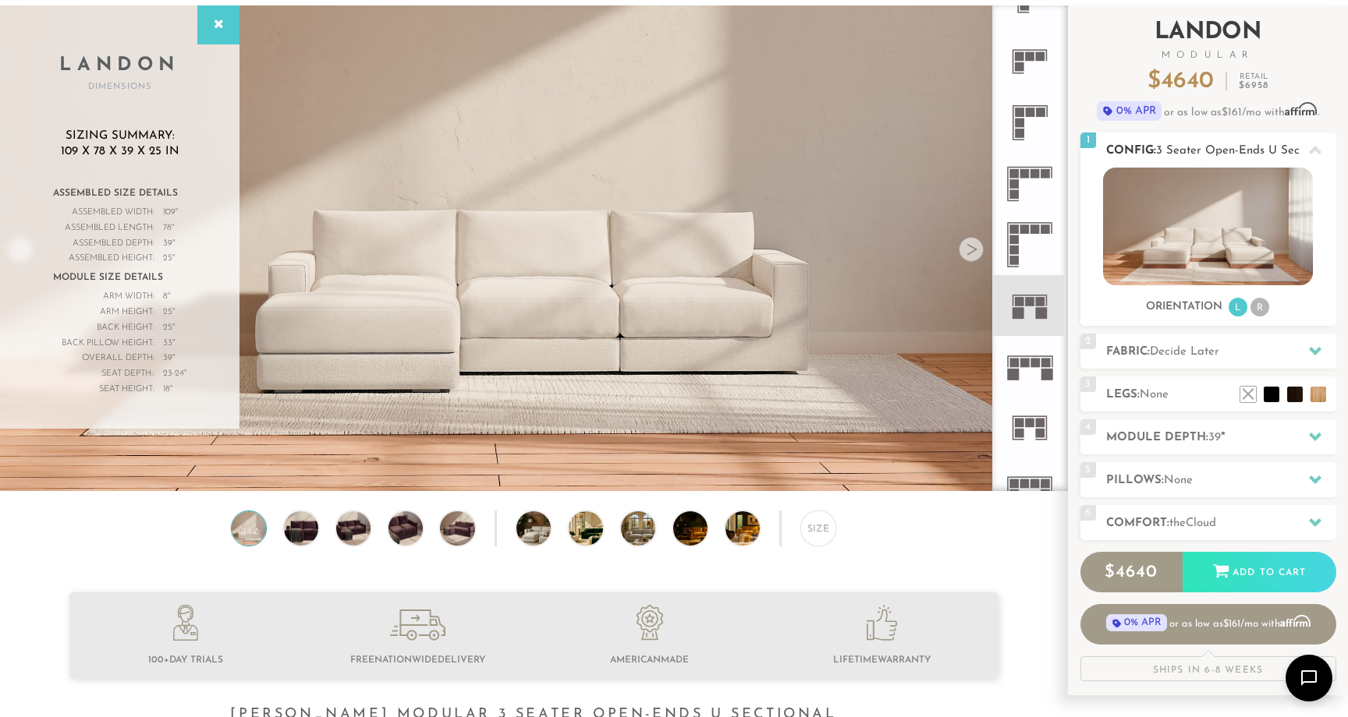
click at [1258, 310] on li "R" at bounding box center [1259, 307] width 19 height 19
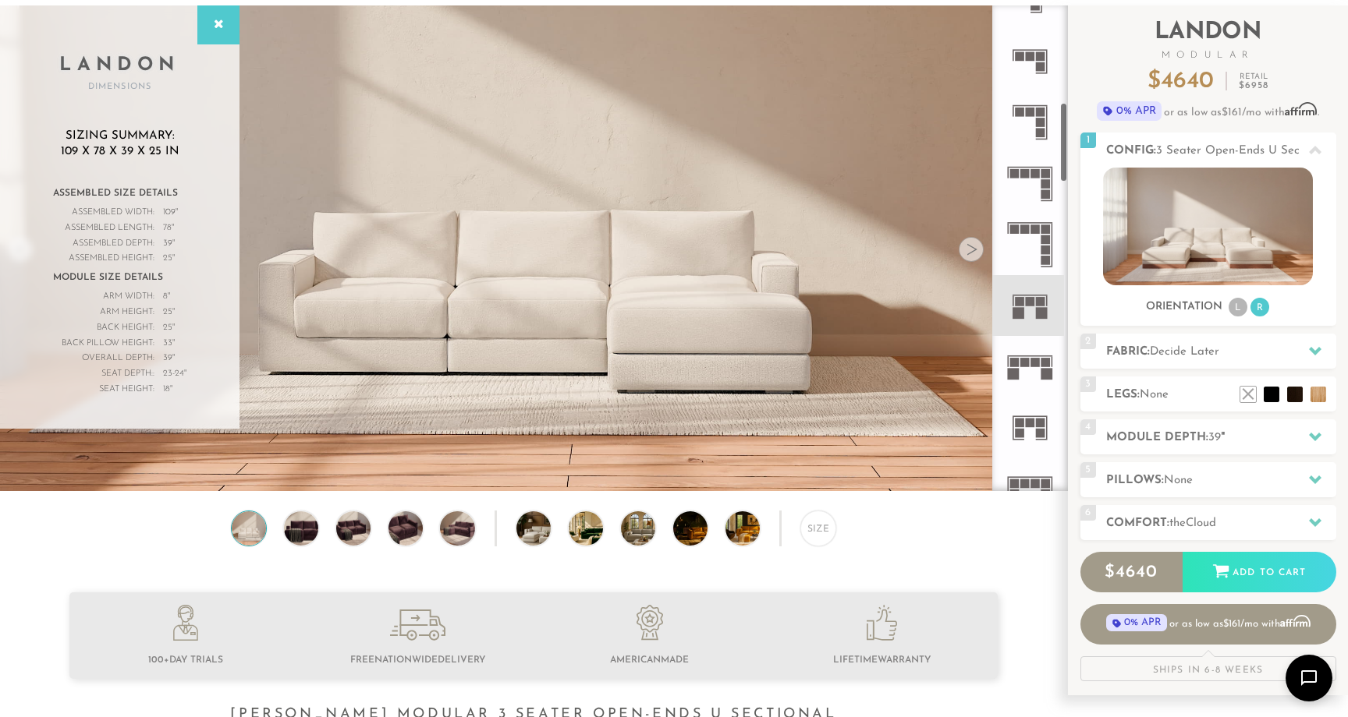
click at [976, 252] on div at bounding box center [970, 249] width 25 height 25
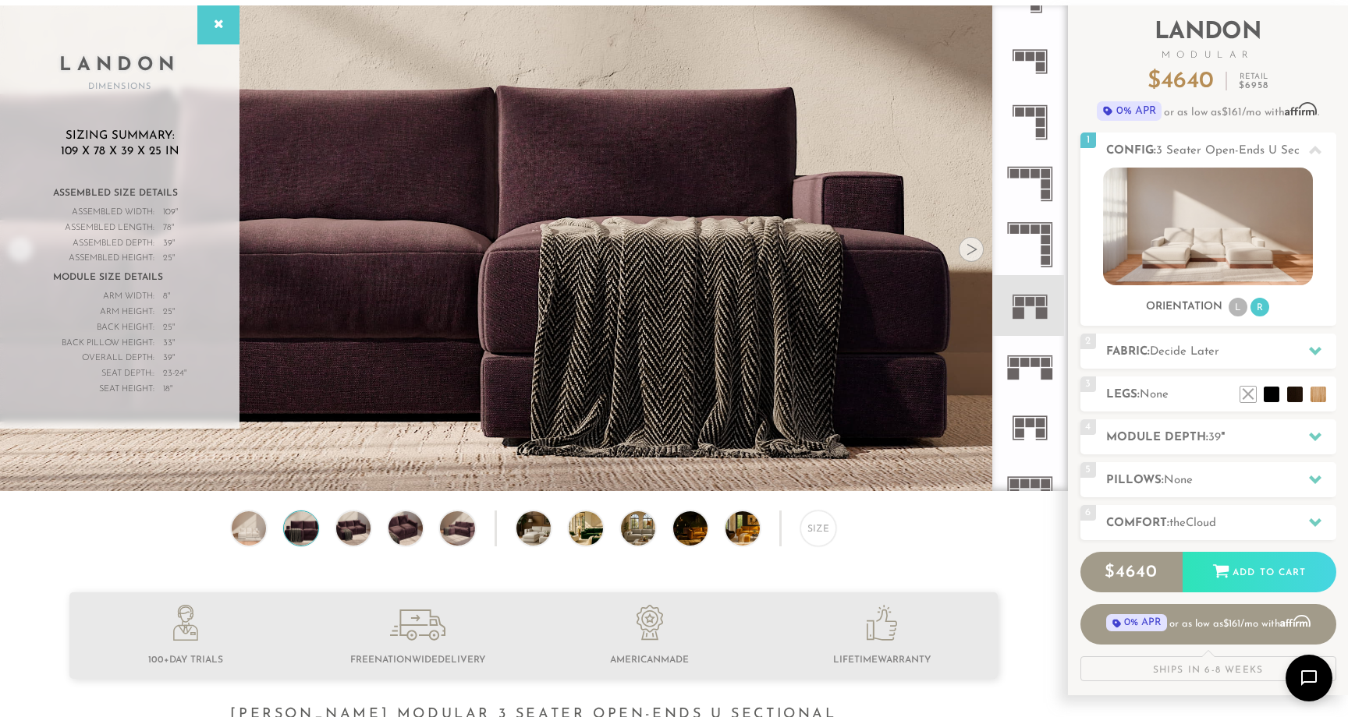
click at [976, 252] on div at bounding box center [970, 249] width 25 height 25
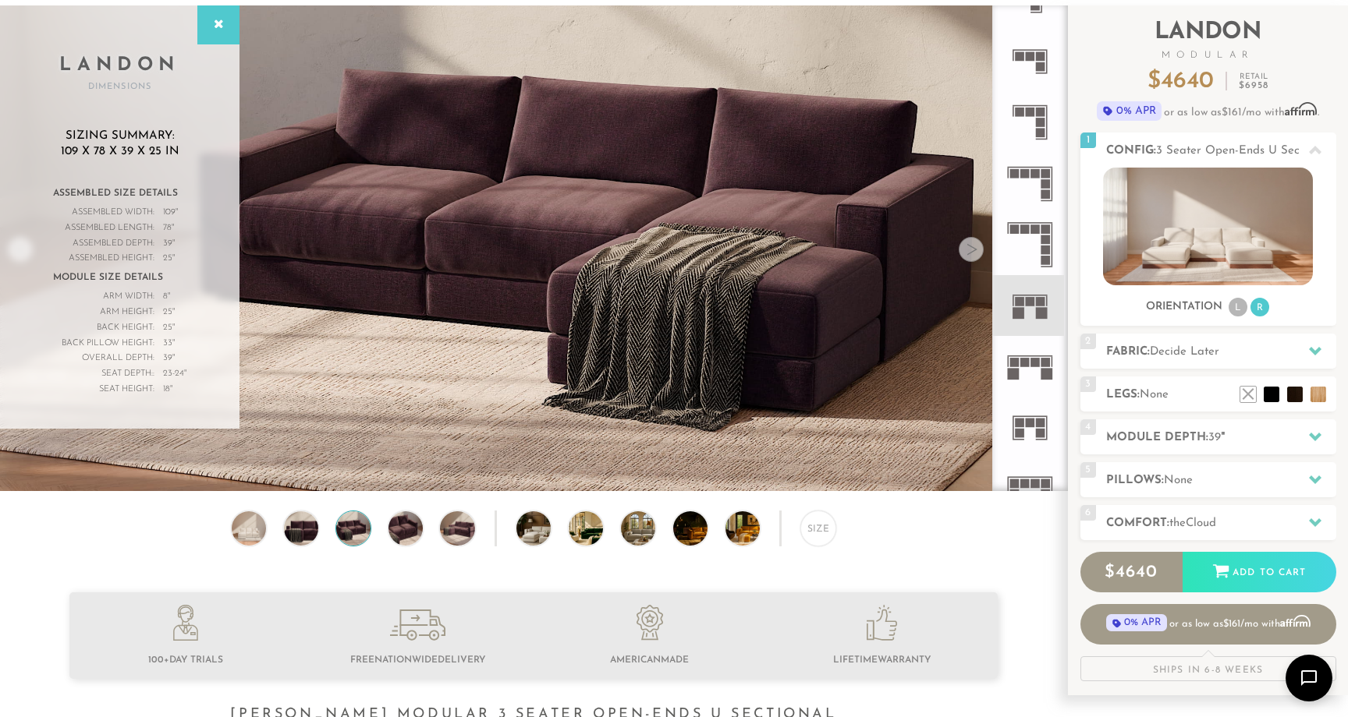
click at [976, 252] on div at bounding box center [970, 249] width 25 height 25
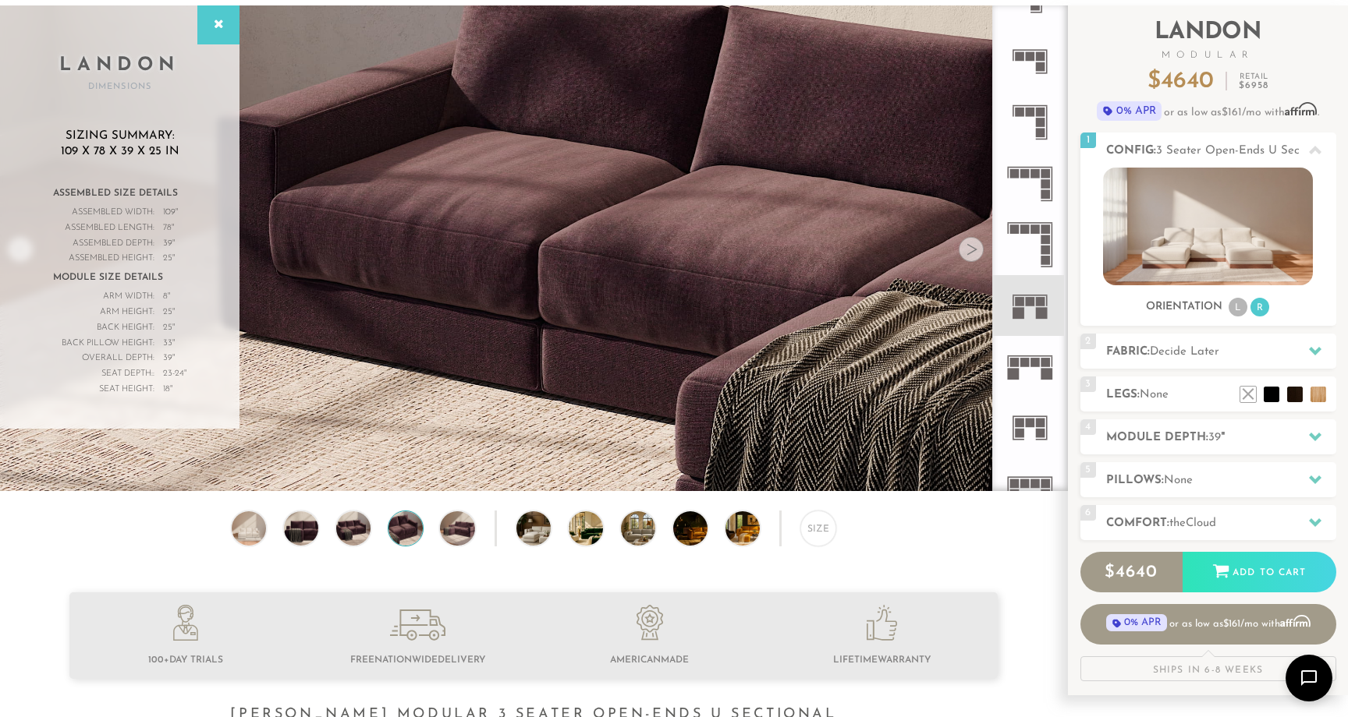
click at [976, 252] on div at bounding box center [970, 249] width 25 height 25
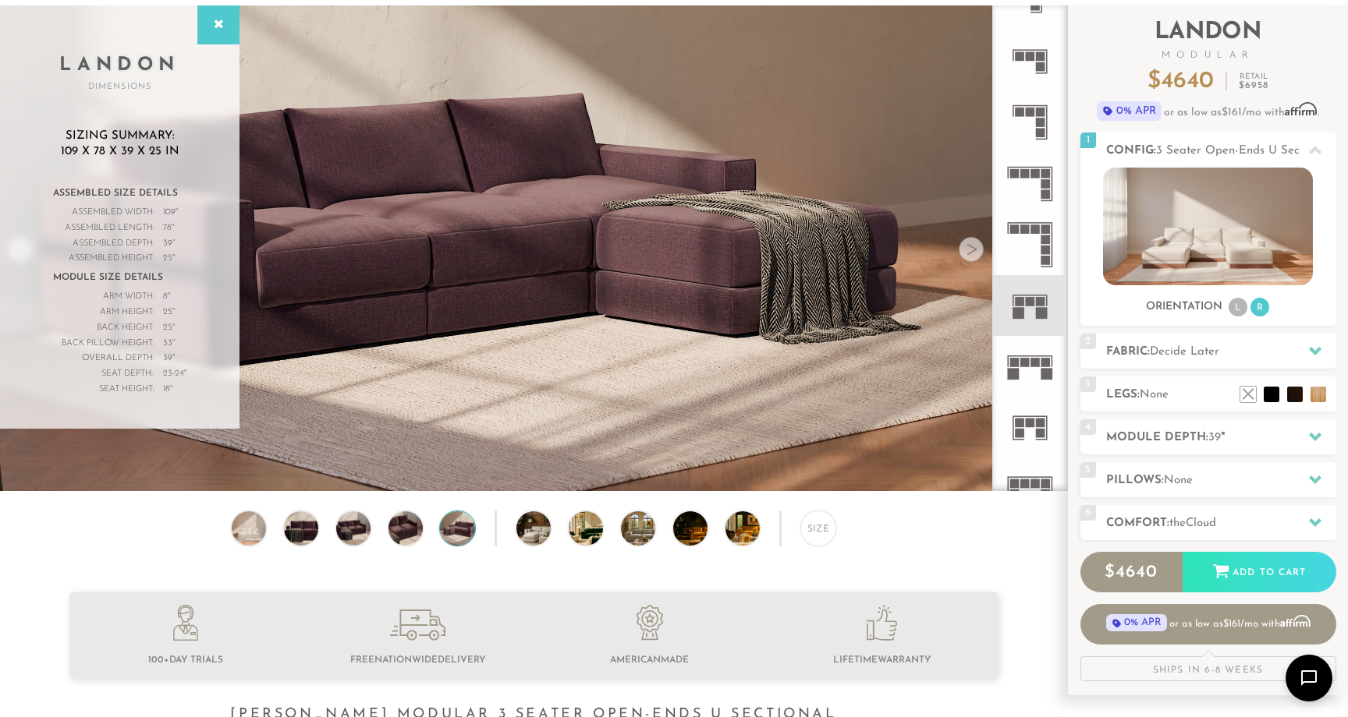
click at [976, 252] on div at bounding box center [970, 249] width 25 height 25
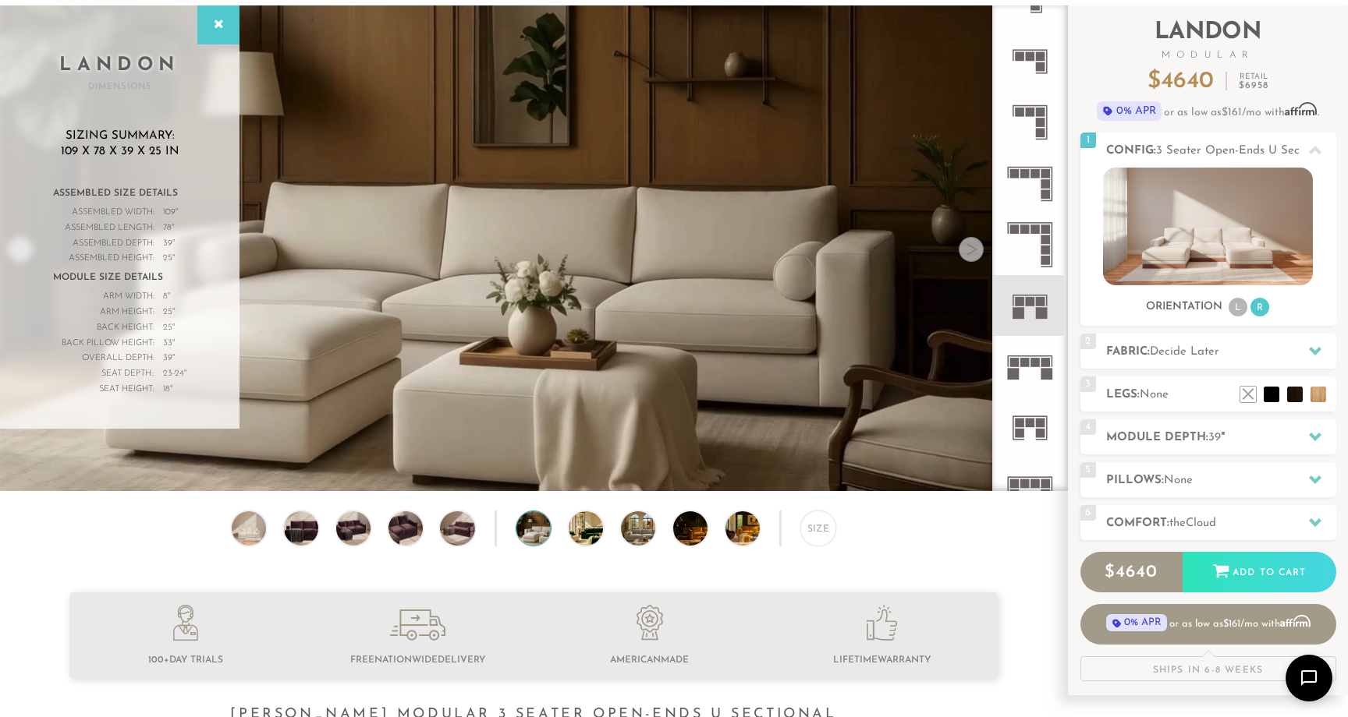
click at [976, 252] on div at bounding box center [970, 249] width 25 height 25
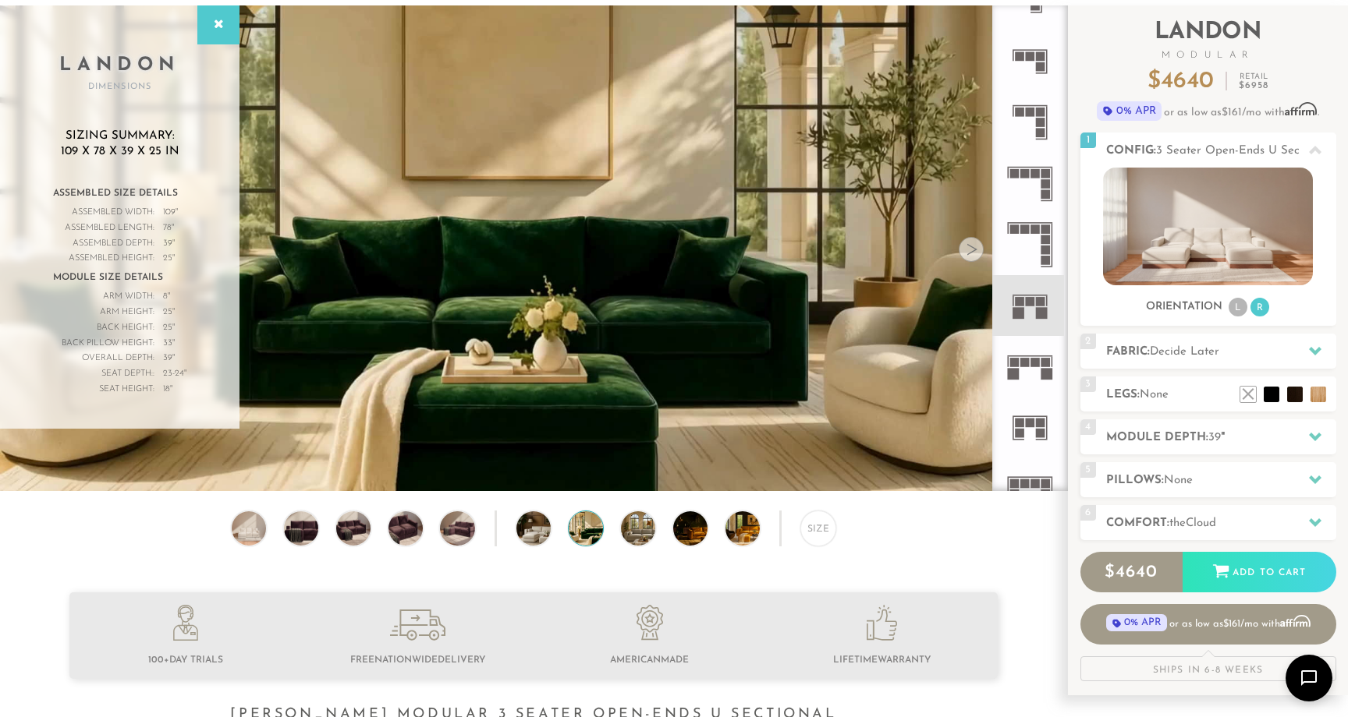
click at [976, 252] on div at bounding box center [970, 249] width 25 height 25
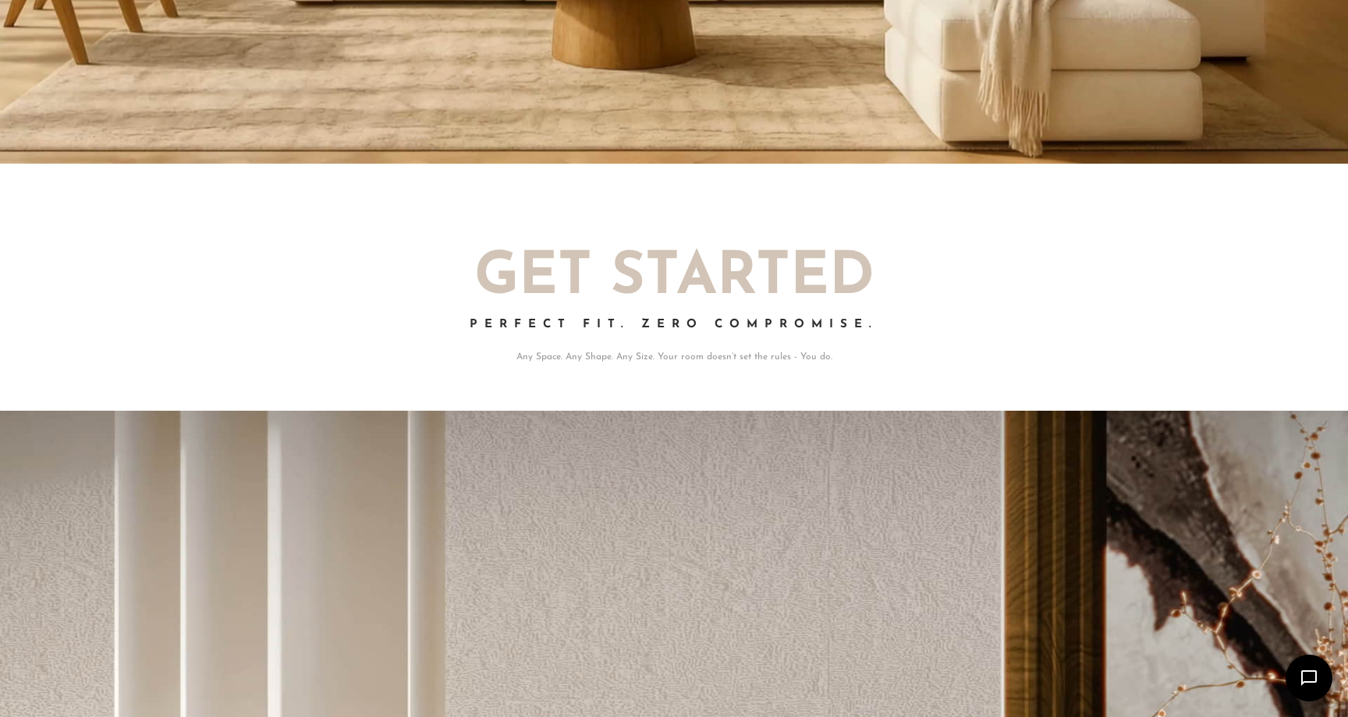
scroll to position [2941, 0]
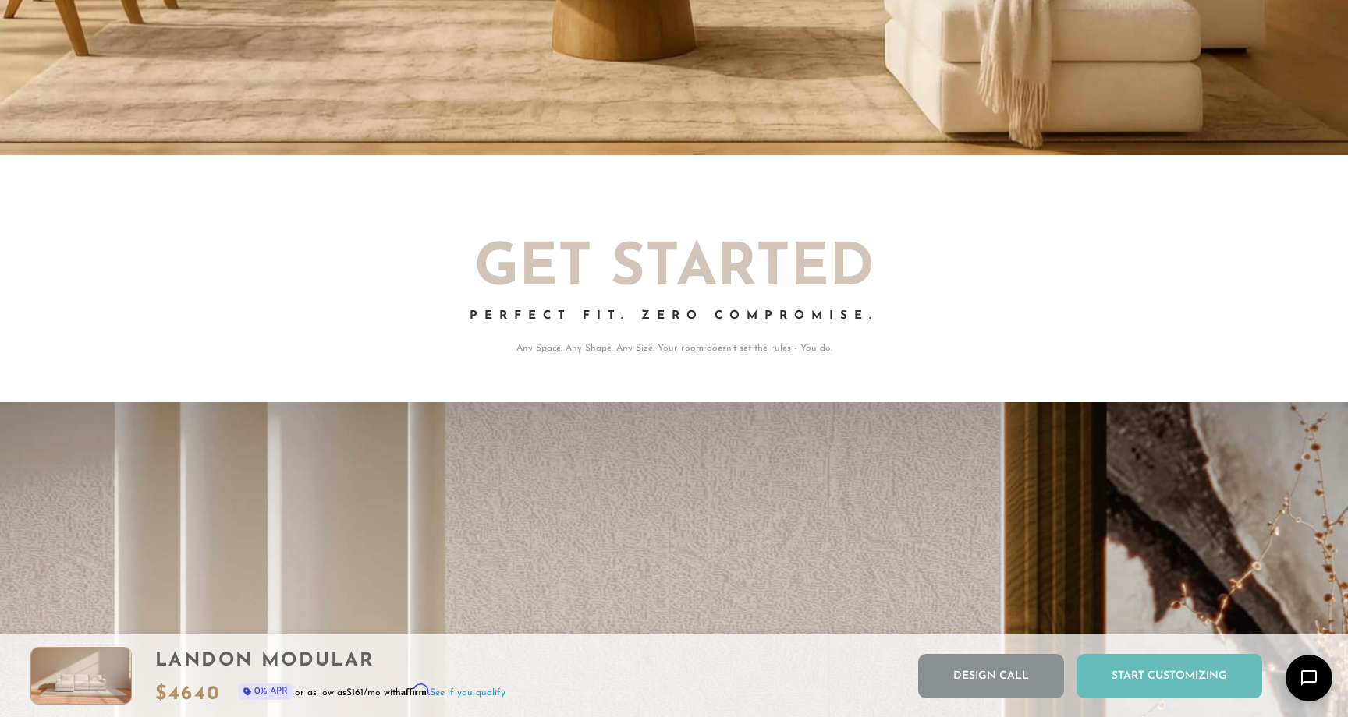
click at [1156, 668] on div "Start Customizing" at bounding box center [1169, 676] width 186 height 44
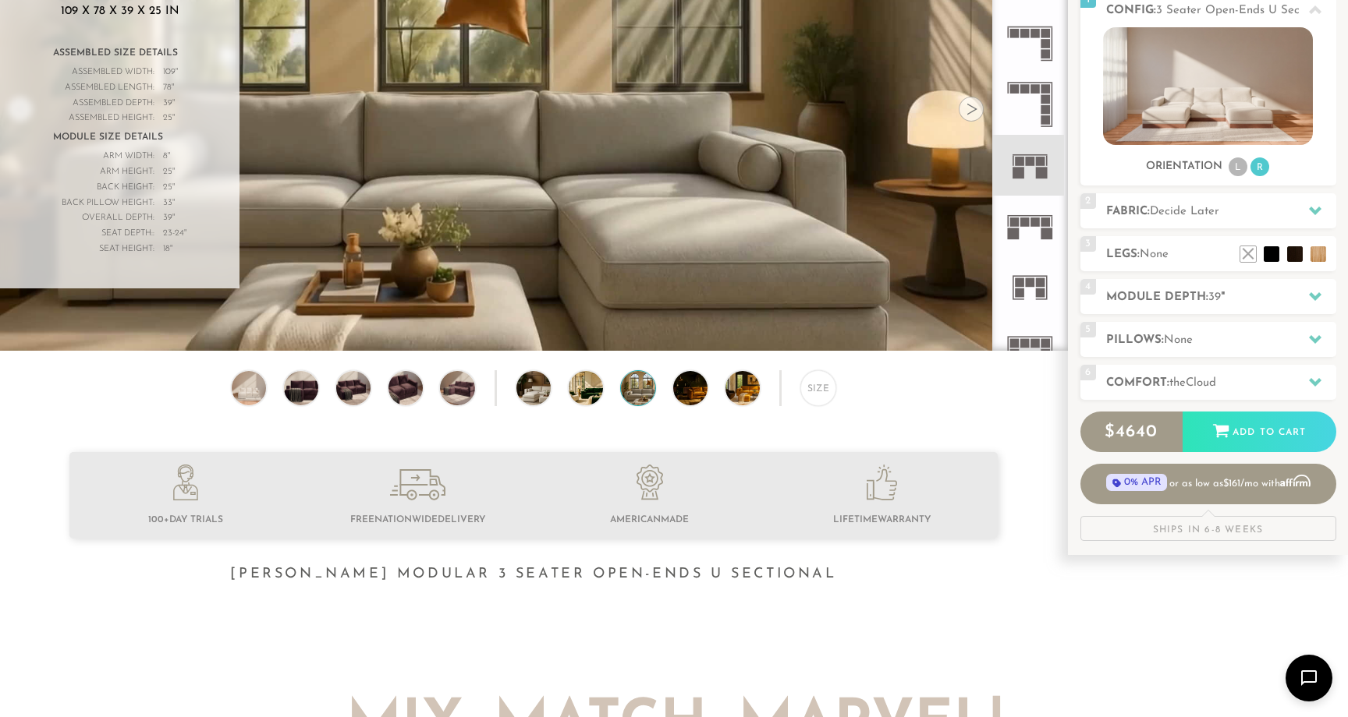
scroll to position [0, 0]
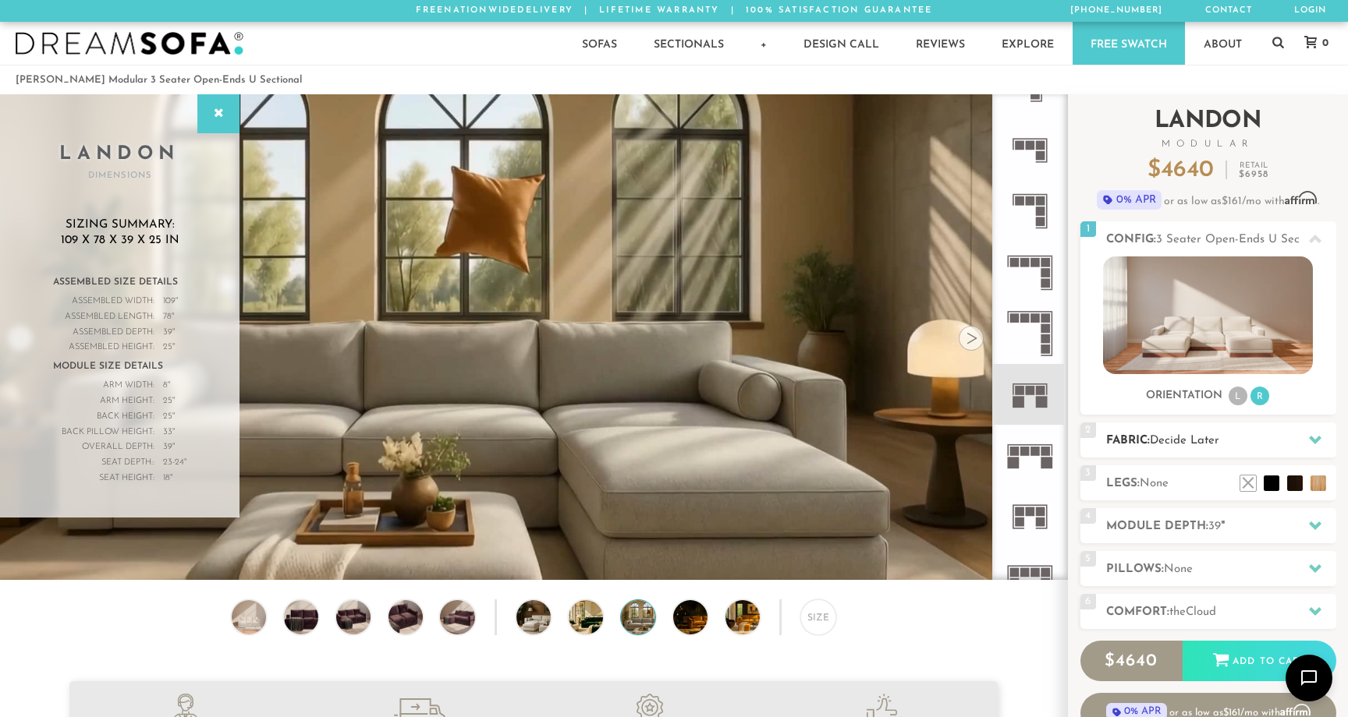
click at [1284, 440] on h2 "Fabric: Decide Later" at bounding box center [1221, 441] width 230 height 18
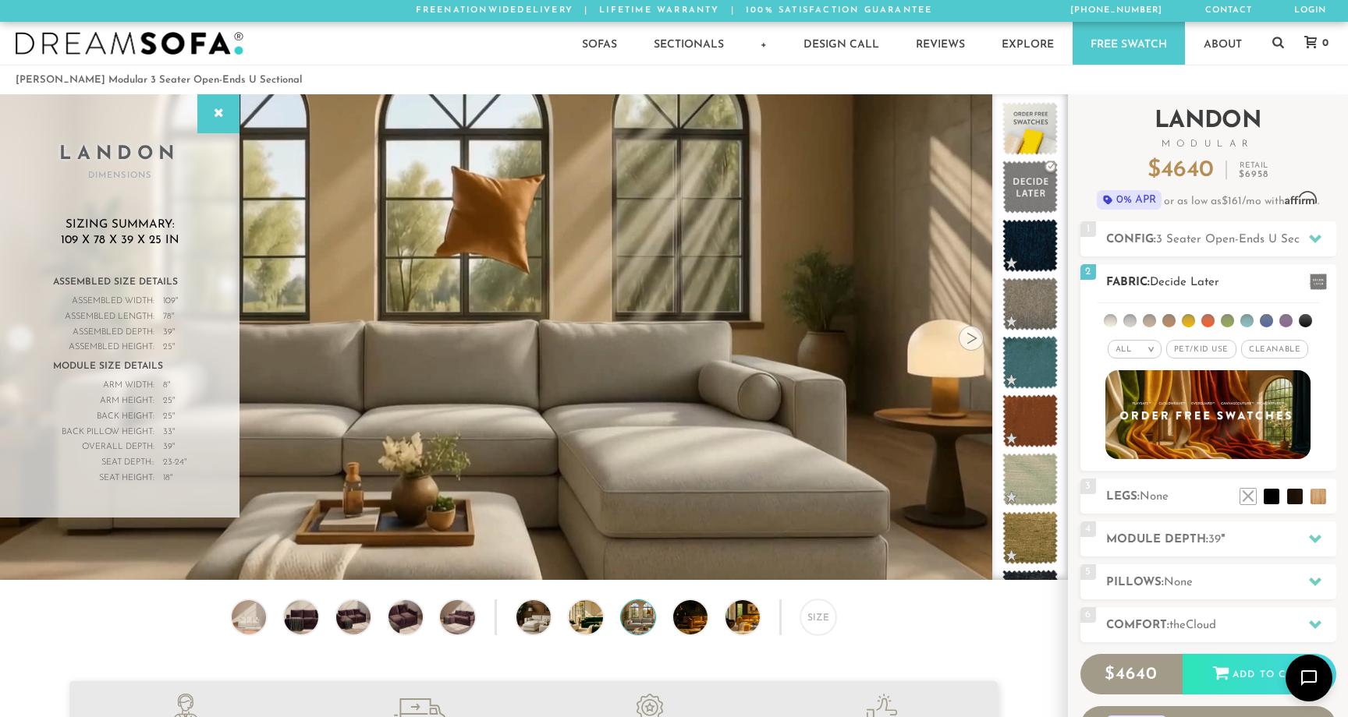
click at [1200, 353] on span "Pet/Kid Use x" at bounding box center [1201, 349] width 70 height 19
click at [1113, 322] on li at bounding box center [1109, 320] width 13 height 13
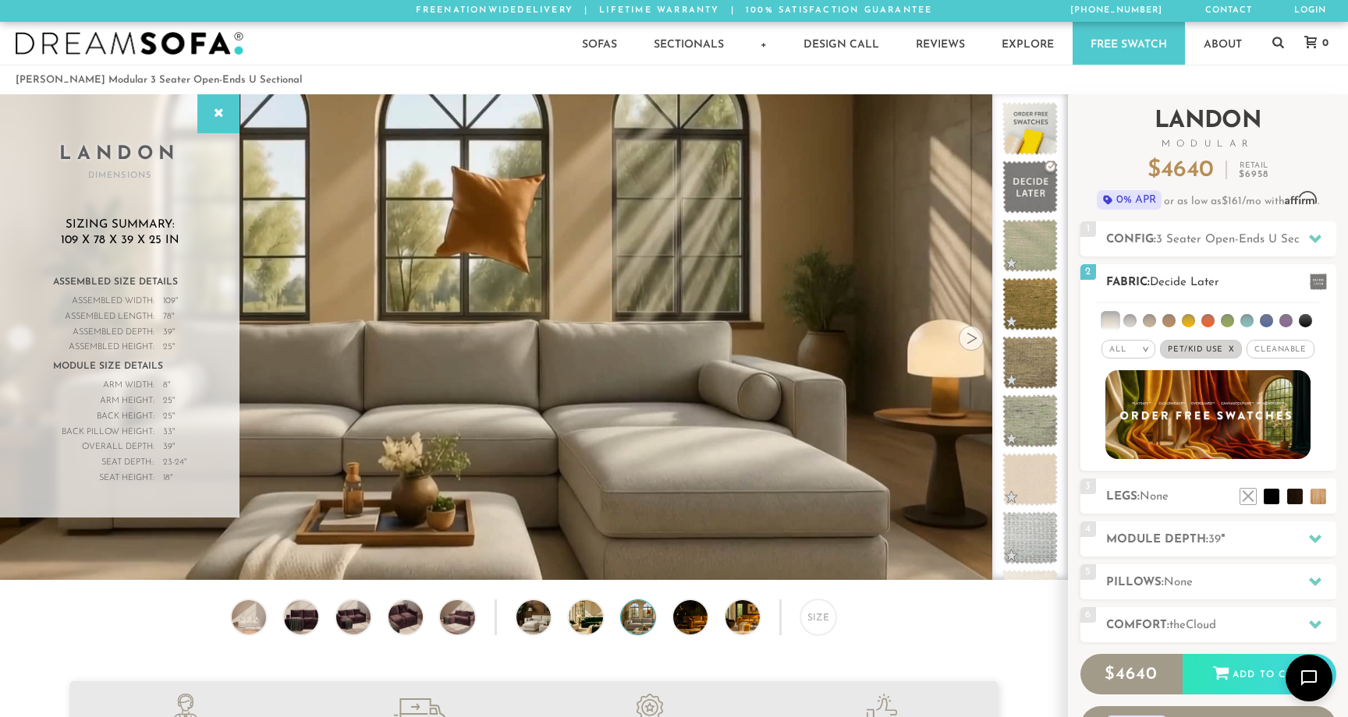
click at [1129, 320] on li at bounding box center [1129, 320] width 13 height 13
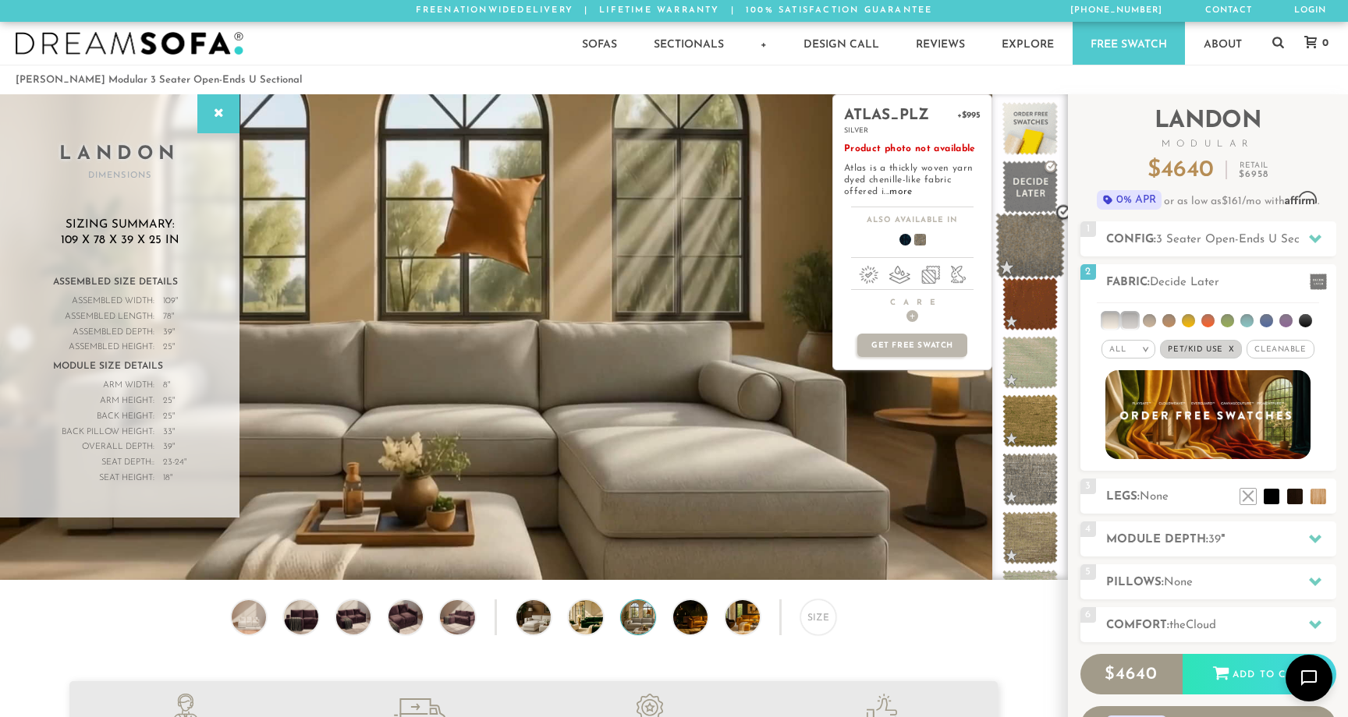
click at [1029, 254] on span at bounding box center [1029, 246] width 69 height 66
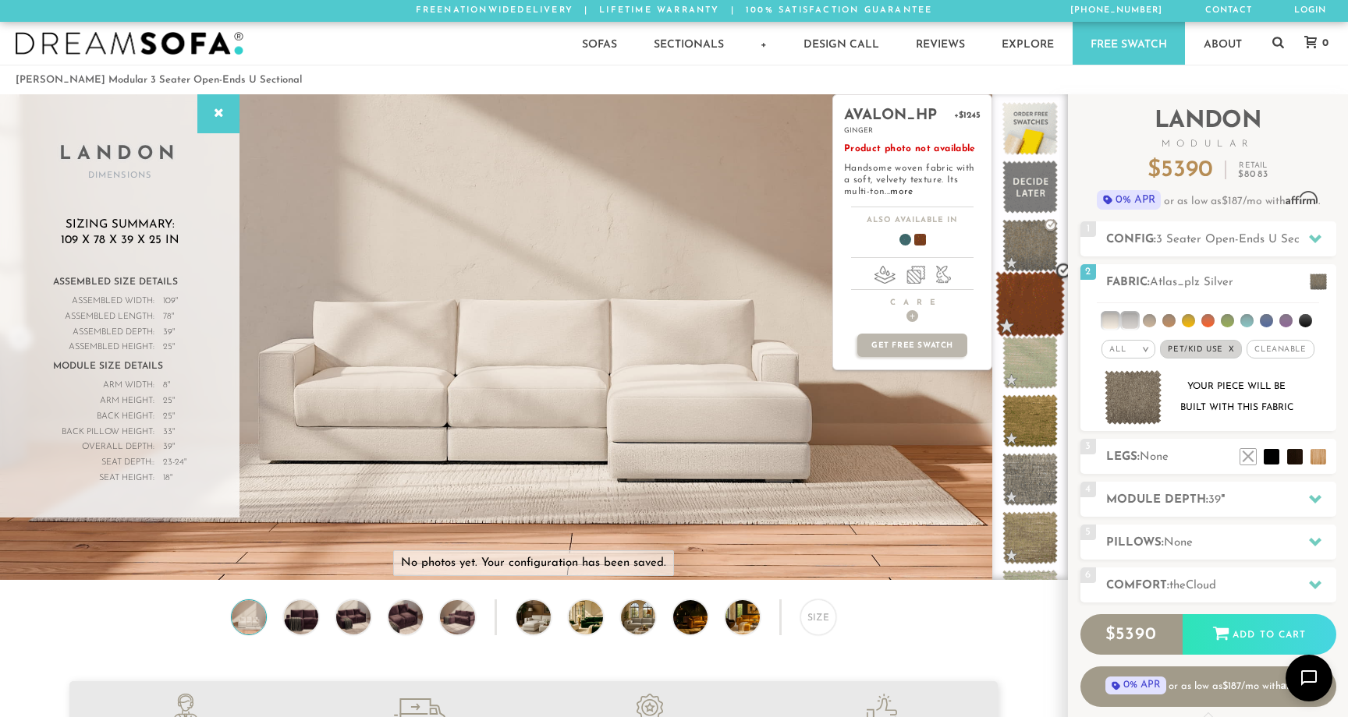
click at [1050, 303] on span at bounding box center [1029, 304] width 69 height 66
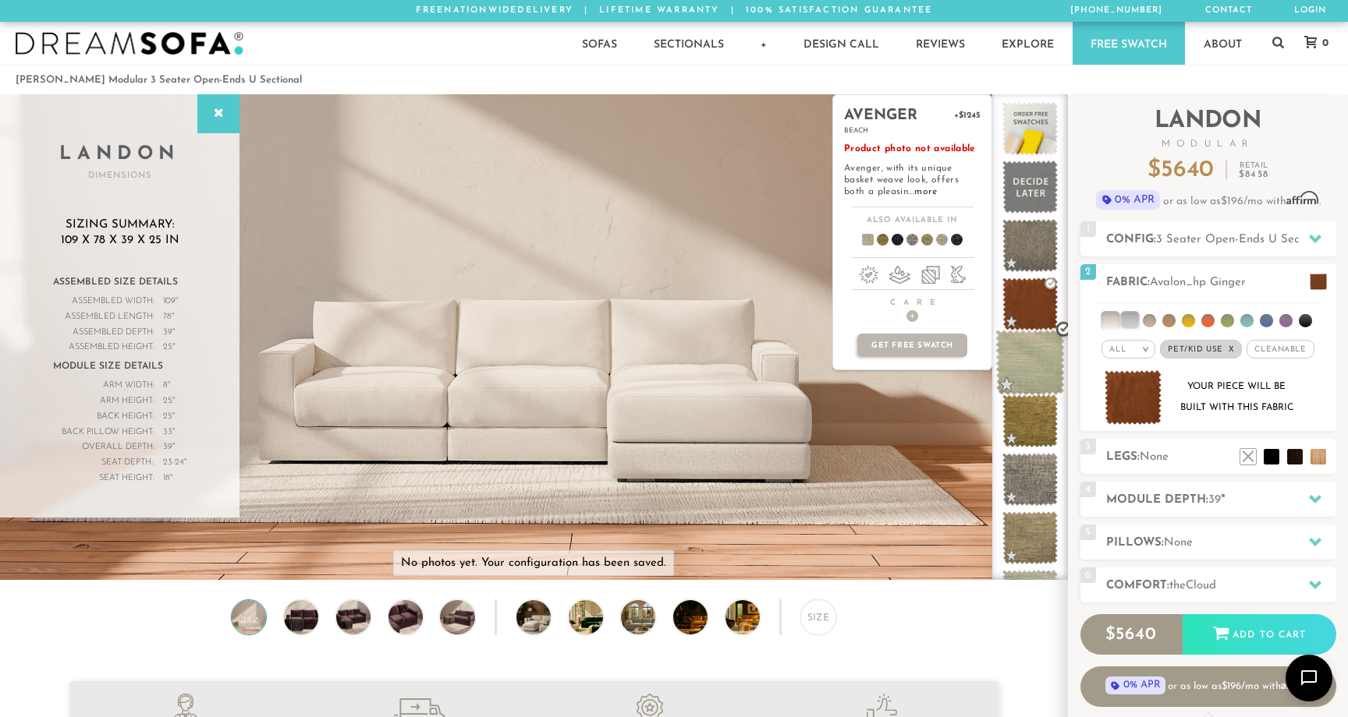
click at [1047, 365] on span at bounding box center [1029, 363] width 69 height 66
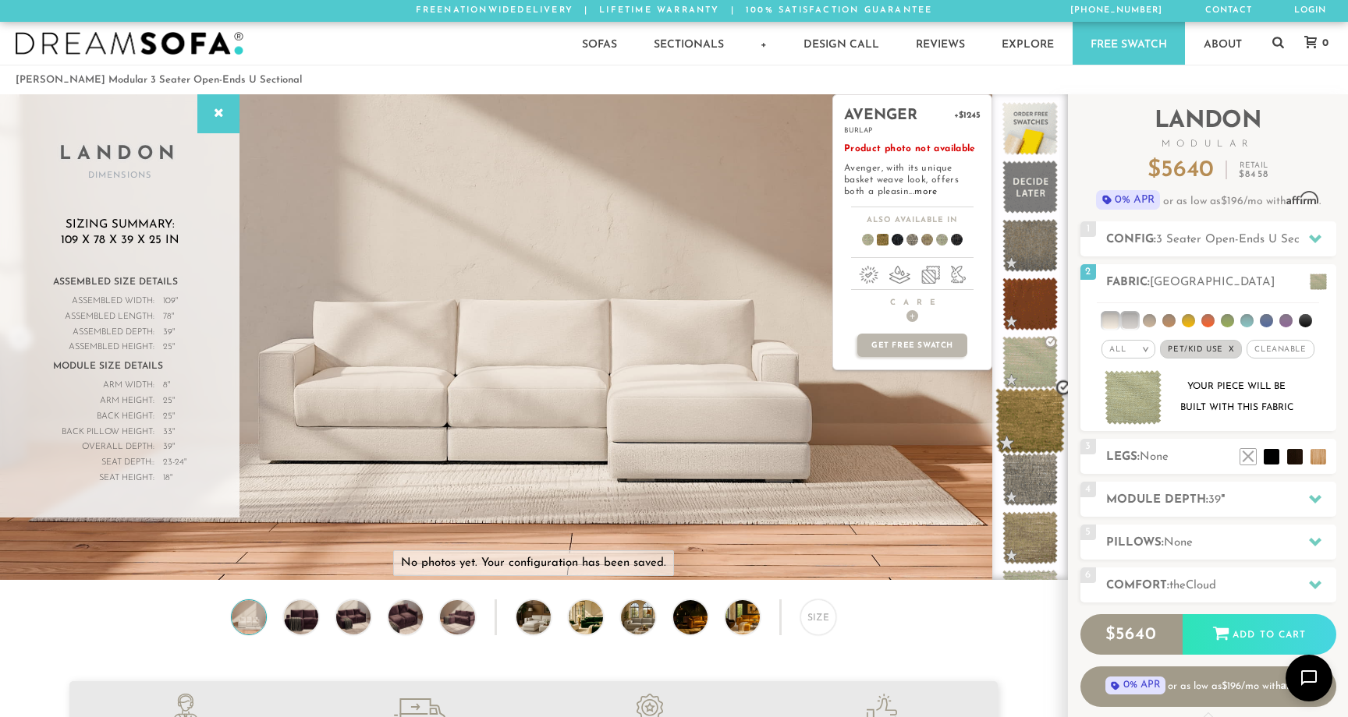
click at [1049, 412] on span at bounding box center [1029, 421] width 69 height 66
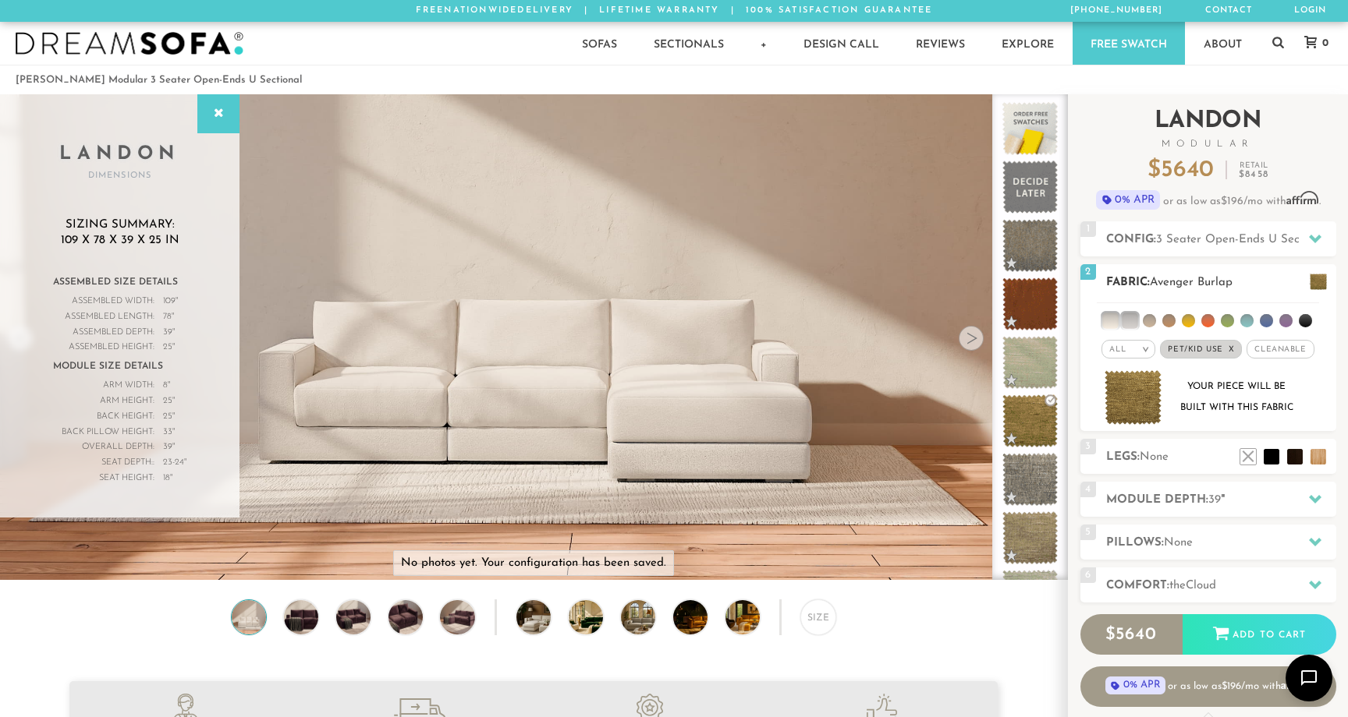
click at [1279, 349] on span "Cleanable x" at bounding box center [1279, 349] width 67 height 19
click at [1149, 324] on li at bounding box center [1148, 320] width 13 height 13
click at [1169, 324] on li at bounding box center [1168, 320] width 13 height 13
click at [1192, 320] on li at bounding box center [1187, 320] width 13 height 13
click at [1283, 317] on li at bounding box center [1285, 320] width 13 height 13
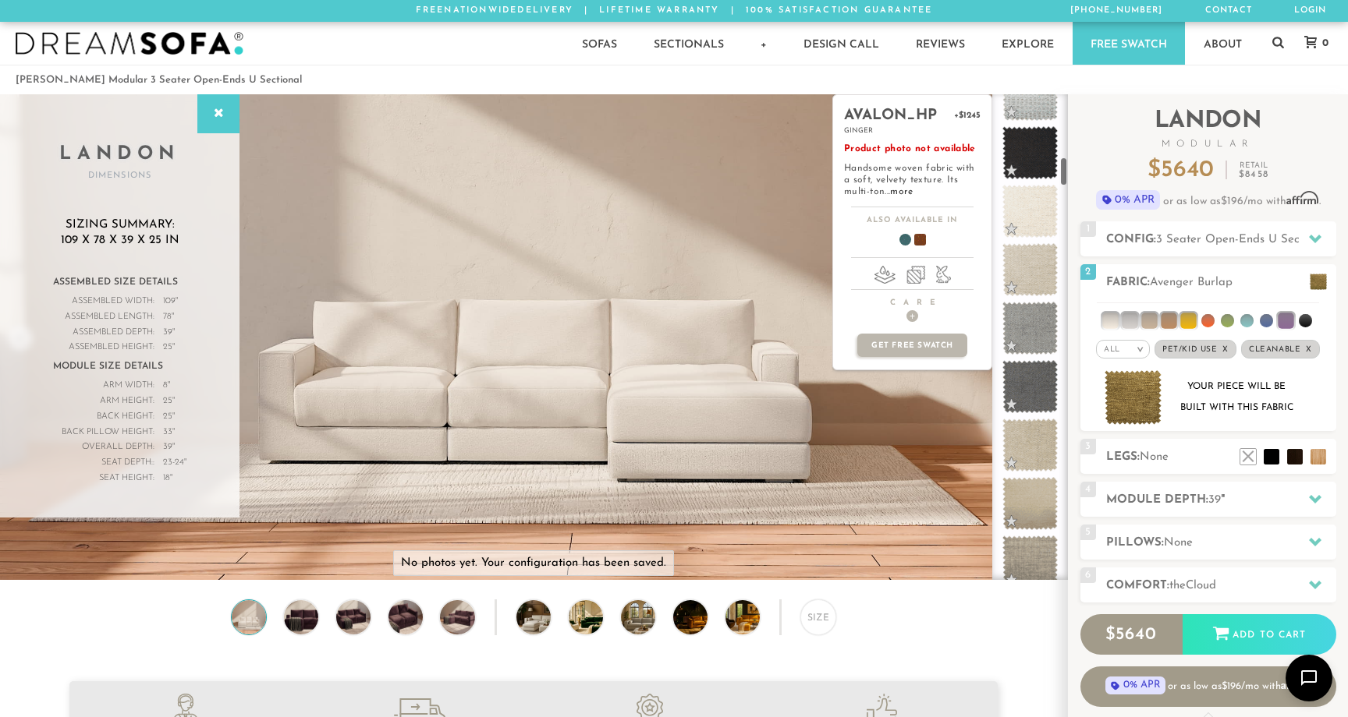
scroll to position [1029, 0]
click at [1036, 319] on span at bounding box center [1029, 328] width 69 height 66
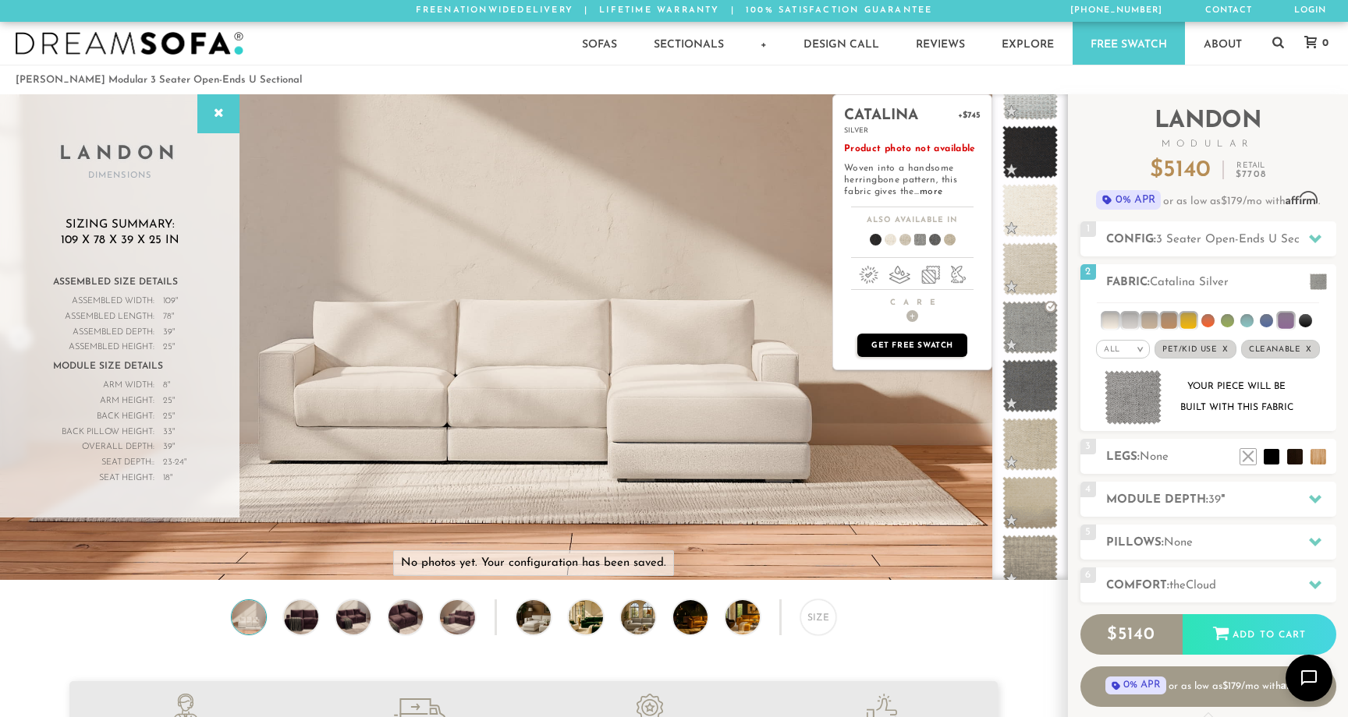
click at [933, 342] on p "Get Free Swatch" at bounding box center [911, 345] width 109 height 23
